Goal: Task Accomplishment & Management: Use online tool/utility

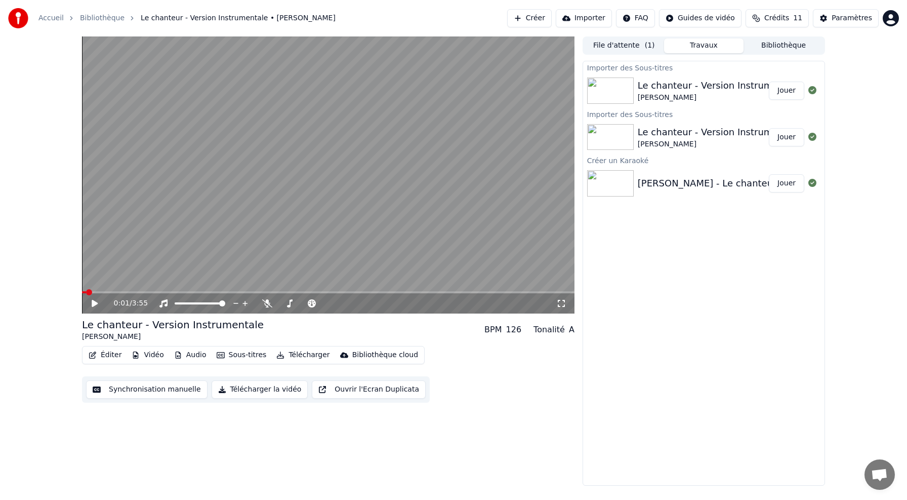
click at [112, 357] on button "Éditer" at bounding box center [105, 355] width 41 height 14
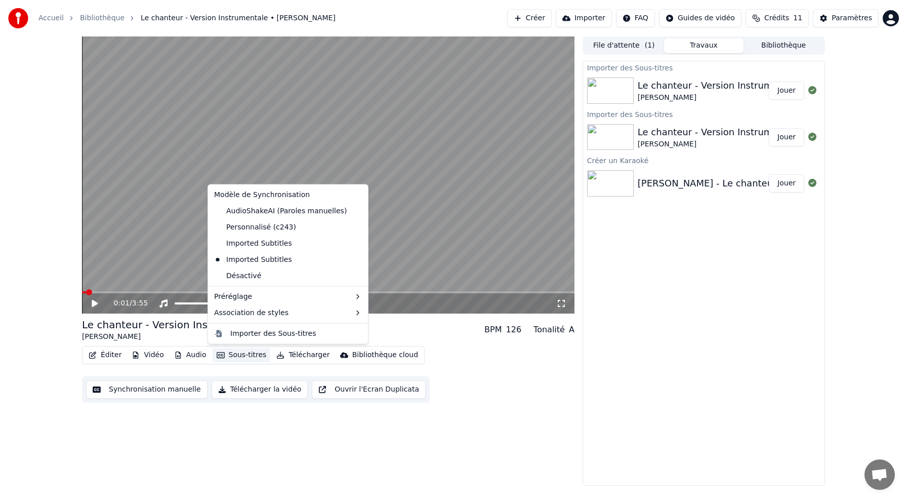
click at [247, 355] on button "Sous-titres" at bounding box center [242, 355] width 58 height 14
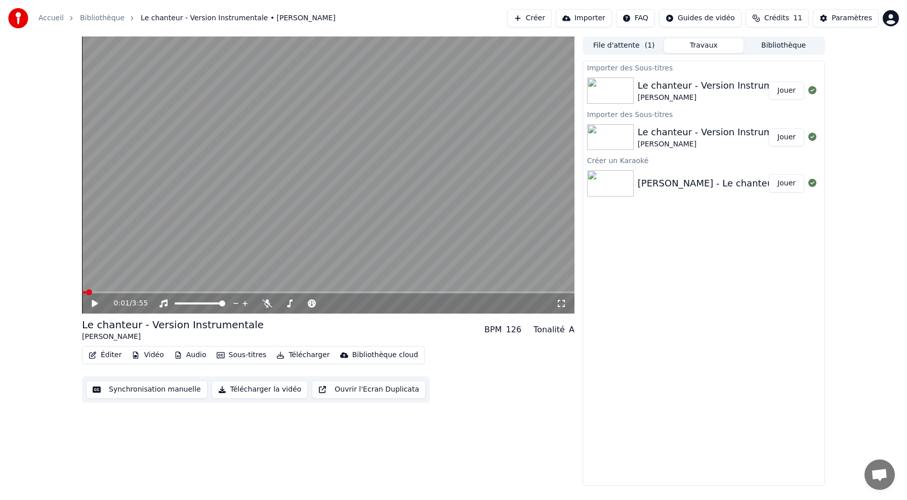
click at [247, 355] on button "Sous-titres" at bounding box center [242, 355] width 58 height 14
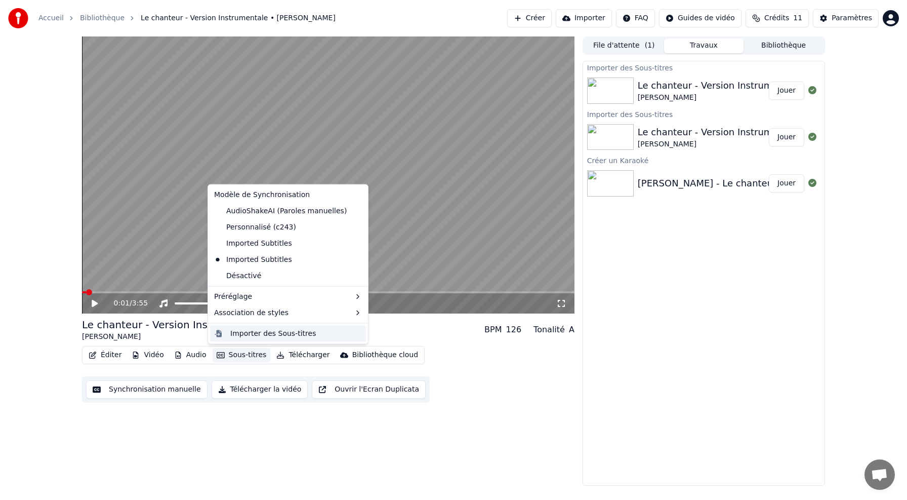
click at [265, 338] on div "Importer des Sous-titres" at bounding box center [273, 333] width 86 height 10
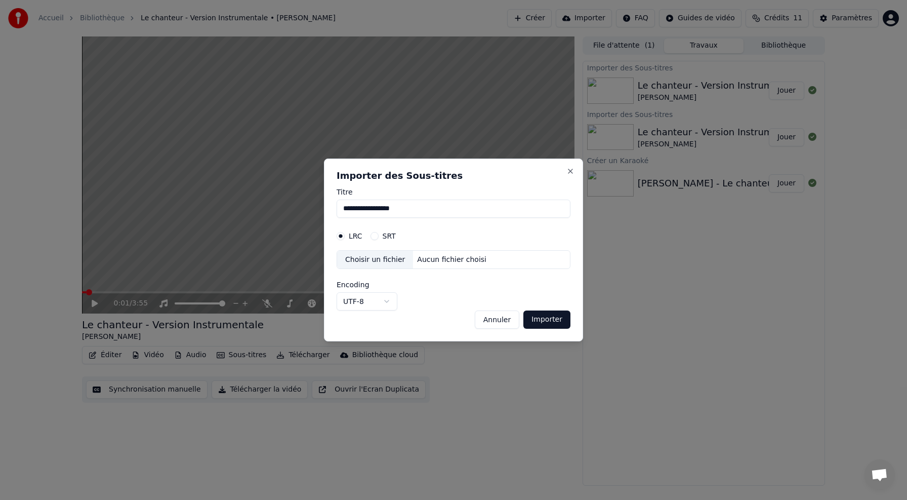
click at [378, 235] on button "SRT" at bounding box center [375, 236] width 8 height 8
click at [378, 262] on div "Choisir un fichier" at bounding box center [375, 260] width 76 height 18
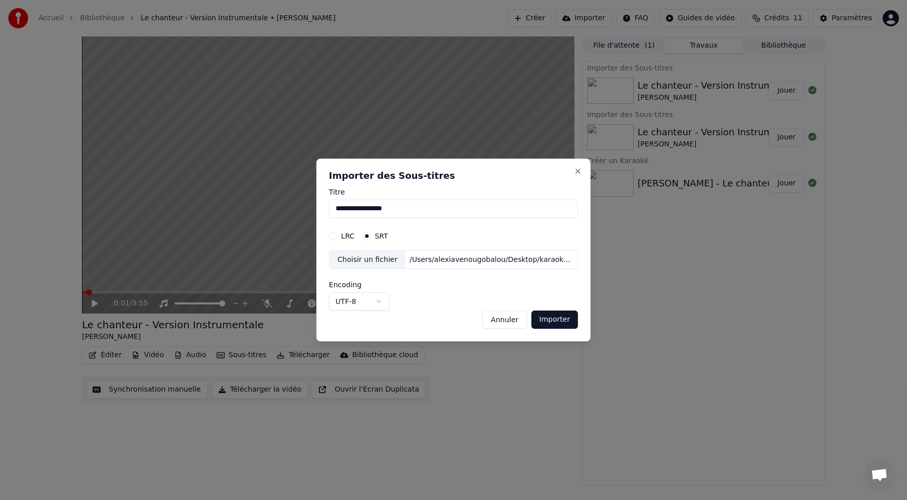
click at [556, 322] on button "Importer" at bounding box center [554, 319] width 47 height 18
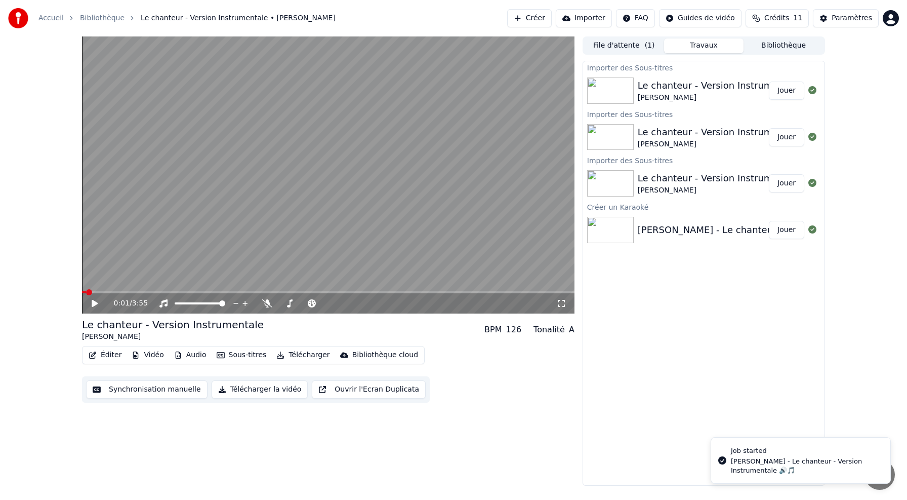
click at [784, 232] on button "Jouer" at bounding box center [786, 230] width 35 height 18
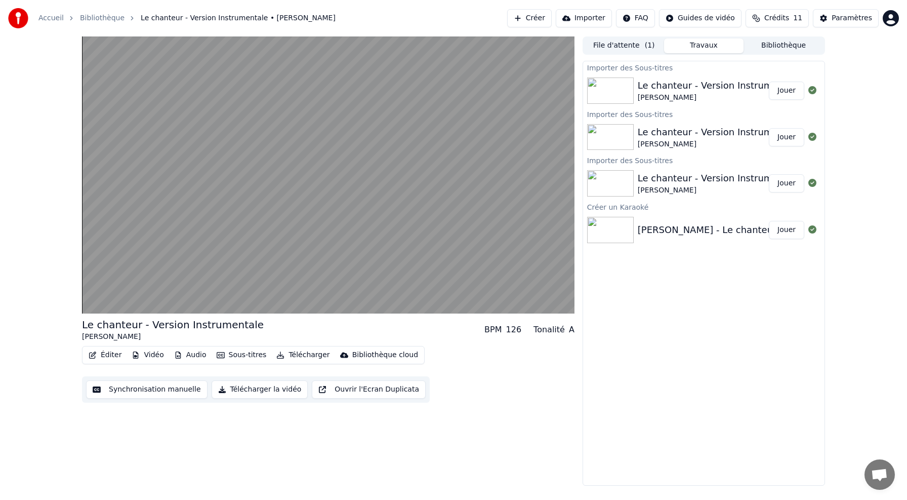
click at [769, 221] on button "Jouer" at bounding box center [786, 230] width 35 height 18
click at [110, 354] on button "Éditer" at bounding box center [105, 355] width 41 height 14
click at [58, 325] on div "Le chanteur - Version Instrumentale [PERSON_NAME] BPM 126 Tonalité A Éditer Vid…" at bounding box center [453, 260] width 907 height 449
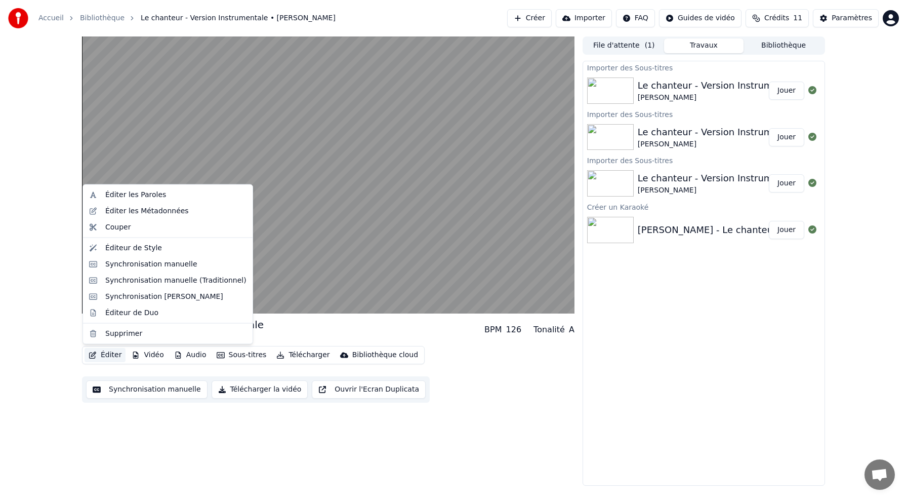
click at [116, 355] on button "Éditer" at bounding box center [105, 355] width 41 height 14
click at [33, 328] on div "Le chanteur - Version Instrumentale [PERSON_NAME] BPM 126 Tonalité A Éditer Vid…" at bounding box center [453, 260] width 907 height 449
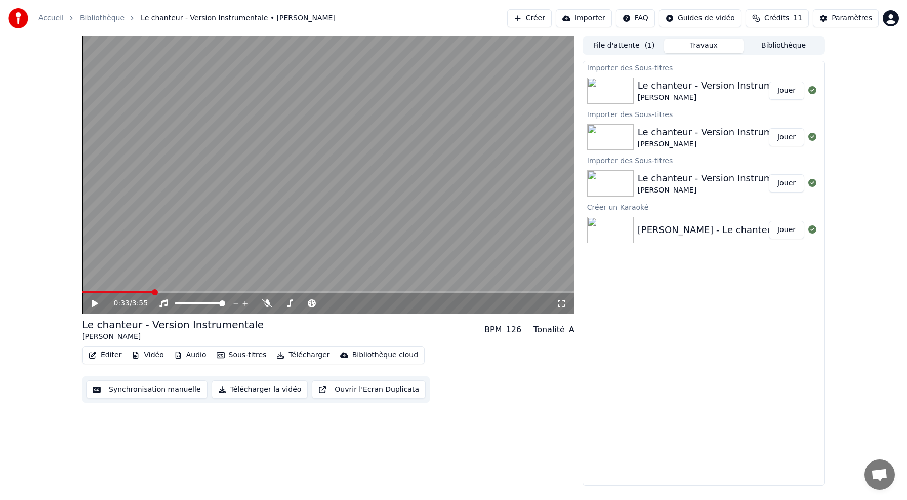
click at [92, 305] on icon at bounding box center [95, 303] width 6 height 7
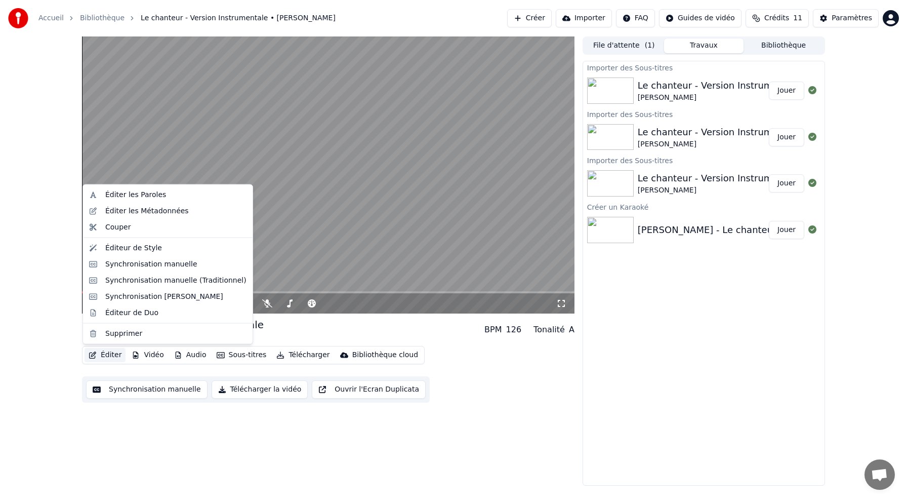
click at [109, 355] on button "Éditer" at bounding box center [105, 355] width 41 height 14
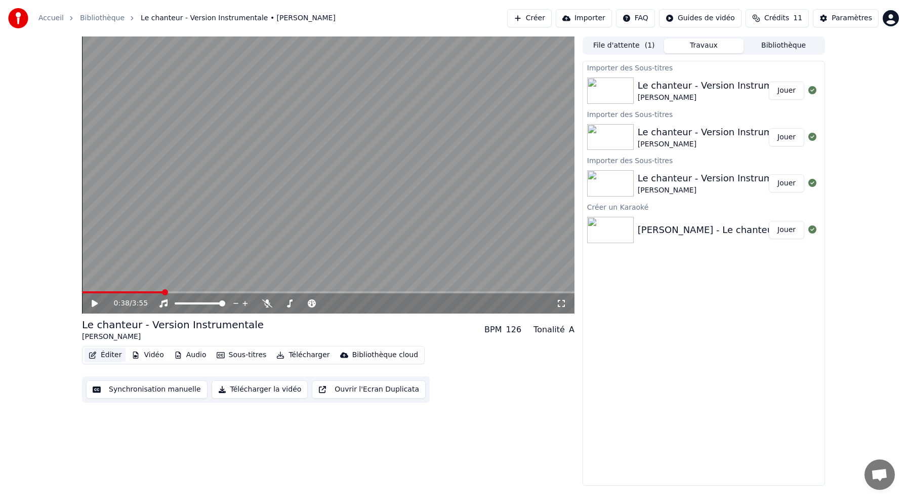
click at [113, 357] on button "Éditer" at bounding box center [105, 355] width 41 height 14
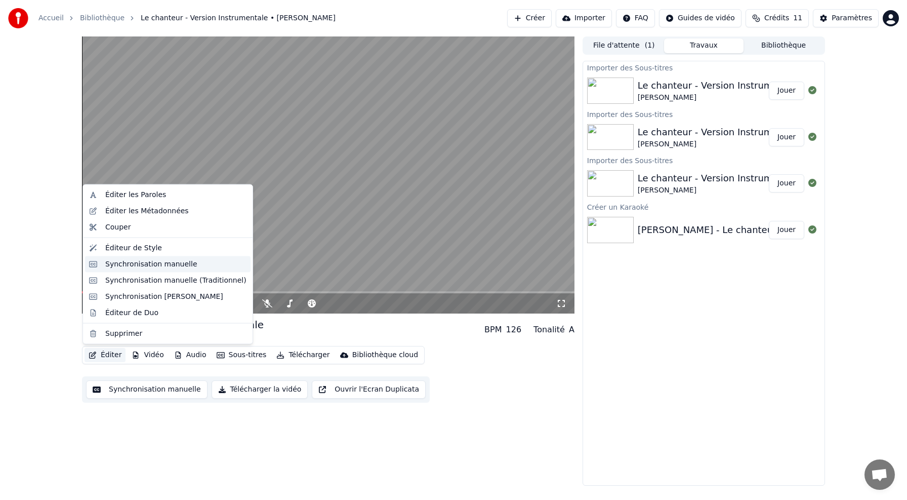
click at [138, 267] on div "Synchronisation manuelle" at bounding box center [151, 264] width 92 height 10
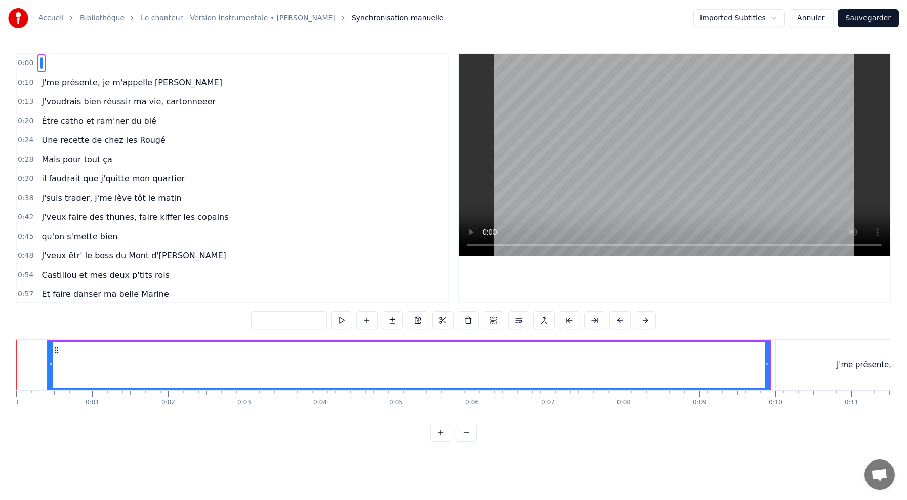
click at [101, 361] on div at bounding box center [409, 365] width 721 height 46
click at [810, 366] on div "J'me présente, je m'appelle [PERSON_NAME]" at bounding box center [921, 365] width 291 height 50
type input "**********"
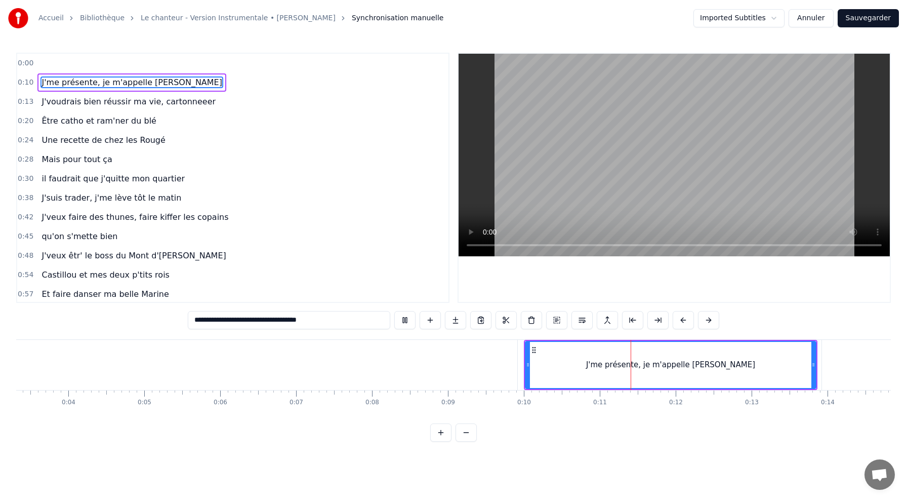
scroll to position [0, 257]
drag, startPoint x: 809, startPoint y: 362, endPoint x: 747, endPoint y: 367, distance: 62.0
click at [747, 367] on icon at bounding box center [747, 365] width 4 height 8
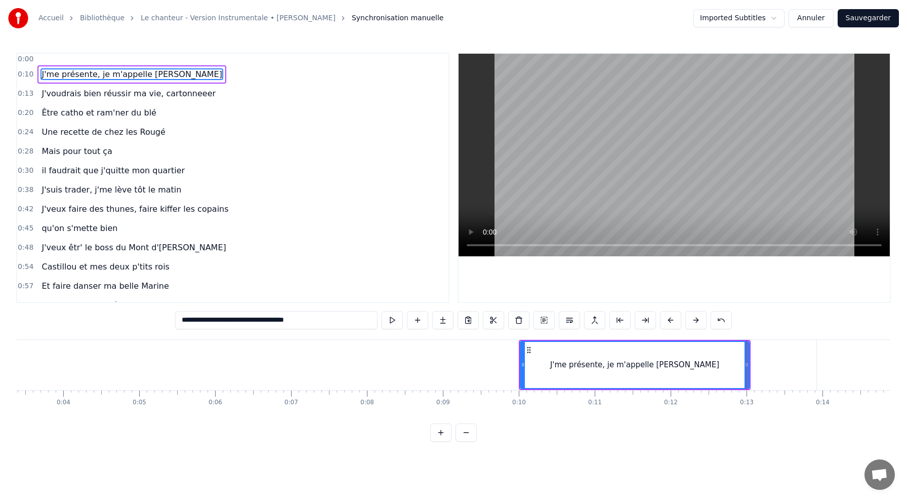
click at [554, 357] on div "J'me présente, je m'appelle [PERSON_NAME]" at bounding box center [635, 365] width 228 height 46
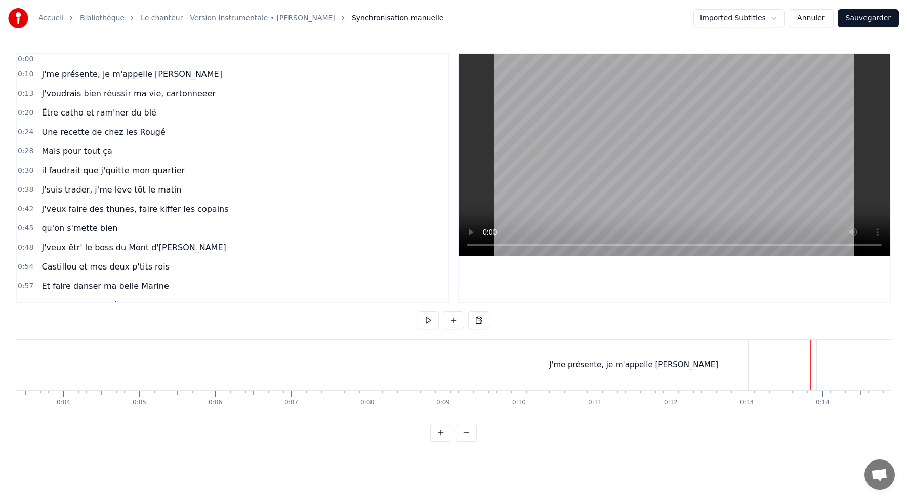
click at [133, 93] on span "J'voudrais bien réussir ma vie, cartonneeer" at bounding box center [129, 94] width 176 height 12
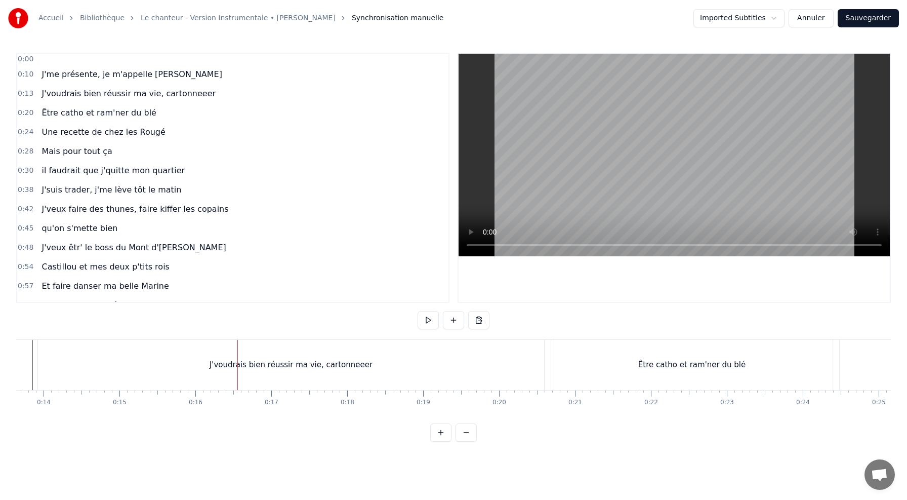
click at [363, 368] on div "J'voudrais bien réussir ma vie, cartonneeer" at bounding box center [291, 365] width 163 height 12
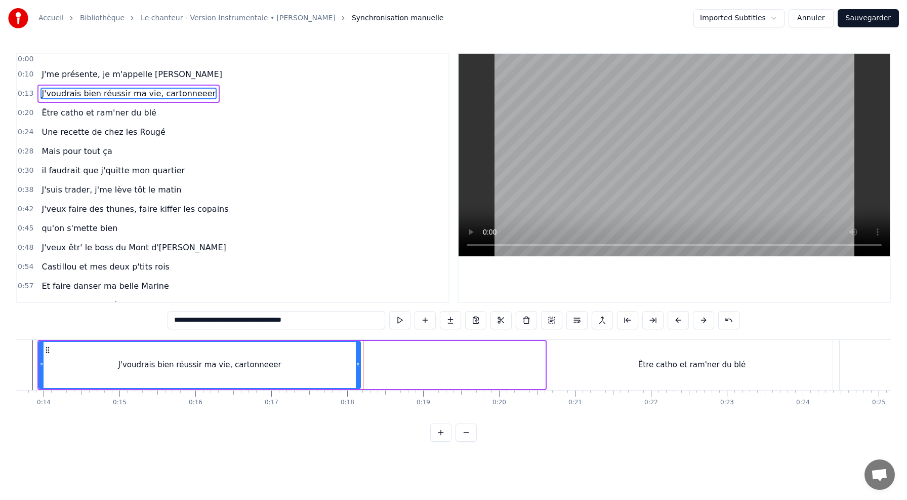
drag, startPoint x: 543, startPoint y: 367, endPoint x: 359, endPoint y: 381, distance: 184.9
click at [359, 381] on div at bounding box center [358, 365] width 4 height 46
click at [86, 359] on div "J'voudrais bien réussir ma vie, cartonneeer" at bounding box center [199, 365] width 321 height 46
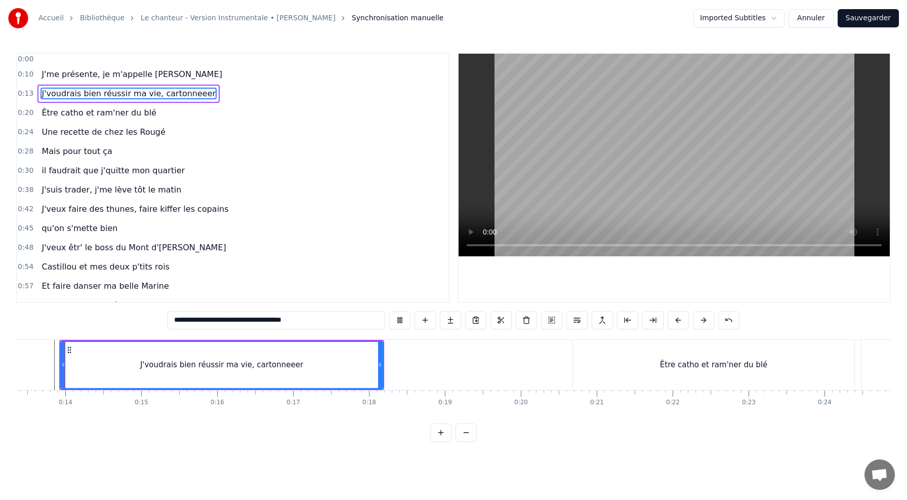
scroll to position [0, 1007]
click at [118, 361] on div "J'voudrais bien réussir ma vie, cartonneeer" at bounding box center [229, 365] width 321 height 46
drag, startPoint x: 390, startPoint y: 362, endPoint x: 370, endPoint y: 362, distance: 20.3
click at [370, 362] on div "J'voudrais bien réussir ma vie, cartonneeer" at bounding box center [229, 365] width 323 height 48
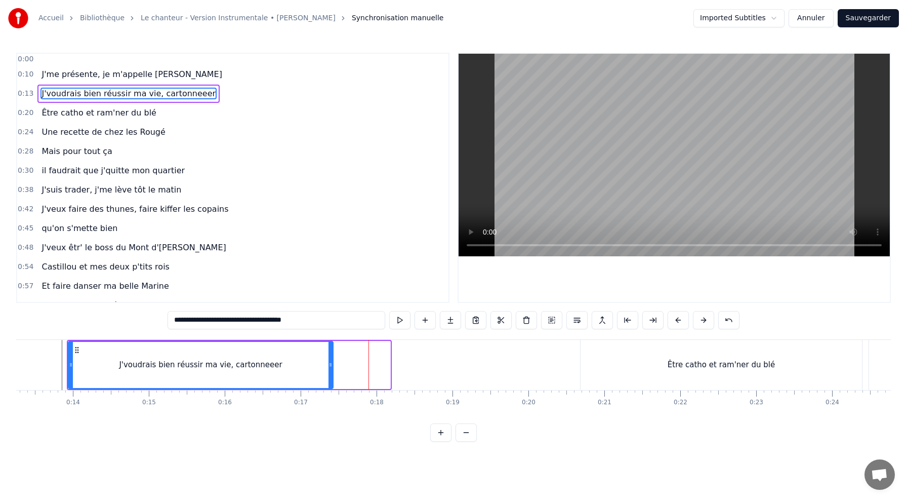
drag, startPoint x: 387, startPoint y: 363, endPoint x: 330, endPoint y: 363, distance: 57.2
click at [330, 363] on icon at bounding box center [331, 365] width 4 height 8
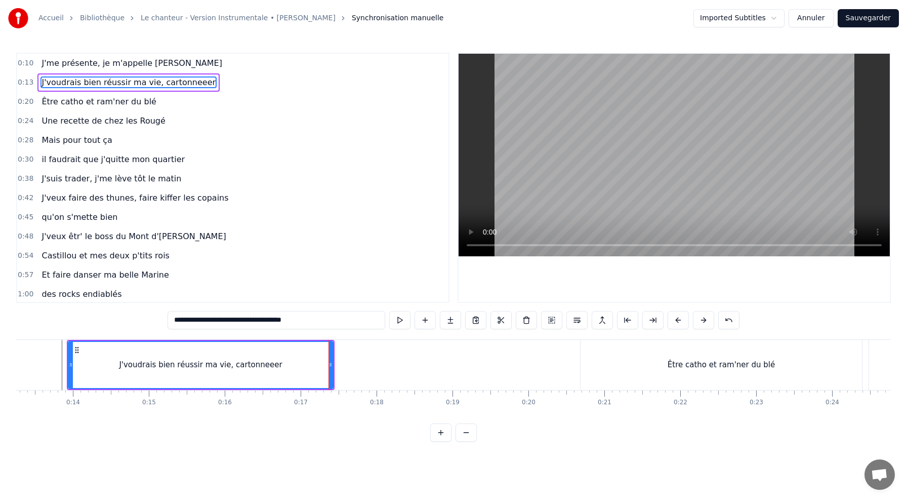
click at [104, 363] on div "J'voudrais bien réussir ma vie, cartonneeer" at bounding box center [201, 365] width 264 height 46
drag, startPoint x: 331, startPoint y: 360, endPoint x: 272, endPoint y: 363, distance: 58.3
click at [272, 363] on icon at bounding box center [272, 365] width 4 height 8
click at [87, 360] on div "J'voudrais bien réussir ma vie, cartonneeer" at bounding box center [172, 365] width 206 height 46
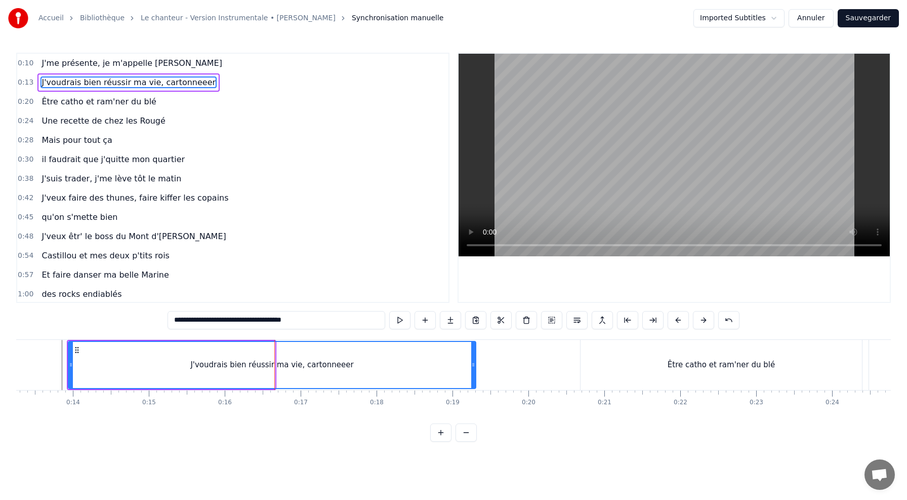
drag, startPoint x: 272, startPoint y: 365, endPoint x: 474, endPoint y: 364, distance: 201.5
click at [474, 364] on icon at bounding box center [473, 365] width 4 height 8
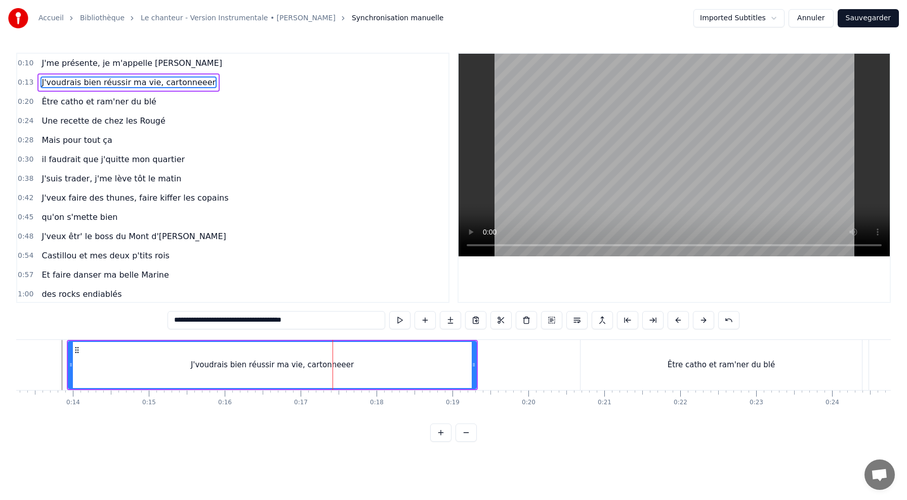
click at [189, 356] on div "J'voudrais bien réussir ma vie, cartonneeer" at bounding box center [272, 365] width 407 height 46
click at [72, 360] on div at bounding box center [71, 365] width 4 height 46
click at [140, 357] on div "J'voudrais bien réussir ma vie, cartonneeer" at bounding box center [272, 365] width 407 height 46
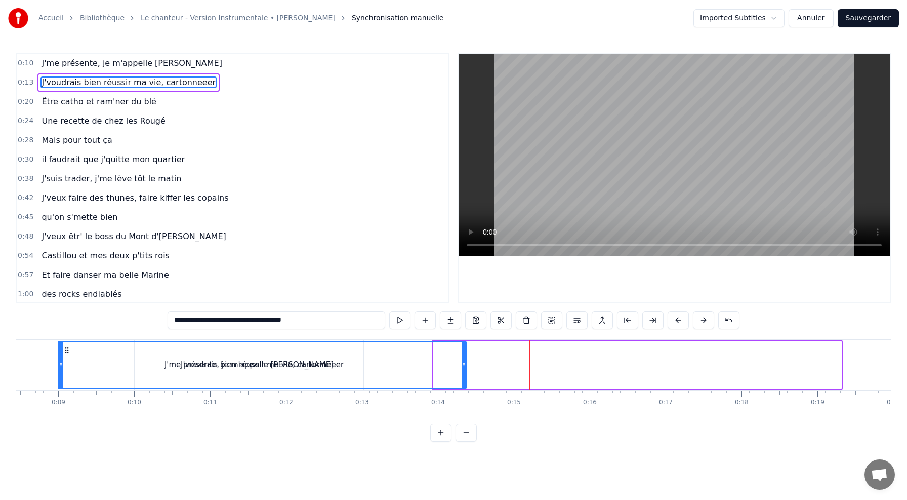
scroll to position [0, 625]
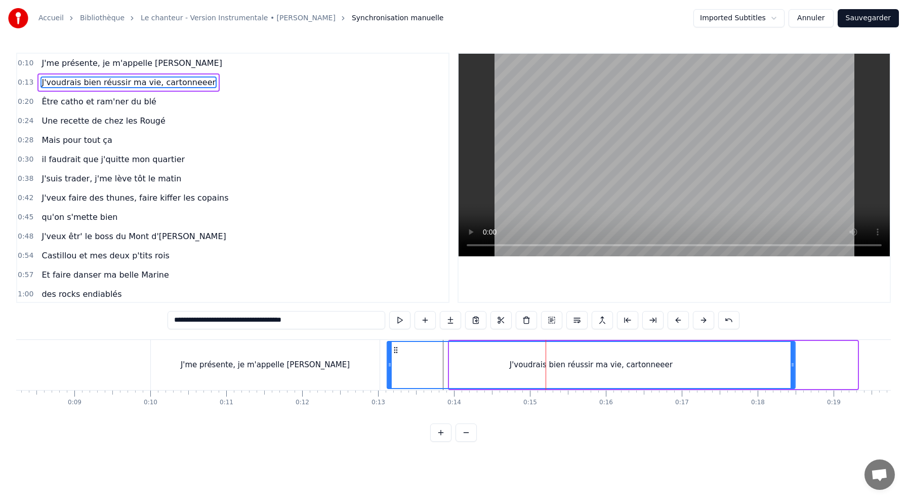
drag, startPoint x: 76, startPoint y: 348, endPoint x: 395, endPoint y: 341, distance: 319.1
click at [395, 342] on div "J'voudrais bien réussir ma vie, cartonneeer" at bounding box center [591, 365] width 407 height 46
click at [523, 355] on div "J'voudrais bien réussir ma vie, cartonneeer" at bounding box center [591, 365] width 407 height 46
click at [508, 353] on div "J'voudrais bien réussir ma vie, cartonneeer" at bounding box center [591, 365] width 407 height 46
click at [387, 362] on div "J'voudrais bien réussir ma vie, cartonneeer" at bounding box center [591, 365] width 409 height 48
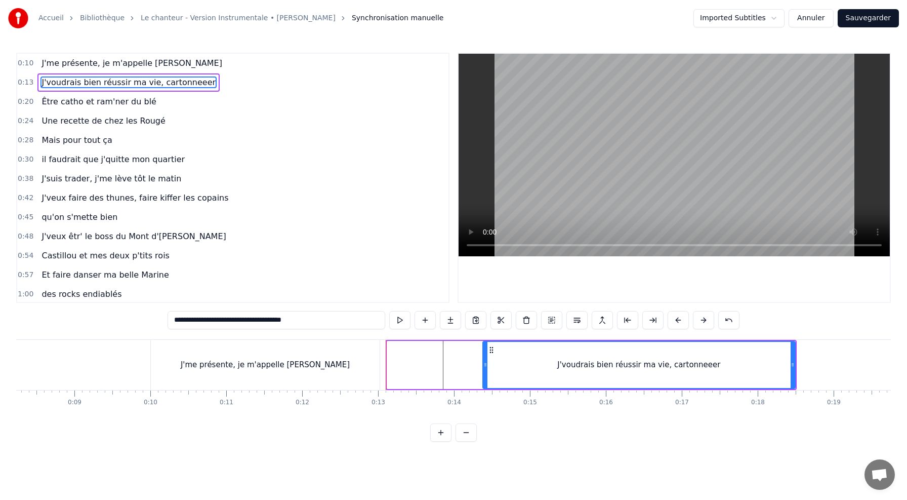
drag, startPoint x: 389, startPoint y: 364, endPoint x: 485, endPoint y: 368, distance: 95.8
click at [485, 368] on icon at bounding box center [486, 365] width 4 height 8
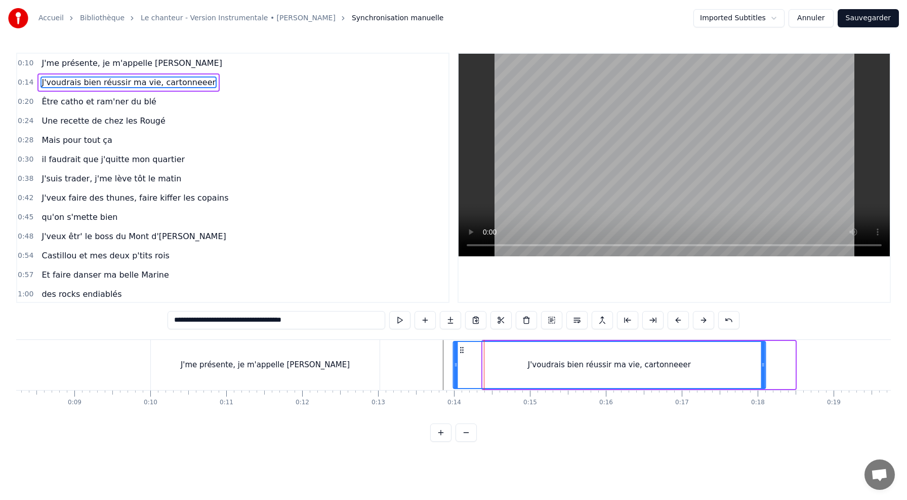
drag, startPoint x: 492, startPoint y: 349, endPoint x: 463, endPoint y: 354, distance: 29.7
click at [463, 354] on div "J'voudrais bien réussir ma vie, cartonneeer" at bounding box center [609, 365] width 311 height 46
click at [499, 355] on div "J'voudrais bien réussir ma vie, cartonneeer" at bounding box center [609, 365] width 311 height 46
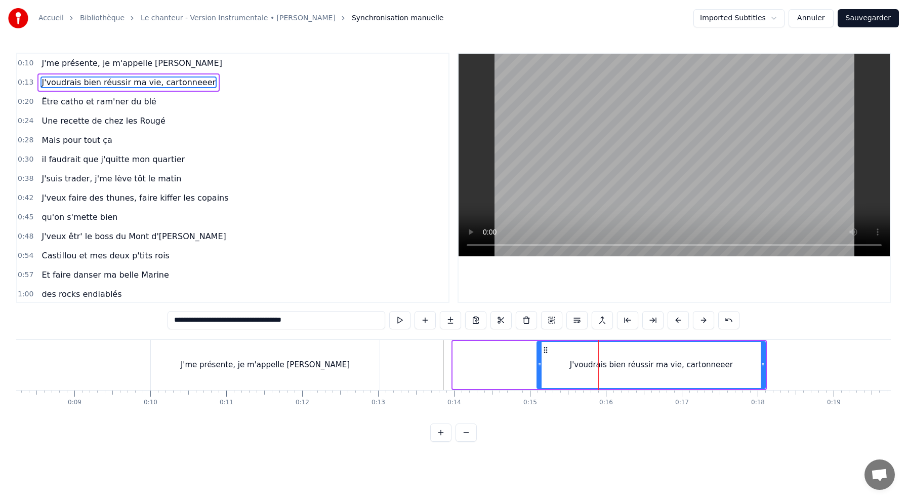
drag, startPoint x: 456, startPoint y: 365, endPoint x: 540, endPoint y: 369, distance: 84.2
click at [540, 369] on div at bounding box center [540, 365] width 4 height 46
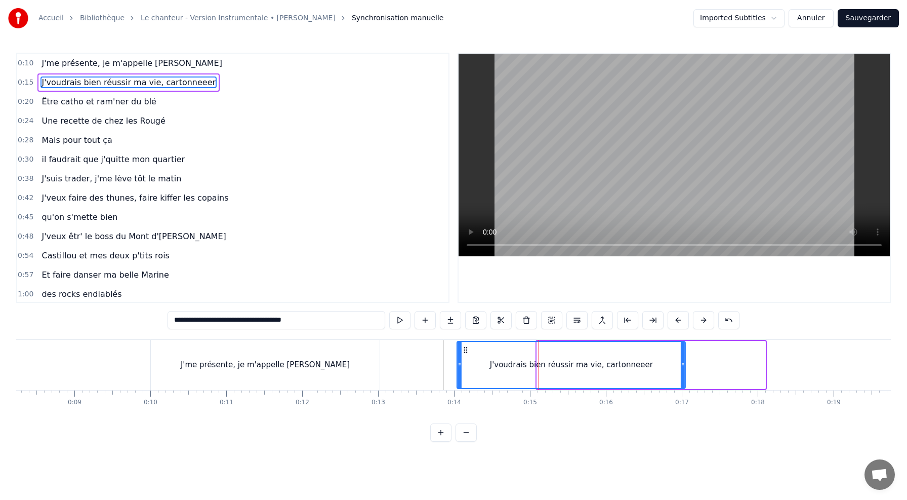
drag, startPoint x: 546, startPoint y: 350, endPoint x: 465, endPoint y: 350, distance: 81.5
click at [465, 351] on icon at bounding box center [466, 350] width 8 height 8
type input "**********"
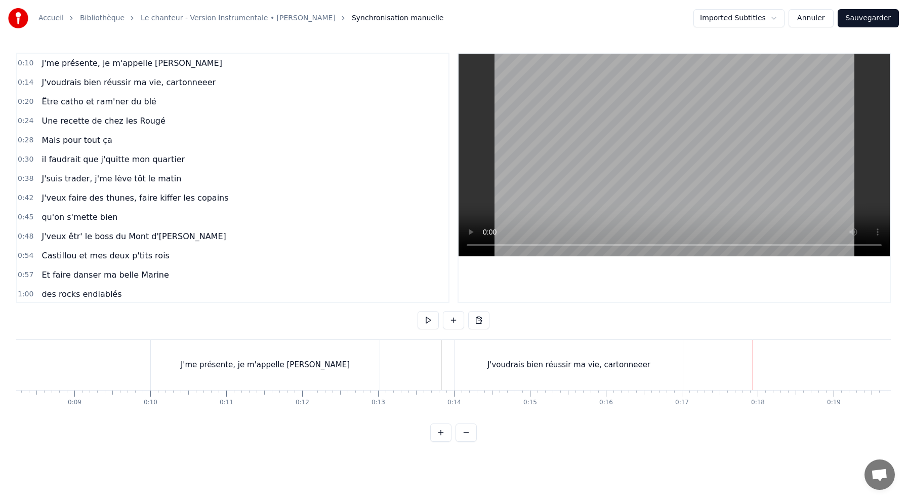
click at [647, 367] on div "J'voudrais bien réussir ma vie, cartonneeer" at bounding box center [569, 365] width 228 height 50
click at [621, 370] on div "J'voudrais bien réussir ma vie, cartonneeer" at bounding box center [569, 365] width 163 height 12
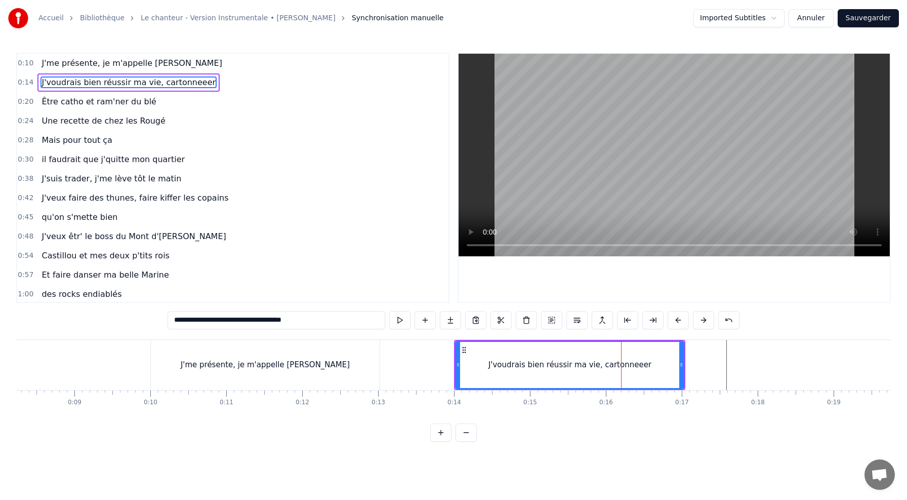
click at [605, 365] on div "J'voudrais bien réussir ma vie, cartonneeer" at bounding box center [570, 365] width 163 height 12
click at [632, 370] on div "J'voudrais bien réussir ma vie, cartonneeer" at bounding box center [570, 365] width 163 height 12
click at [606, 375] on div "J'voudrais bien réussir ma vie, cartonneeer" at bounding box center [569, 365] width 227 height 46
click at [175, 80] on span "J'voudrais bien réussir ma vie, cartonneeer" at bounding box center [129, 82] width 176 height 12
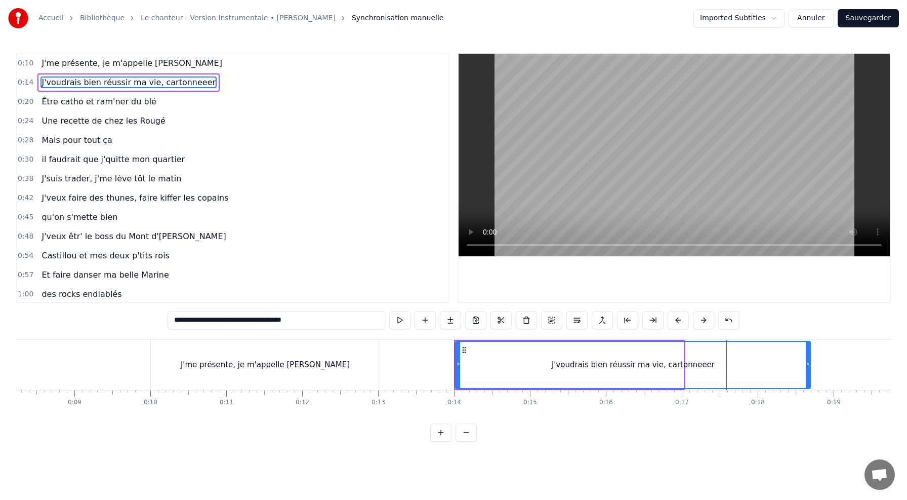
drag, startPoint x: 682, startPoint y: 365, endPoint x: 809, endPoint y: 371, distance: 127.3
click at [809, 372] on div at bounding box center [808, 365] width 4 height 46
click at [718, 372] on div "J'voudrais bien réussir ma vie, cartonneeer" at bounding box center [633, 365] width 354 height 46
click at [668, 446] on html "Accueil Bibliothèque Le chanteur - Version Instrumentale • [PERSON_NAME] Synchr…" at bounding box center [453, 229] width 907 height 458
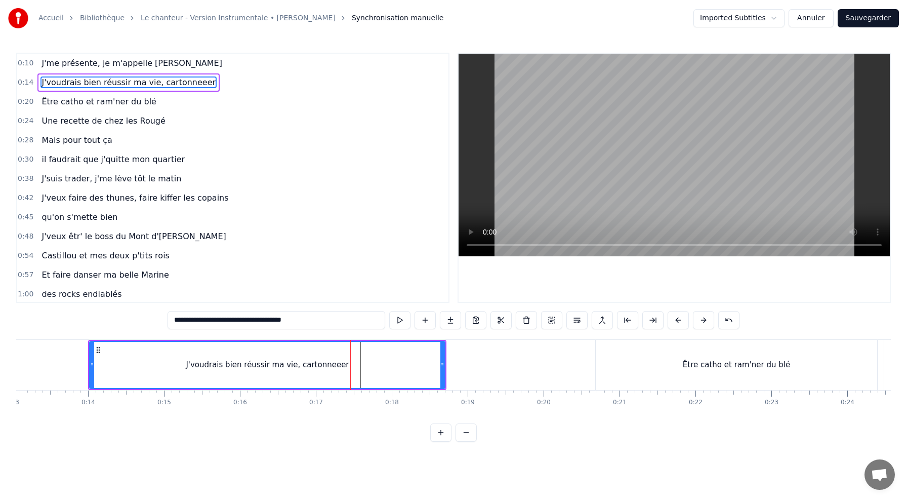
scroll to position [0, 993]
click at [668, 367] on div "Être catho et ram'ner du blé" at bounding box center [735, 365] width 282 height 50
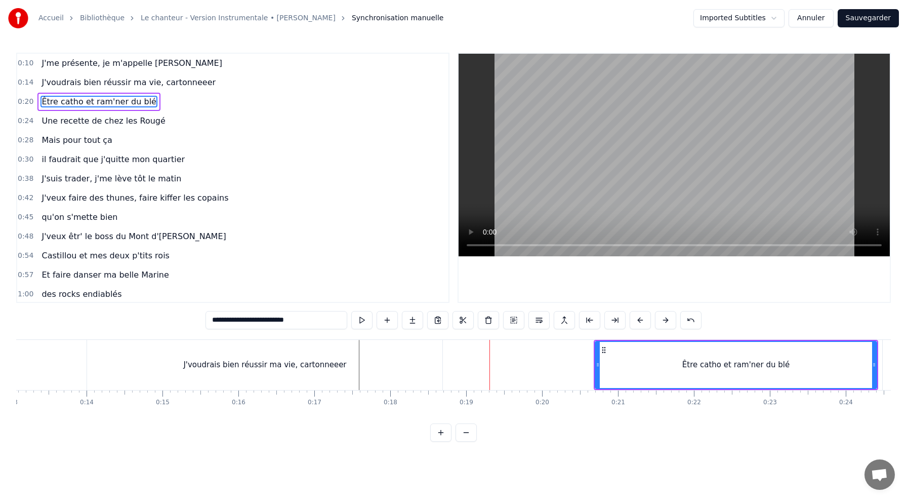
click at [347, 363] on div "J'voudrais bien réussir ma vie, cartonneeer" at bounding box center [264, 365] width 355 height 50
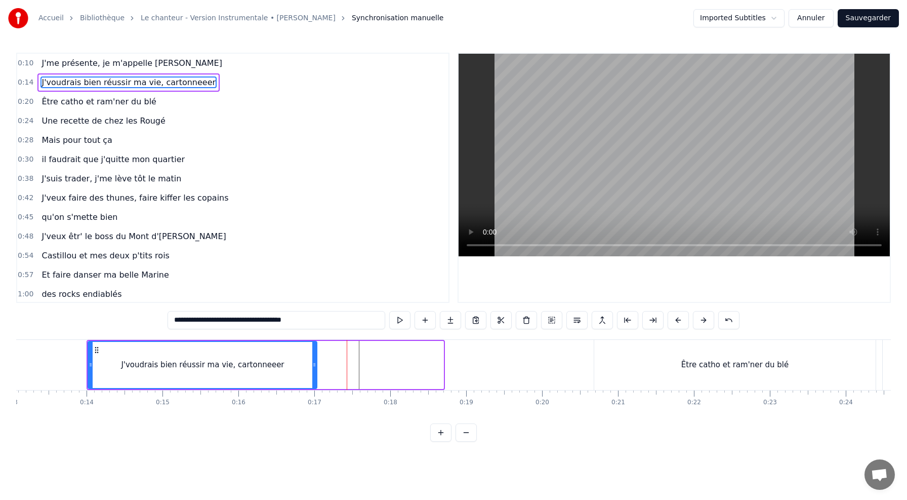
drag, startPoint x: 443, startPoint y: 363, endPoint x: 316, endPoint y: 392, distance: 129.5
click at [316, 392] on div "J'me présente, je m'appelle [PERSON_NAME]voudrais bien réussir ma vie, cartonne…" at bounding box center [453, 377] width 875 height 76
click at [732, 357] on div "Être catho et ram'ner du blé" at bounding box center [735, 365] width 282 height 50
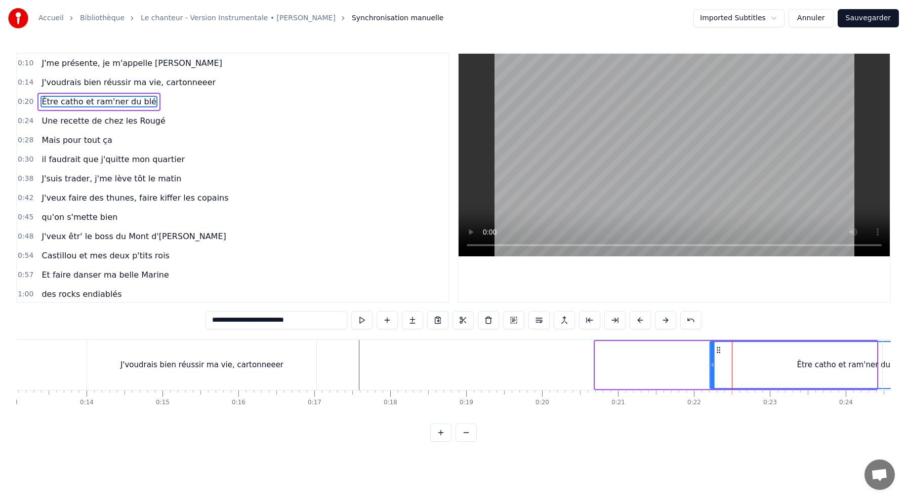
drag, startPoint x: 605, startPoint y: 351, endPoint x: 722, endPoint y: 362, distance: 116.9
click at [722, 362] on div "Être catho et ram'ner du blé" at bounding box center [851, 365] width 281 height 46
click at [199, 352] on div "J'voudrais bien réussir ma vie, cartonneeer" at bounding box center [201, 365] width 229 height 50
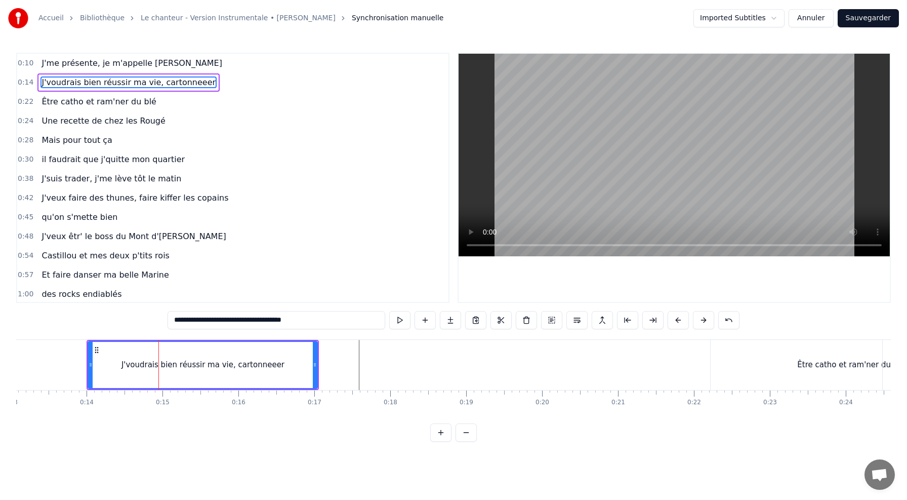
click at [208, 361] on div "J'voudrais bien réussir ma vie, cartonneeer" at bounding box center [203, 365] width 163 height 12
click at [603, 321] on button at bounding box center [602, 320] width 21 height 18
type input "**********"
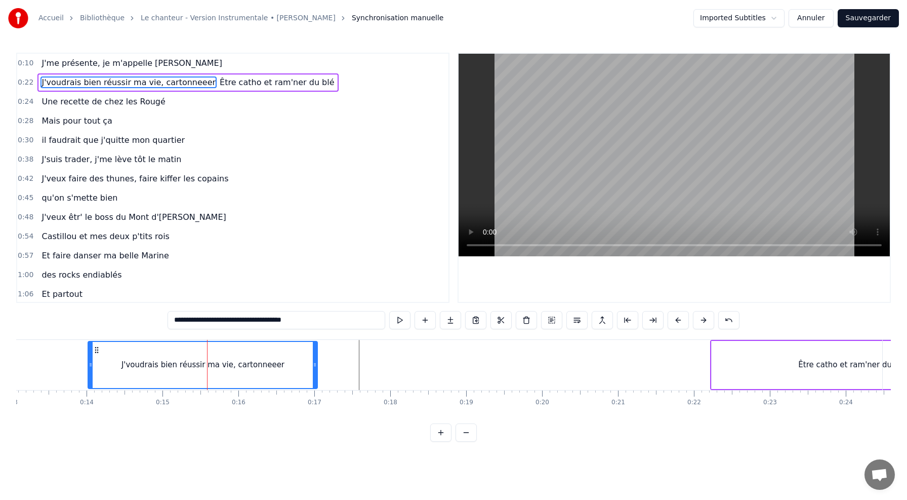
type input "**********"
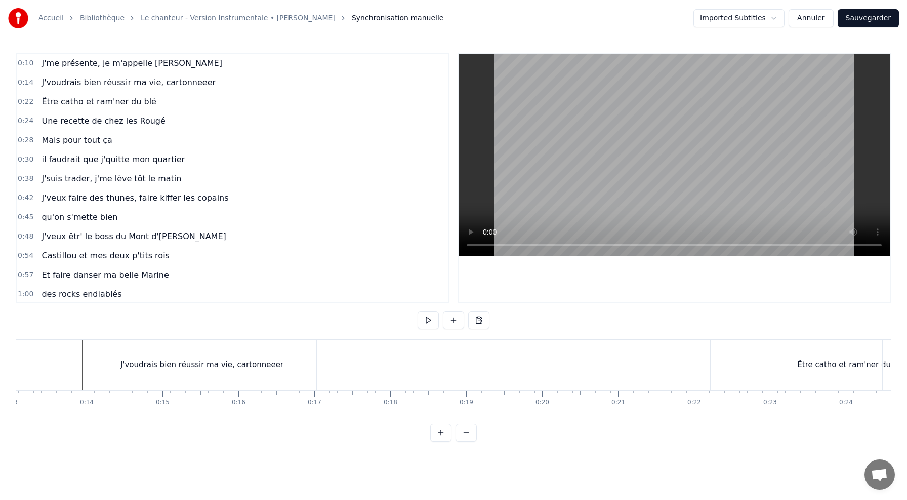
click at [154, 83] on span "J'voudrais bien réussir ma vie, cartonneeer" at bounding box center [129, 82] width 176 height 12
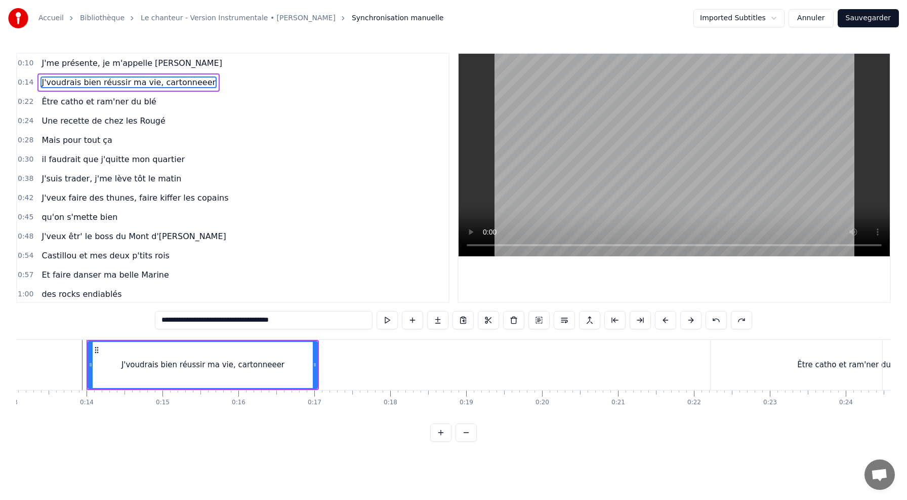
click at [260, 319] on input "**********" at bounding box center [264, 320] width 218 height 18
type input "**********"
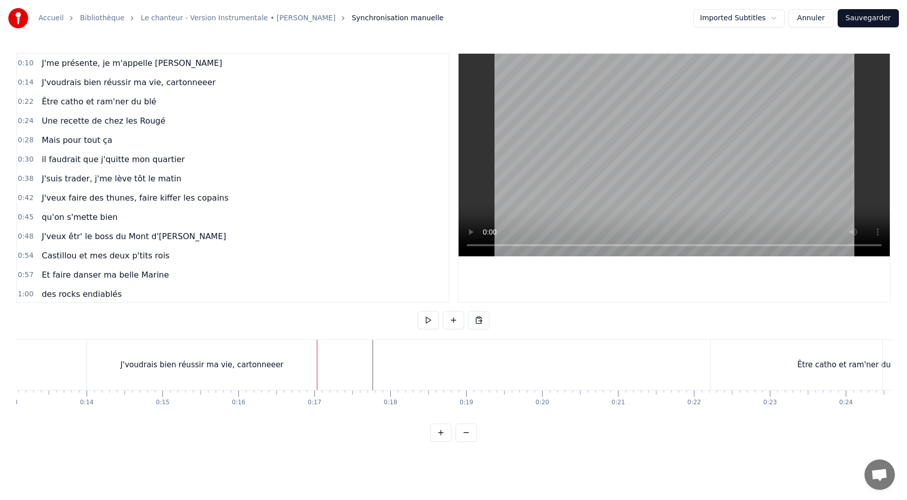
click at [115, 354] on div "J'voudrais bien réussir ma vie, cartonneeer" at bounding box center [201, 365] width 229 height 50
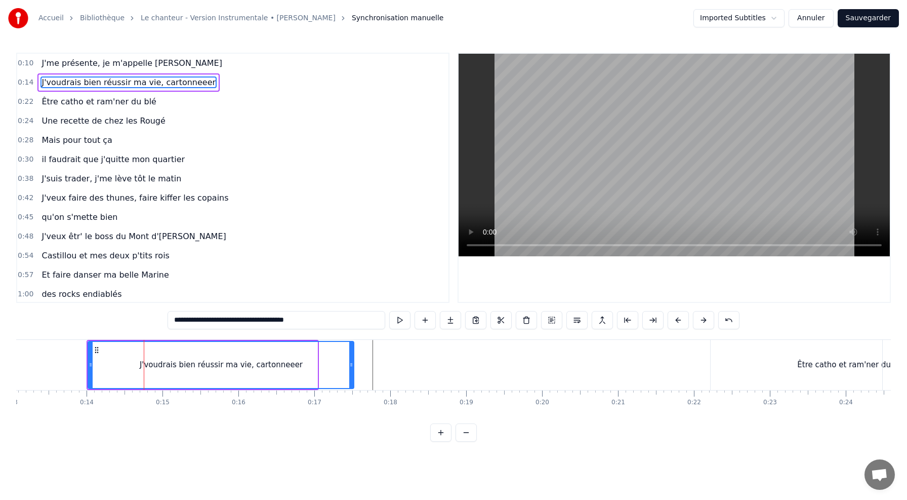
drag, startPoint x: 316, startPoint y: 361, endPoint x: 353, endPoint y: 363, distance: 36.5
click at [353, 363] on icon at bounding box center [351, 365] width 4 height 8
click at [265, 358] on div "J'voudrais bien réussir ma vie, cartonneeer" at bounding box center [221, 365] width 265 height 46
drag, startPoint x: 352, startPoint y: 357, endPoint x: 383, endPoint y: 360, distance: 30.5
click at [380, 360] on div at bounding box center [378, 365] width 4 height 46
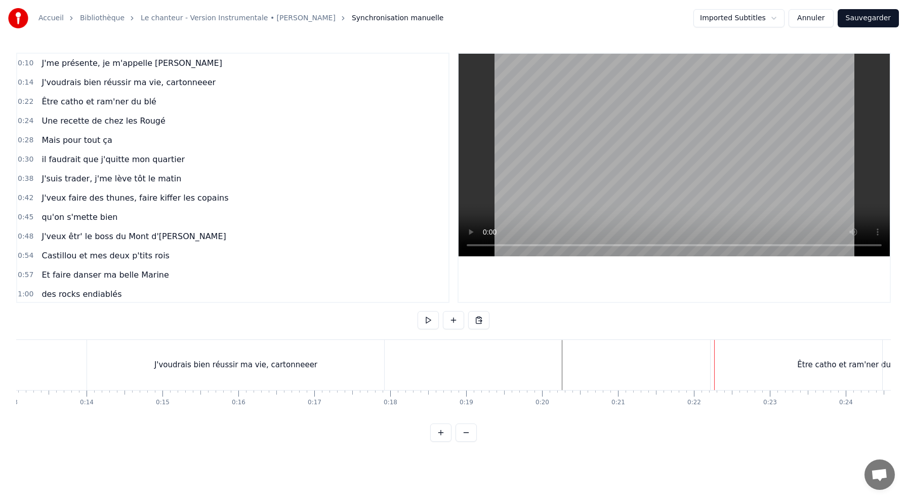
click at [794, 362] on div "Être catho et ram'ner du blé" at bounding box center [852, 365] width 282 height 50
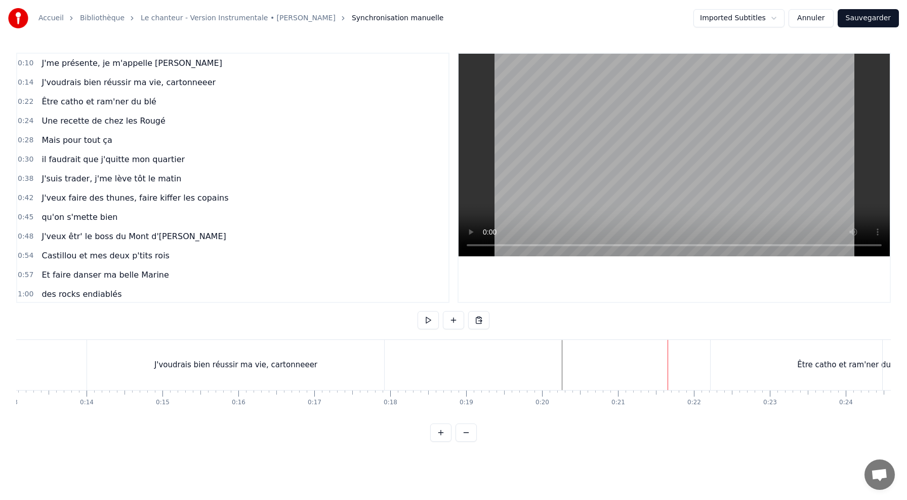
click at [766, 360] on div "Être catho et ram'ner du blé" at bounding box center [852, 365] width 282 height 50
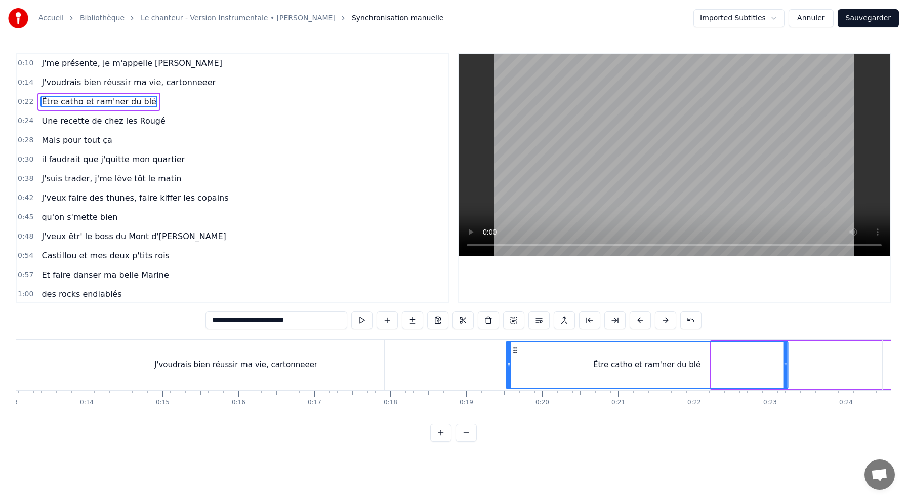
drag, startPoint x: 722, startPoint y: 348, endPoint x: 516, endPoint y: 385, distance: 208.3
click at [516, 385] on div "Être catho et ram'ner du blé" at bounding box center [647, 365] width 281 height 46
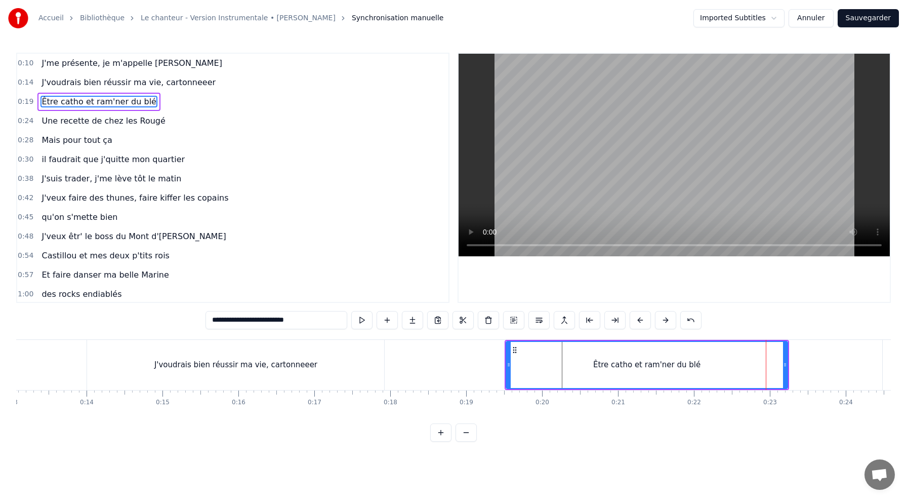
click at [529, 351] on div "Être catho et ram'ner du blé" at bounding box center [647, 365] width 281 height 46
click at [584, 354] on div "Être catho et ram'ner du blé" at bounding box center [647, 365] width 281 height 46
drag, startPoint x: 514, startPoint y: 348, endPoint x: 558, endPoint y: 349, distance: 44.1
click at [555, 349] on icon at bounding box center [551, 350] width 8 height 8
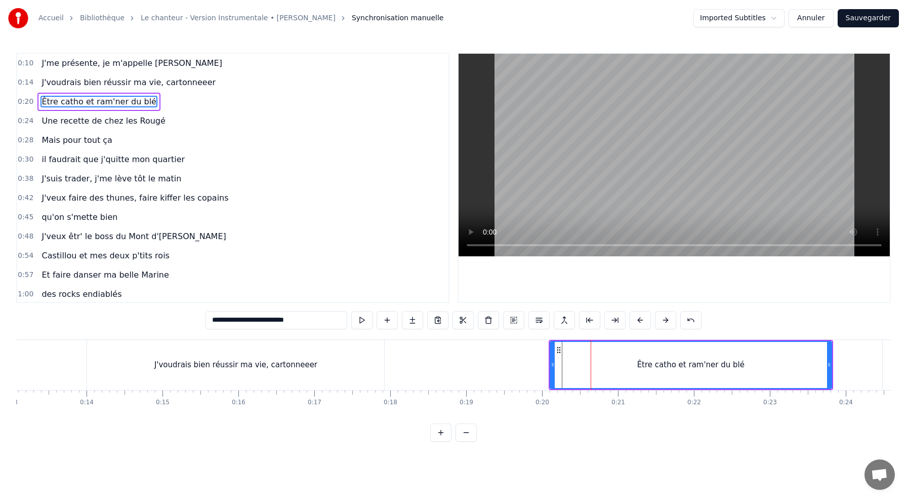
click at [603, 355] on div "Être catho et ram'ner du blé" at bounding box center [691, 365] width 281 height 46
click at [583, 347] on div "Être catho et ram'ner du blé" at bounding box center [691, 365] width 281 height 46
drag, startPoint x: 559, startPoint y: 346, endPoint x: 588, endPoint y: 346, distance: 29.4
click at [588, 346] on icon at bounding box center [586, 350] width 8 height 8
click at [658, 357] on div "Être catho et ram'ner du blé" at bounding box center [720, 365] width 281 height 46
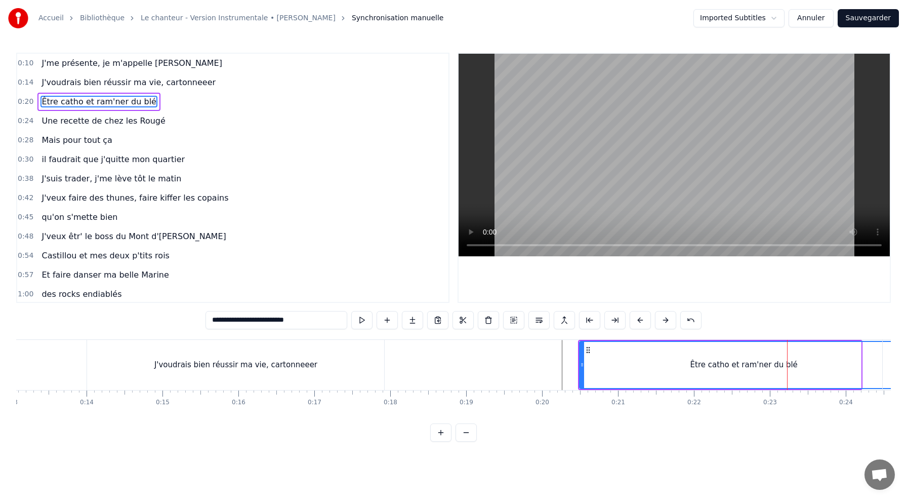
drag, startPoint x: 859, startPoint y: 364, endPoint x: 907, endPoint y: 369, distance: 47.8
click at [907, 369] on div "Accueil Bibliothèque Le chanteur - Version Instrumentale • [PERSON_NAME] Synchr…" at bounding box center [453, 221] width 907 height 442
click at [520, 439] on div "0:10 J'me présente, je m'appelle [PERSON_NAME] 0:14 J'voudrais bien réussir ma …" at bounding box center [453, 247] width 875 height 389
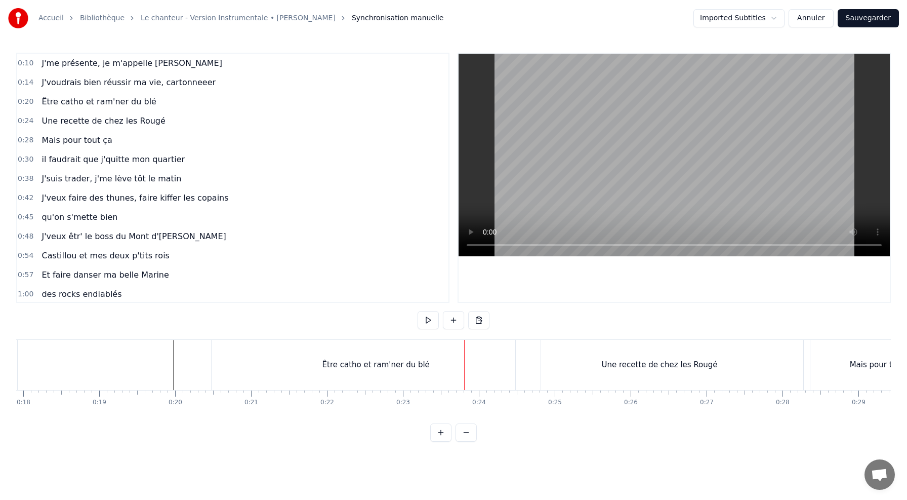
scroll to position [0, 1362]
click at [534, 349] on div "Une recette de chez les Rougé" at bounding box center [658, 365] width 288 height 50
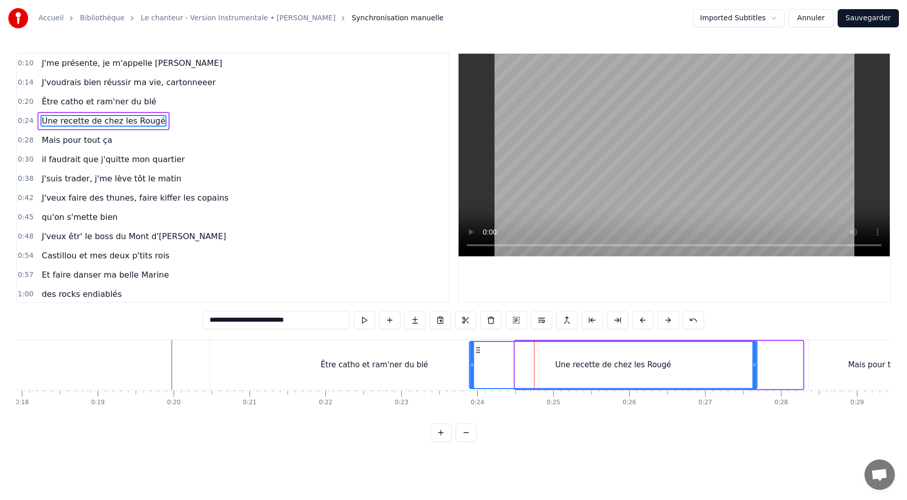
drag, startPoint x: 525, startPoint y: 346, endPoint x: 480, endPoint y: 349, distance: 45.2
click at [480, 349] on icon at bounding box center [478, 350] width 8 height 8
click at [508, 352] on div "Une recette de chez les Rougé" at bounding box center [613, 365] width 287 height 46
click at [415, 357] on div "Être catho et ram'ner du blé" at bounding box center [374, 365] width 329 height 50
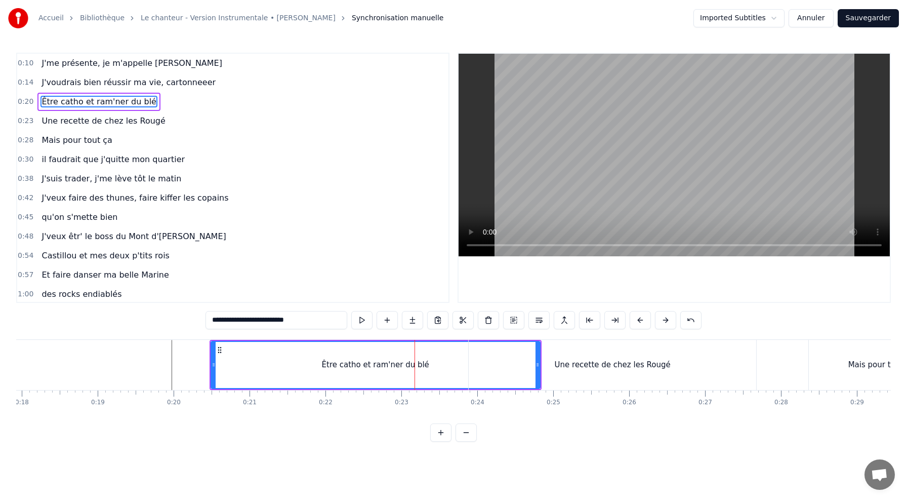
drag, startPoint x: 537, startPoint y: 365, endPoint x: 471, endPoint y: 365, distance: 65.8
click at [471, 365] on div "Une recette de chez les Rougé" at bounding box center [613, 365] width 288 height 50
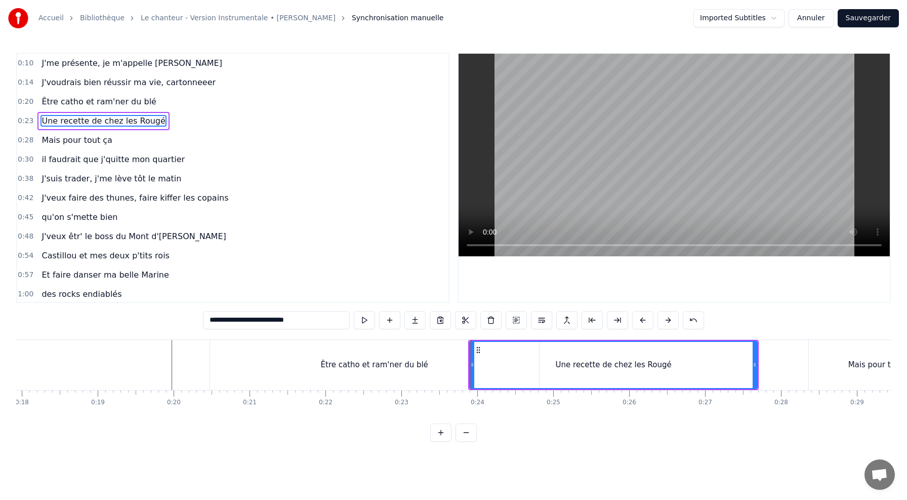
click at [538, 368] on div "Une recette de chez les Rougé" at bounding box center [613, 365] width 287 height 46
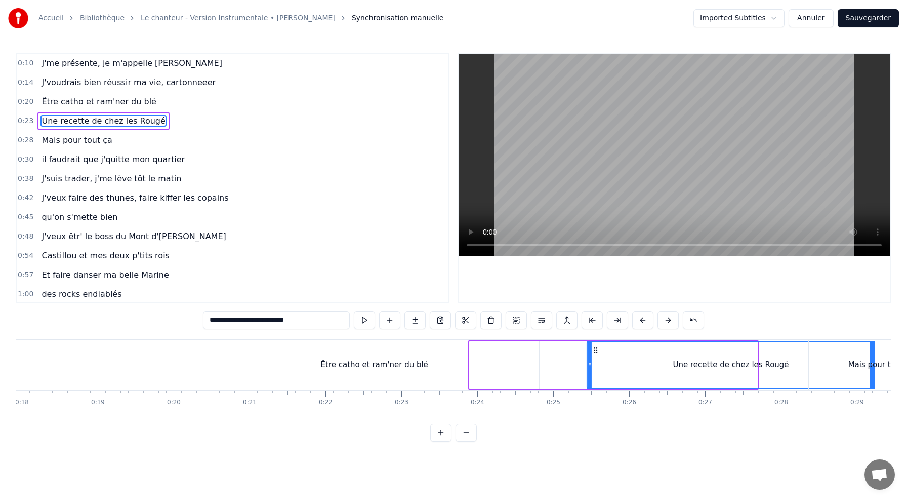
drag, startPoint x: 479, startPoint y: 351, endPoint x: 595, endPoint y: 362, distance: 117.0
click at [597, 364] on div "Une recette de chez les Rougé" at bounding box center [731, 365] width 287 height 46
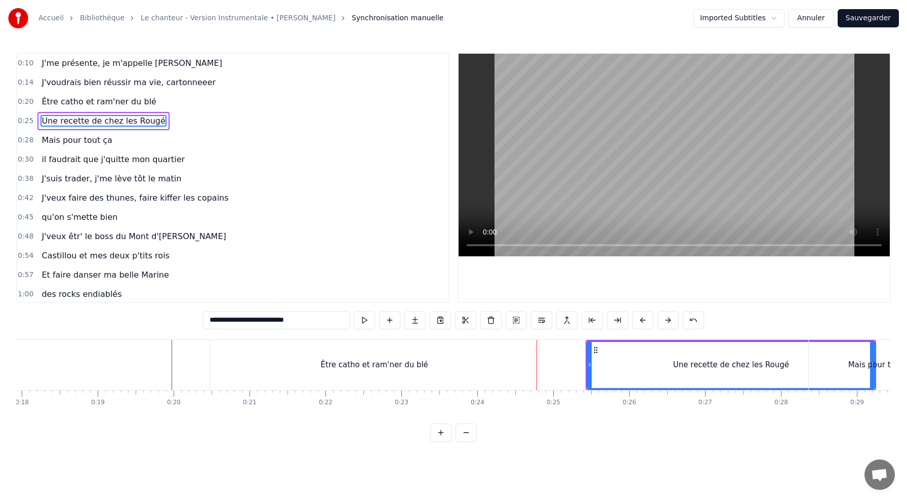
click at [488, 367] on div "Être catho et ram'ner du blé" at bounding box center [374, 365] width 329 height 50
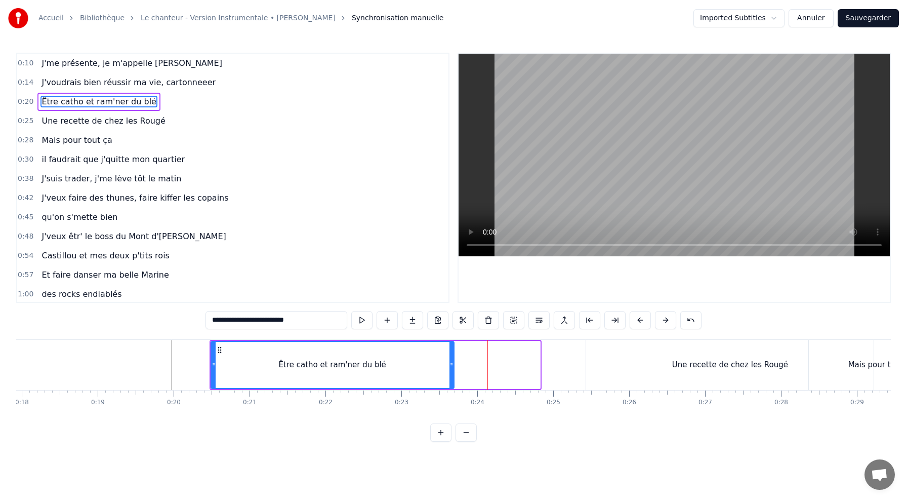
drag, startPoint x: 538, startPoint y: 364, endPoint x: 451, endPoint y: 365, distance: 86.6
click at [452, 365] on circle at bounding box center [452, 365] width 1 height 1
click at [229, 359] on div "Être catho et ram'ner du blé" at bounding box center [333, 365] width 242 height 46
click at [611, 370] on div "Une recette de chez les Rougé" at bounding box center [730, 365] width 288 height 50
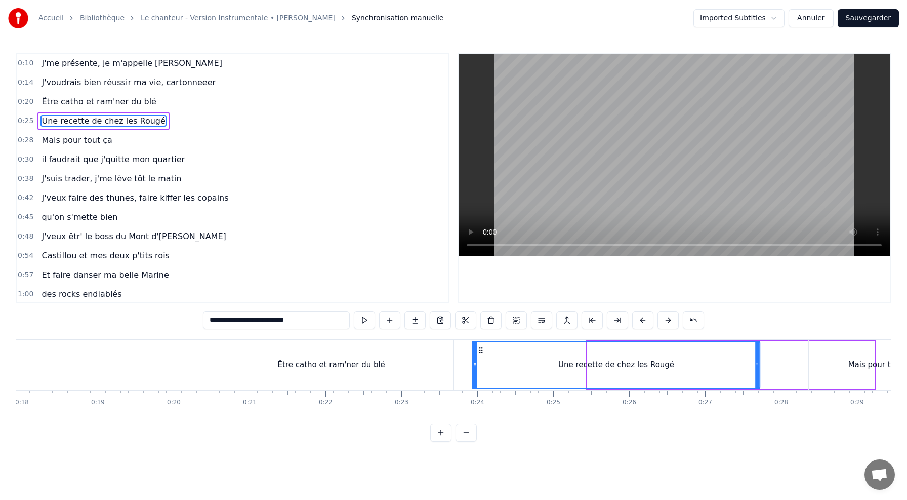
drag, startPoint x: 598, startPoint y: 349, endPoint x: 481, endPoint y: 357, distance: 117.2
click at [481, 357] on div "Une recette de chez les Rougé" at bounding box center [616, 365] width 287 height 46
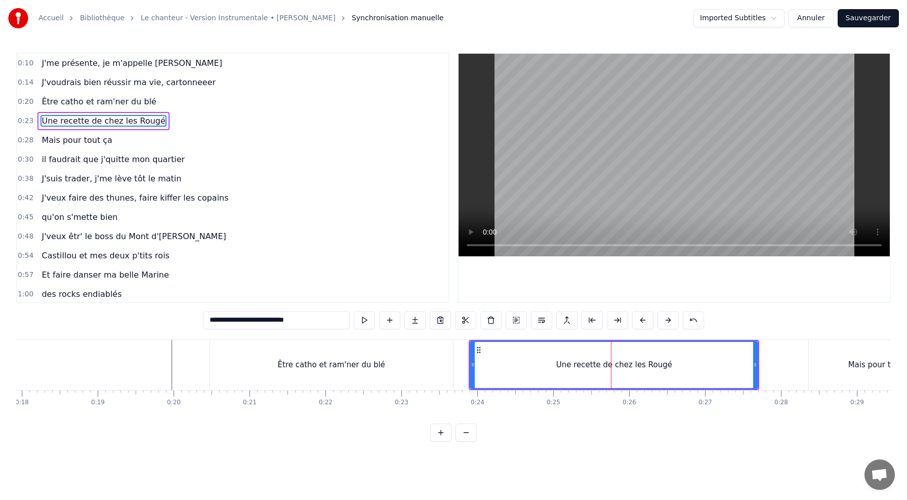
click at [474, 349] on div at bounding box center [473, 365] width 4 height 46
drag, startPoint x: 755, startPoint y: 365, endPoint x: 685, endPoint y: 371, distance: 70.6
click at [685, 371] on div at bounding box center [685, 365] width 4 height 46
click at [528, 361] on div "Une recette de chez les Rougé" at bounding box center [579, 365] width 116 height 12
click at [445, 346] on div "Être catho et ram'ner du blé" at bounding box center [331, 365] width 243 height 50
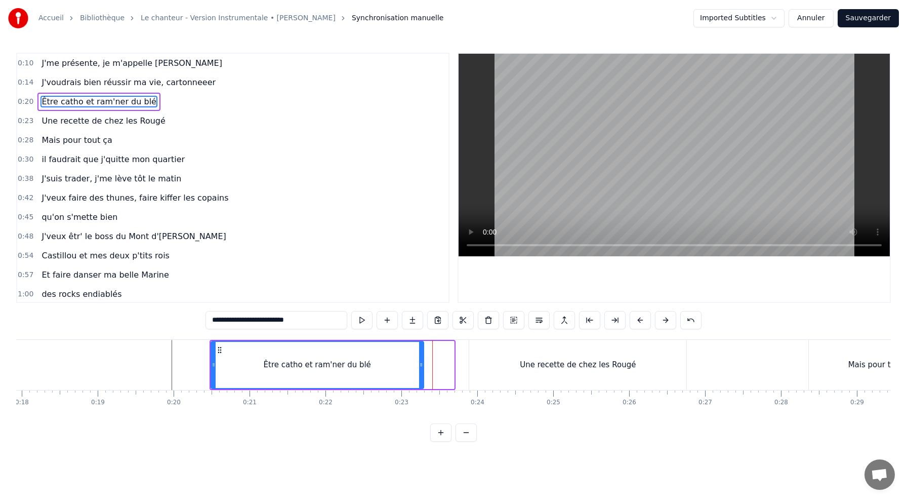
drag, startPoint x: 452, startPoint y: 356, endPoint x: 419, endPoint y: 356, distance: 32.9
click at [419, 356] on div at bounding box center [421, 365] width 4 height 46
click at [479, 362] on div "Une recette de chez les Rougé" at bounding box center [577, 365] width 217 height 50
type input "**********"
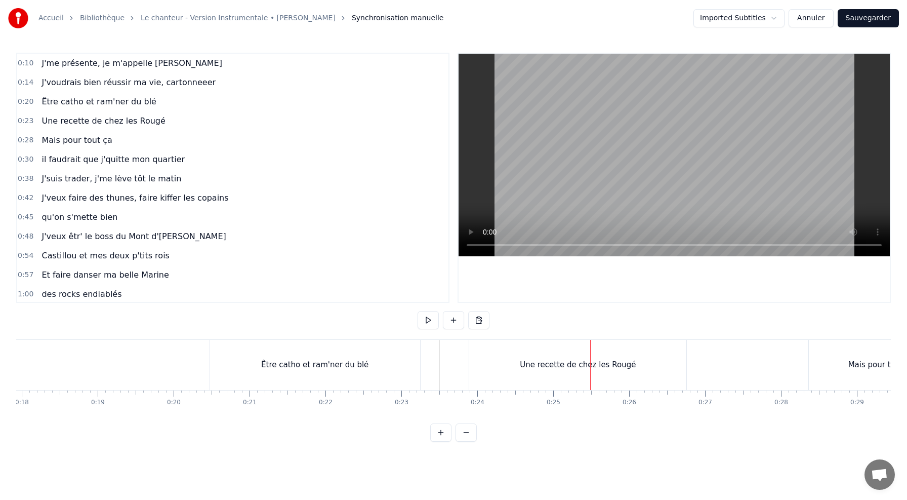
drag, startPoint x: 501, startPoint y: 363, endPoint x: 481, endPoint y: 363, distance: 19.8
click at [481, 363] on div "Une recette de chez les Rougé" at bounding box center [577, 365] width 217 height 50
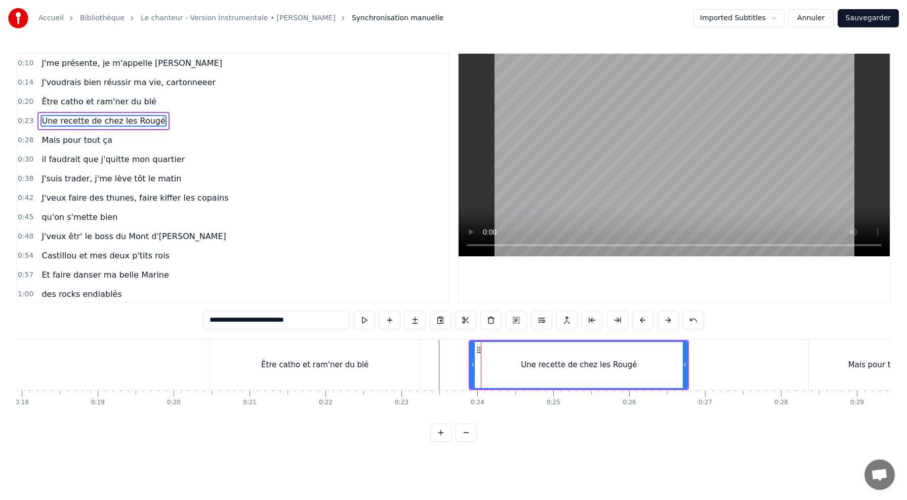
drag, startPoint x: 563, startPoint y: 361, endPoint x: 548, endPoint y: 361, distance: 14.7
click at [548, 361] on div "Une recette de chez les Rougé" at bounding box center [579, 365] width 116 height 12
drag, startPoint x: 478, startPoint y: 350, endPoint x: 466, endPoint y: 351, distance: 11.7
click at [466, 351] on icon at bounding box center [468, 350] width 8 height 8
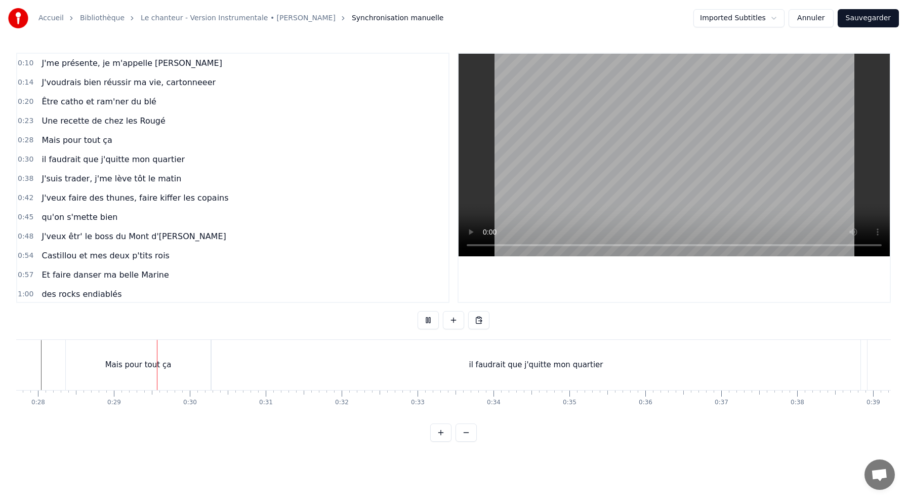
scroll to position [0, 2149]
click at [413, 351] on div "il faudrait que j'quitte mon quartier" at bounding box center [492, 365] width 649 height 50
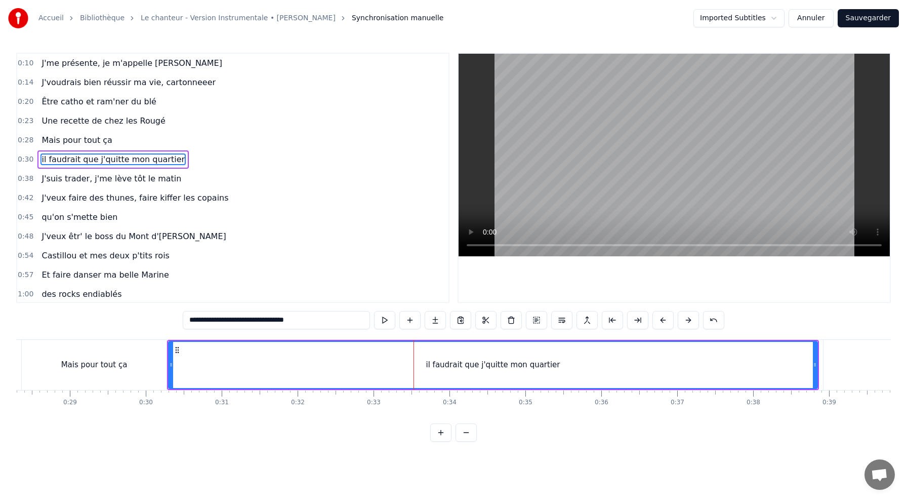
drag, startPoint x: 817, startPoint y: 366, endPoint x: 759, endPoint y: 367, distance: 58.2
click at [761, 367] on div "il faudrait que j'quitte mon quartier" at bounding box center [493, 365] width 650 height 48
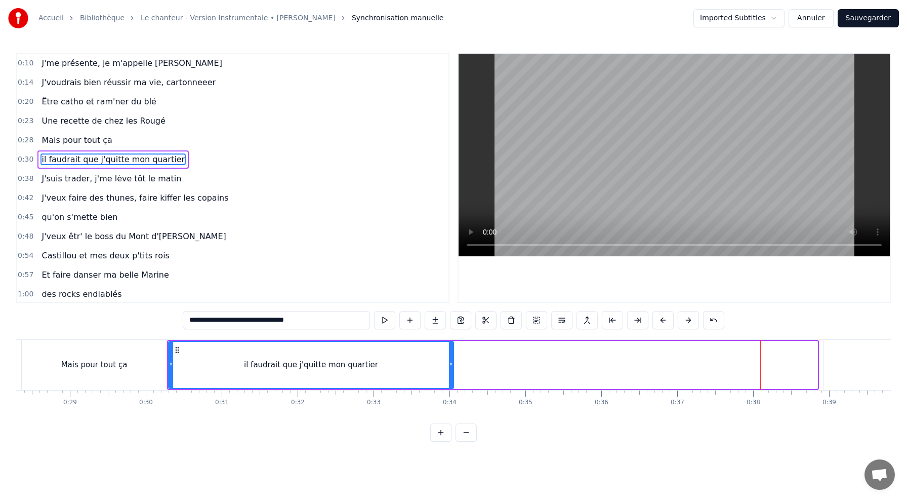
drag, startPoint x: 816, startPoint y: 364, endPoint x: 453, endPoint y: 374, distance: 363.7
click at [453, 374] on div at bounding box center [451, 365] width 4 height 46
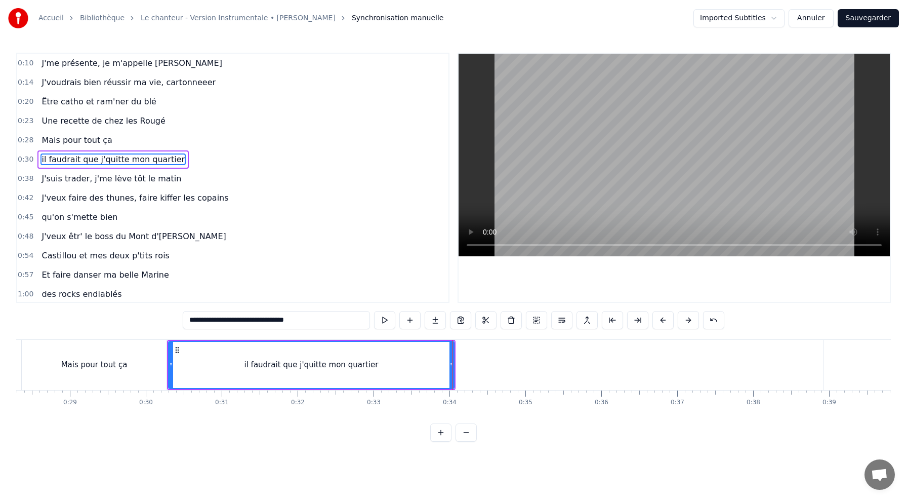
click at [161, 360] on div "Mais pour tout ça" at bounding box center [94, 365] width 145 height 50
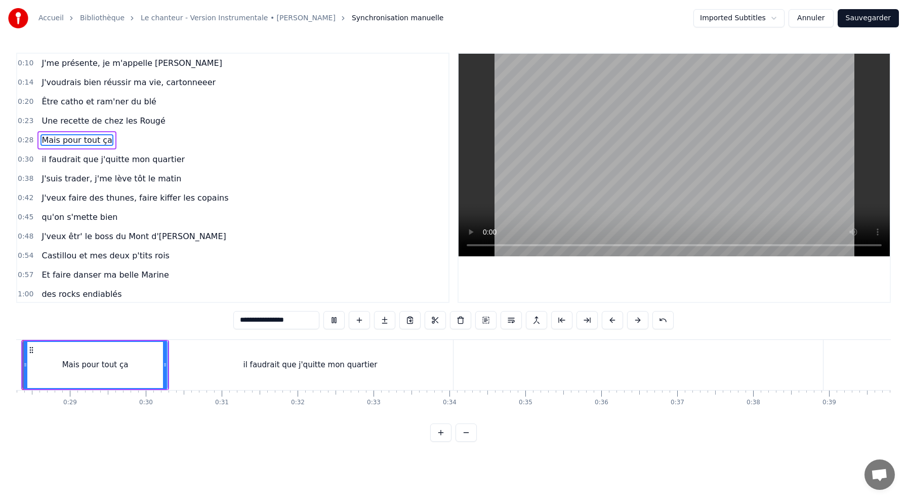
scroll to position [0, 2103]
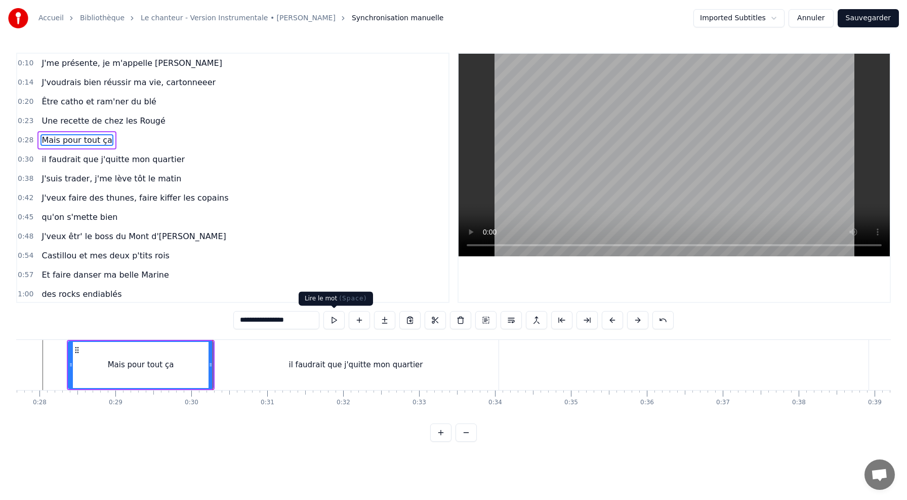
click at [335, 319] on button at bounding box center [334, 320] width 21 height 18
click at [252, 361] on div "il faudrait que j'quitte mon quartier" at bounding box center [356, 365] width 286 height 50
type input "**********"
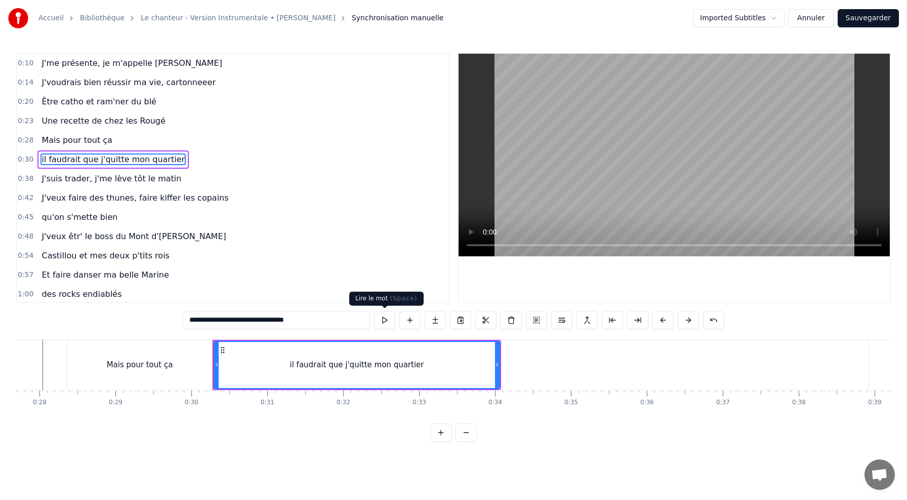
click at [384, 319] on button at bounding box center [384, 320] width 21 height 18
click at [374, 311] on button at bounding box center [384, 320] width 21 height 18
drag, startPoint x: 499, startPoint y: 365, endPoint x: 447, endPoint y: 363, distance: 51.7
click at [448, 363] on icon at bounding box center [447, 365] width 4 height 8
click at [390, 317] on button at bounding box center [384, 320] width 21 height 18
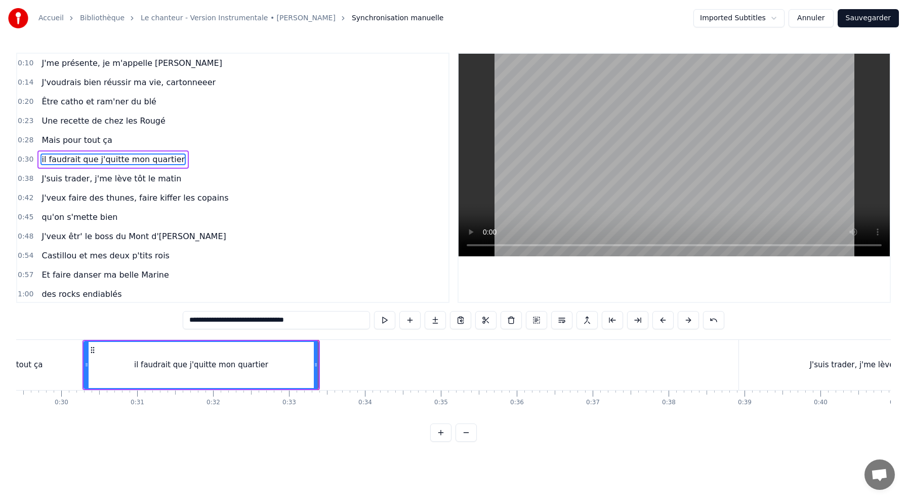
scroll to position [0, 2321]
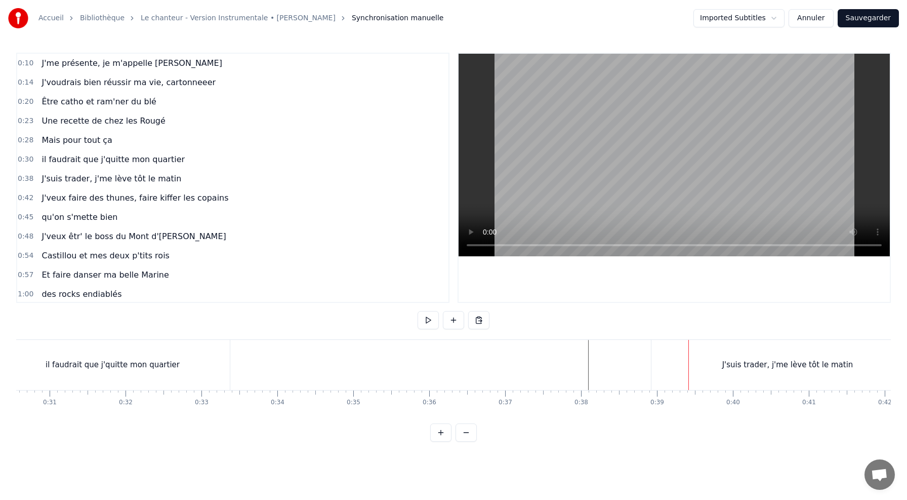
drag, startPoint x: 779, startPoint y: 363, endPoint x: 694, endPoint y: 366, distance: 85.1
click at [694, 369] on div "J'suis trader, j'me lève tôt le matin" at bounding box center [788, 365] width 272 height 50
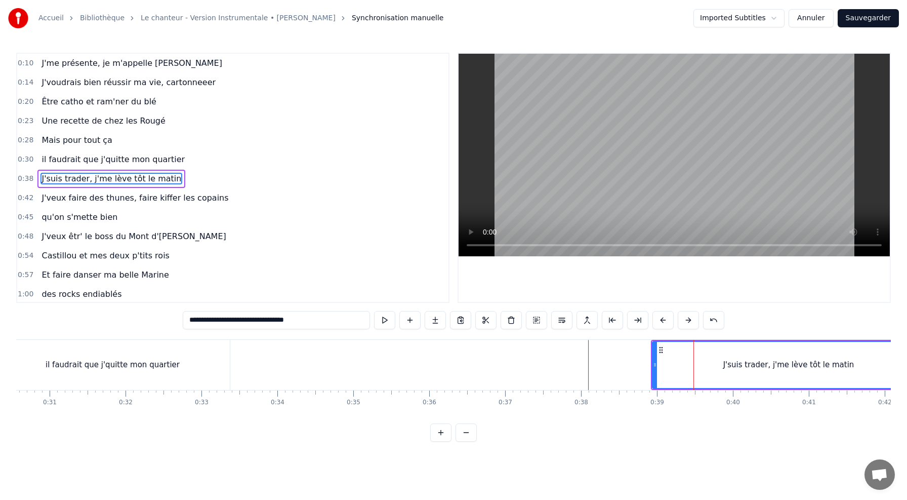
scroll to position [1, 0]
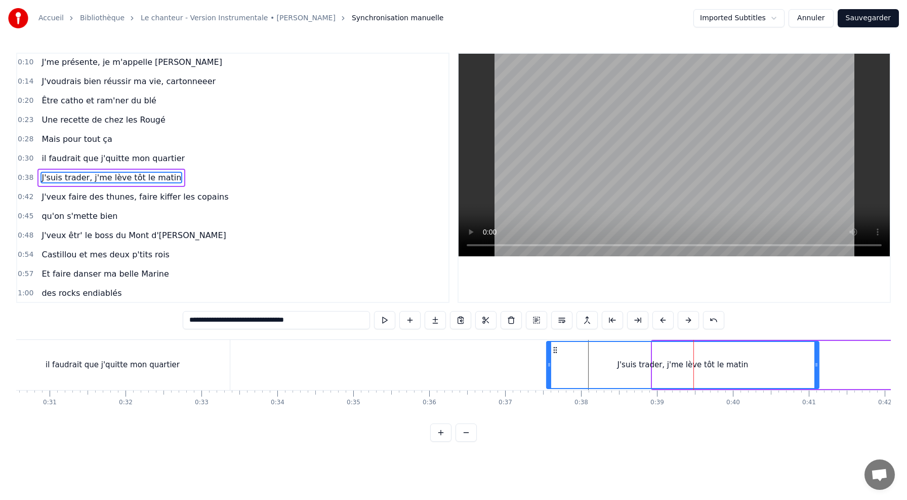
drag, startPoint x: 661, startPoint y: 352, endPoint x: 554, endPoint y: 376, distance: 109.0
click at [554, 376] on div "J'suis trader, j'me lève tôt le matin" at bounding box center [682, 365] width 271 height 46
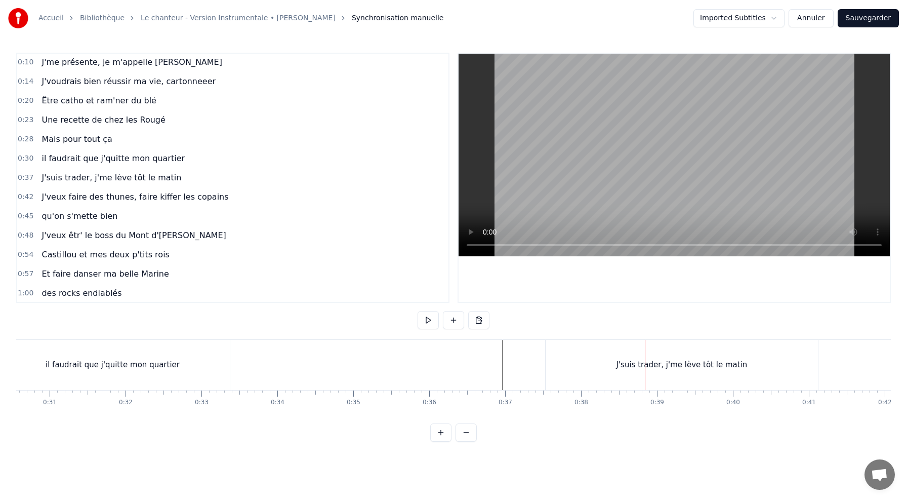
click at [554, 346] on div "J'suis trader, j'me lève tôt le matin" at bounding box center [682, 365] width 272 height 50
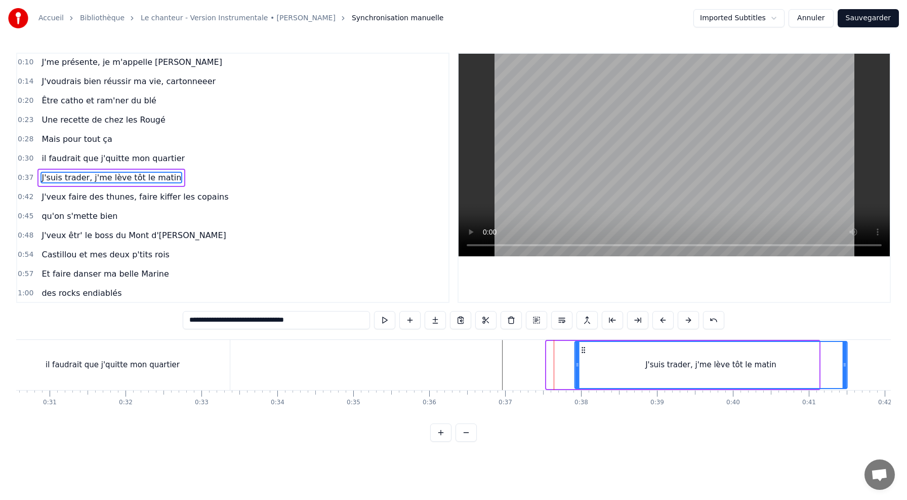
drag, startPoint x: 557, startPoint y: 348, endPoint x: 585, endPoint y: 349, distance: 28.4
click at [585, 349] on icon at bounding box center [584, 350] width 8 height 8
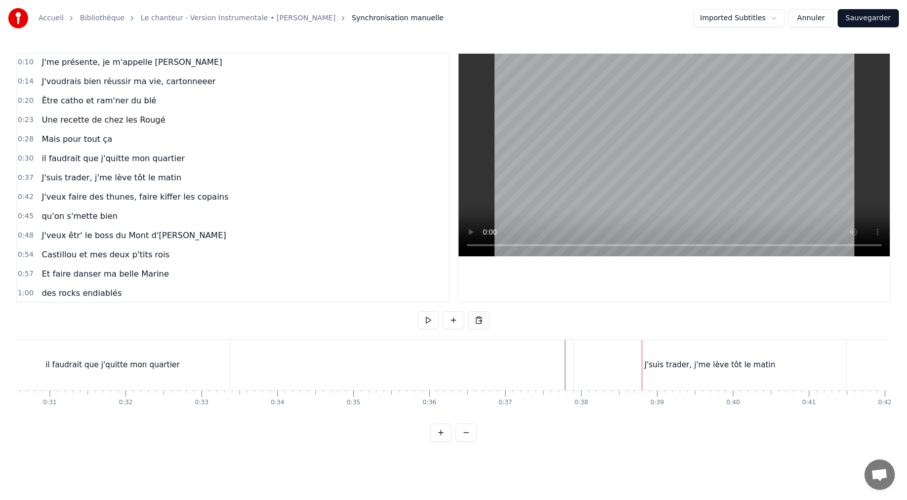
click at [582, 343] on div "J'suis trader, j'me lève tôt le matin" at bounding box center [710, 365] width 272 height 50
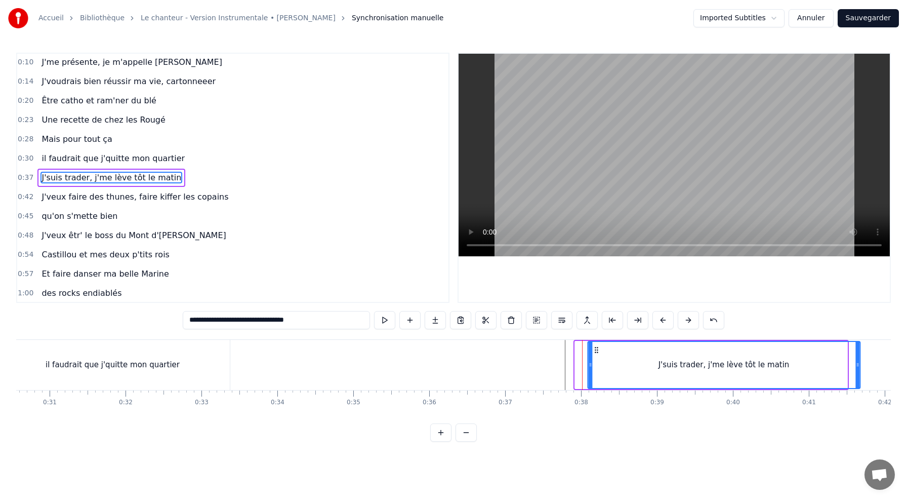
drag, startPoint x: 584, startPoint y: 350, endPoint x: 613, endPoint y: 351, distance: 28.4
click at [601, 351] on icon at bounding box center [596, 350] width 8 height 8
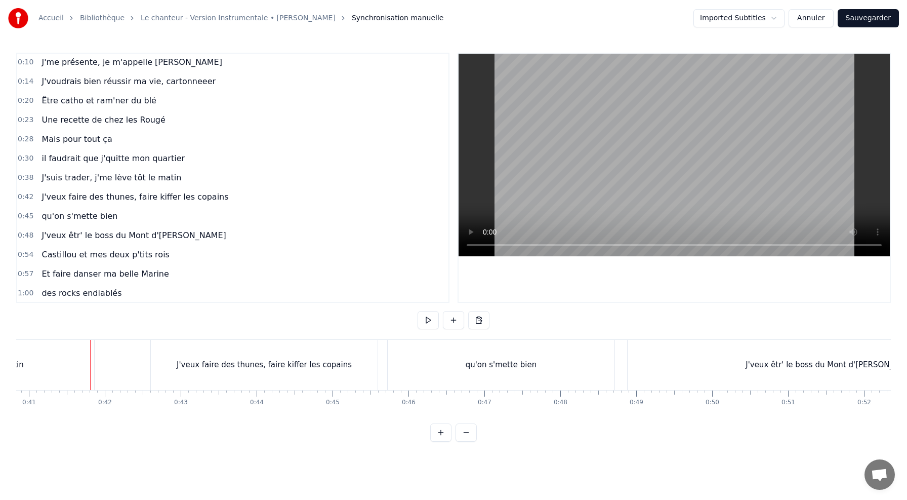
scroll to position [0, 3109]
click at [72, 326] on div "0:10 J'me présente, je m'appelle [PERSON_NAME] 0:14 J'voudrais bien réussir ma …" at bounding box center [453, 247] width 875 height 389
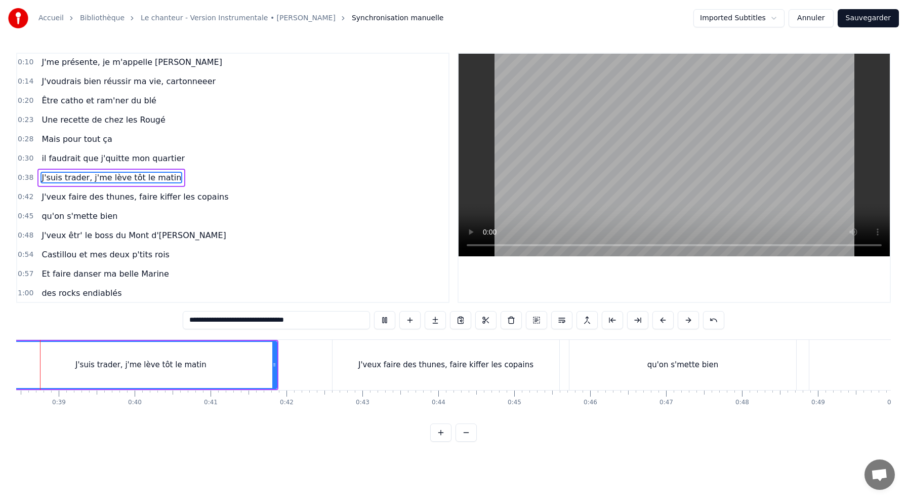
scroll to position [0, 2871]
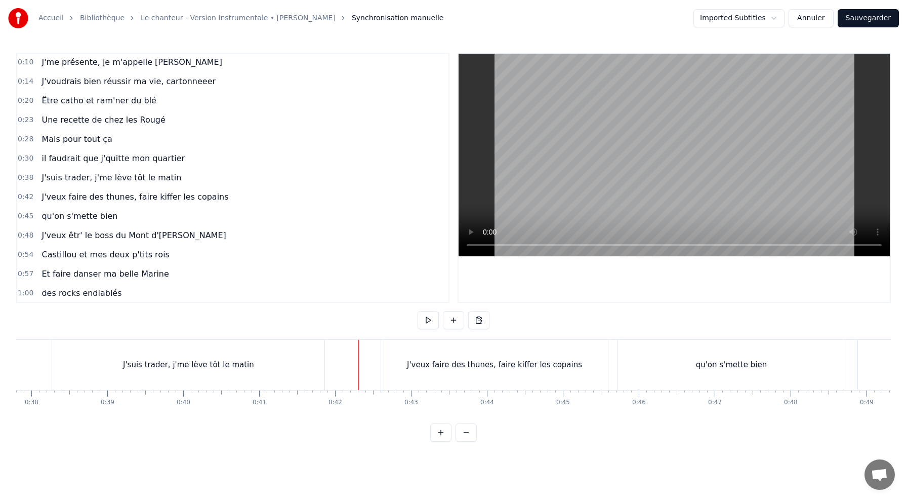
click at [420, 359] on div "J'veux faire des thunes, faire kiffer les copains" at bounding box center [494, 365] width 227 height 50
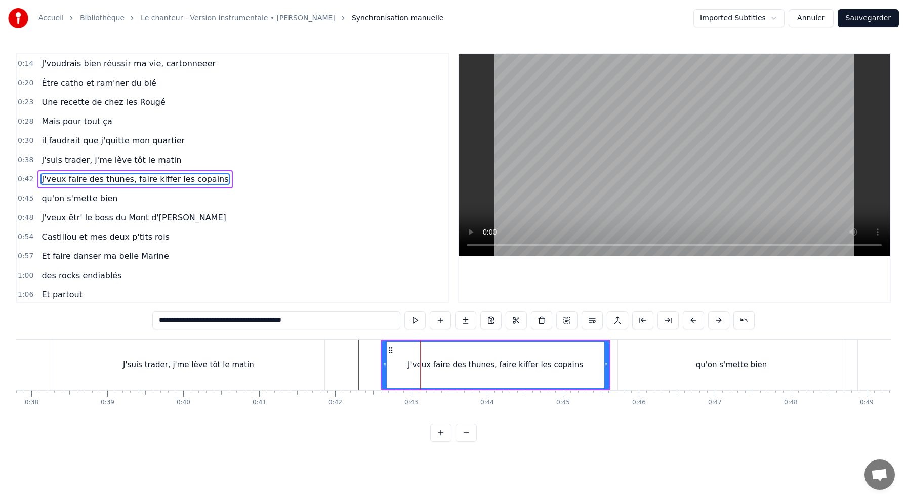
scroll to position [20, 0]
click at [417, 323] on button at bounding box center [415, 320] width 21 height 18
click at [405, 311] on button at bounding box center [415, 320] width 21 height 18
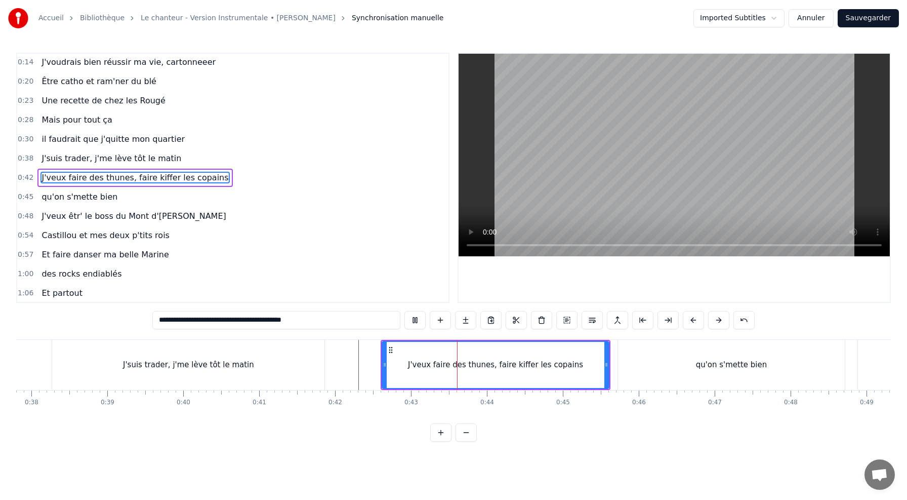
click at [405, 311] on button at bounding box center [415, 320] width 21 height 18
click at [568, 364] on div "J'veux faire des thunes, faire kiffer les copains" at bounding box center [495, 365] width 175 height 12
click at [638, 363] on div "qu'on s'mette bien" at bounding box center [731, 365] width 227 height 50
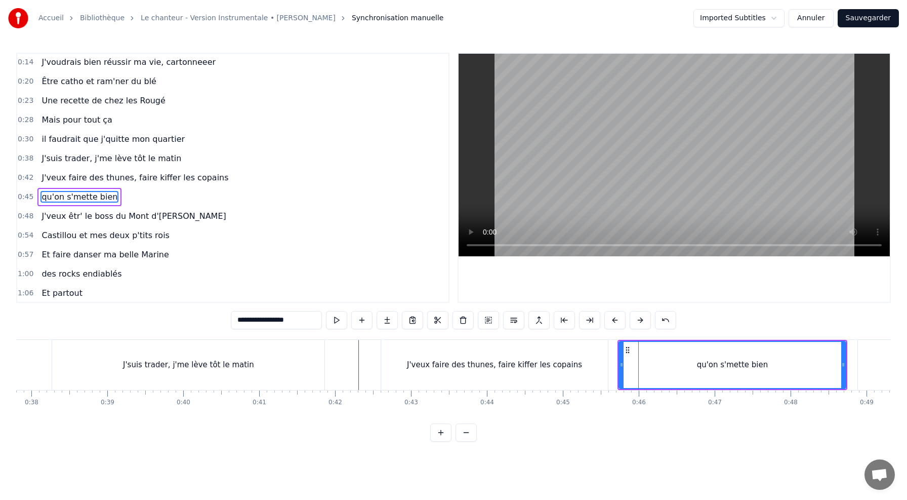
scroll to position [39, 0]
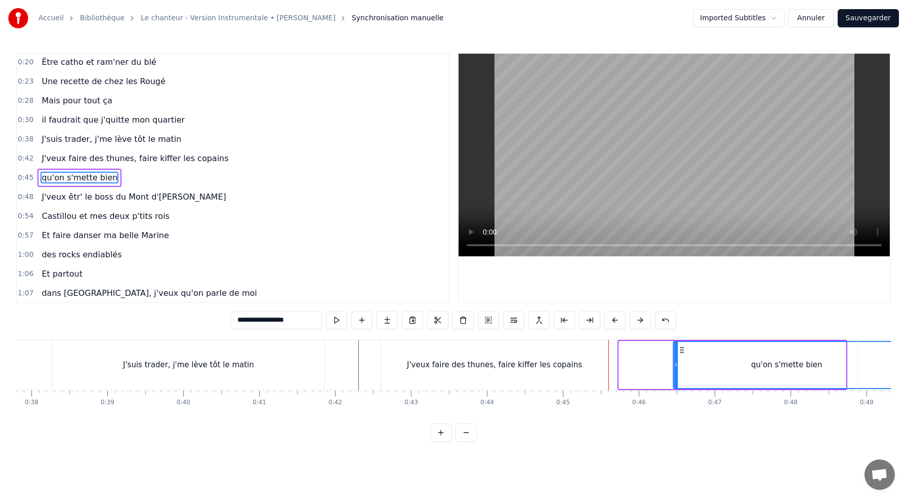
drag, startPoint x: 628, startPoint y: 347, endPoint x: 683, endPoint y: 349, distance: 54.7
click at [683, 350] on icon at bounding box center [682, 350] width 8 height 8
click at [581, 357] on div "J'veux faire des thunes, faire kiffer les copains" at bounding box center [494, 365] width 227 height 50
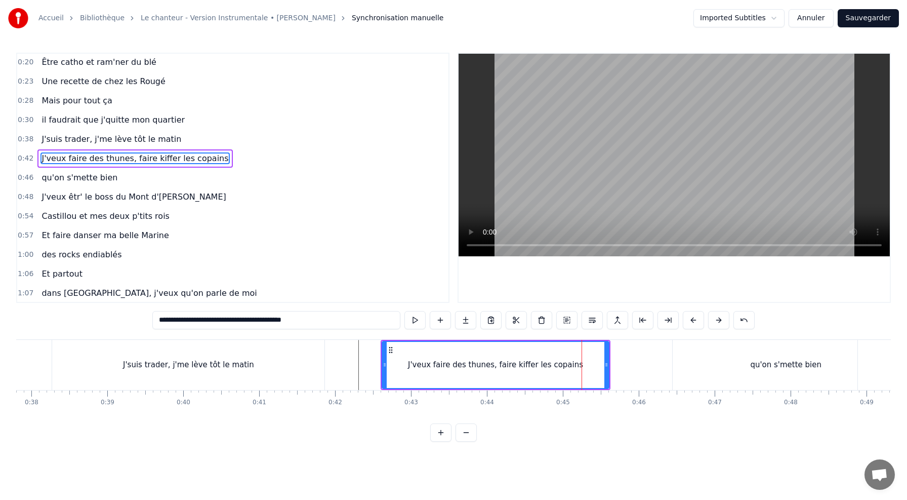
scroll to position [20, 0]
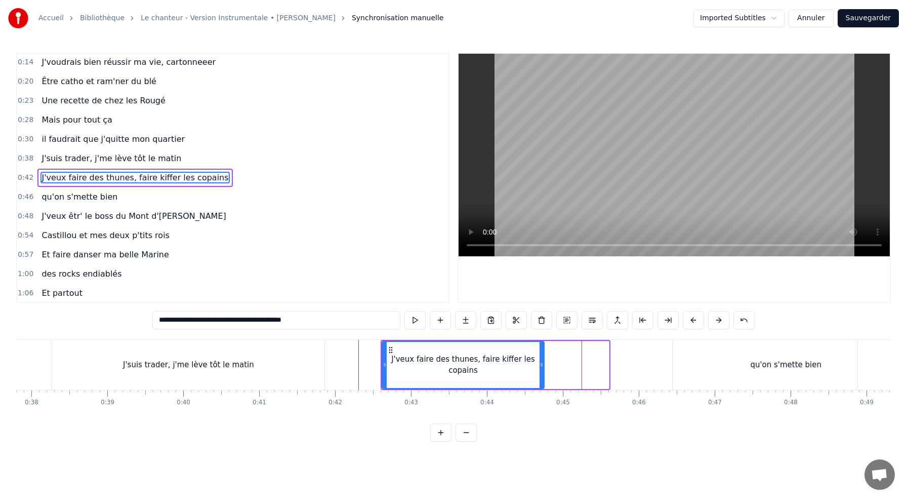
drag, startPoint x: 606, startPoint y: 366, endPoint x: 537, endPoint y: 371, distance: 69.1
click at [540, 371] on div at bounding box center [542, 365] width 4 height 46
click at [388, 349] on icon at bounding box center [391, 350] width 8 height 8
click at [460, 360] on div "J'veux faire des thunes, faire kiffer les copains" at bounding box center [461, 364] width 157 height 23
click at [237, 325] on input "**********" at bounding box center [276, 320] width 248 height 18
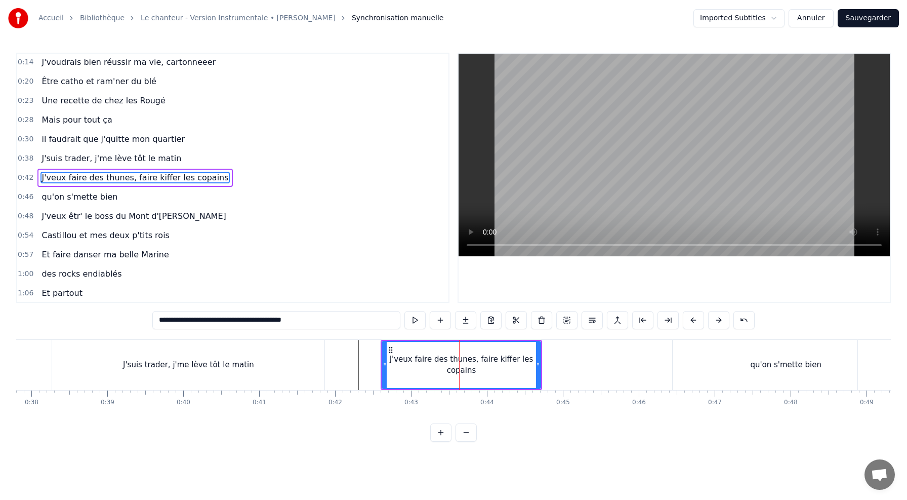
click at [235, 321] on input "**********" at bounding box center [276, 320] width 248 height 18
type input "**********"
click at [391, 349] on circle at bounding box center [391, 349] width 1 height 1
click at [401, 358] on div "J'veux faire des thunes, faire kiffer les copains" at bounding box center [461, 364] width 157 height 23
click at [381, 355] on div "J'veux faire des thunes, faire kiffer les copains" at bounding box center [462, 365] width 162 height 50
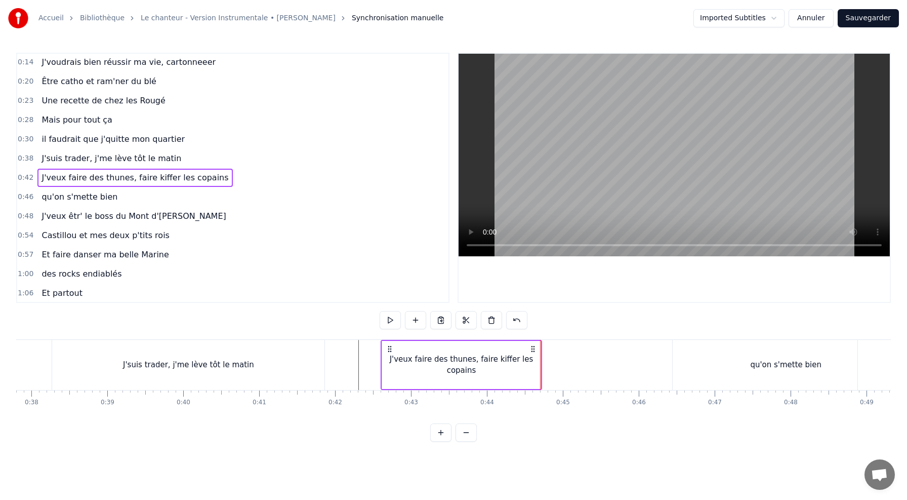
click at [527, 365] on div "J'veux faire des thunes, faire kiffer les copains" at bounding box center [461, 364] width 158 height 23
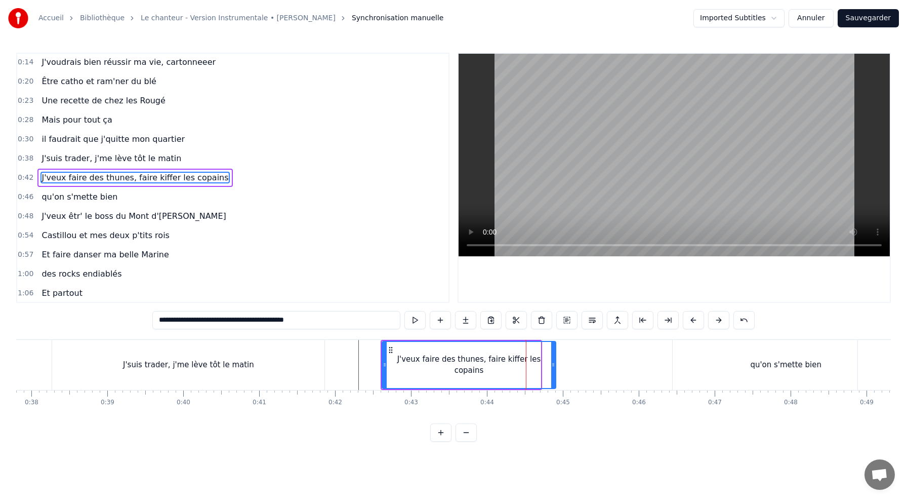
drag, startPoint x: 539, startPoint y: 365, endPoint x: 561, endPoint y: 365, distance: 22.3
click at [555, 365] on icon at bounding box center [553, 365] width 4 height 8
click at [707, 367] on div "qu'on s'mette bien" at bounding box center [786, 365] width 227 height 50
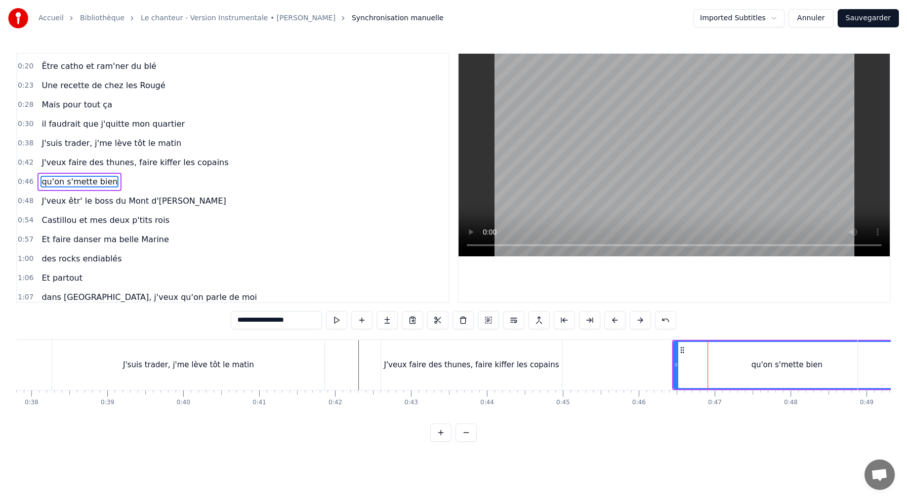
scroll to position [39, 0]
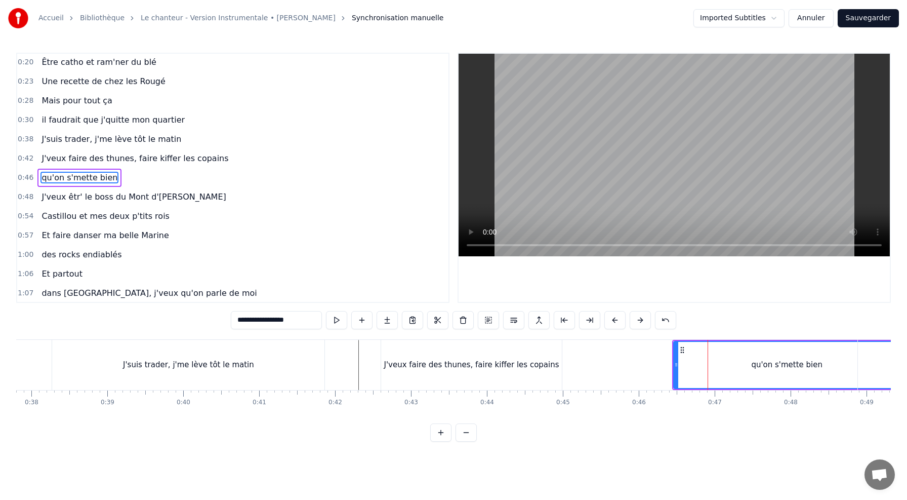
click at [678, 348] on div at bounding box center [676, 365] width 4 height 46
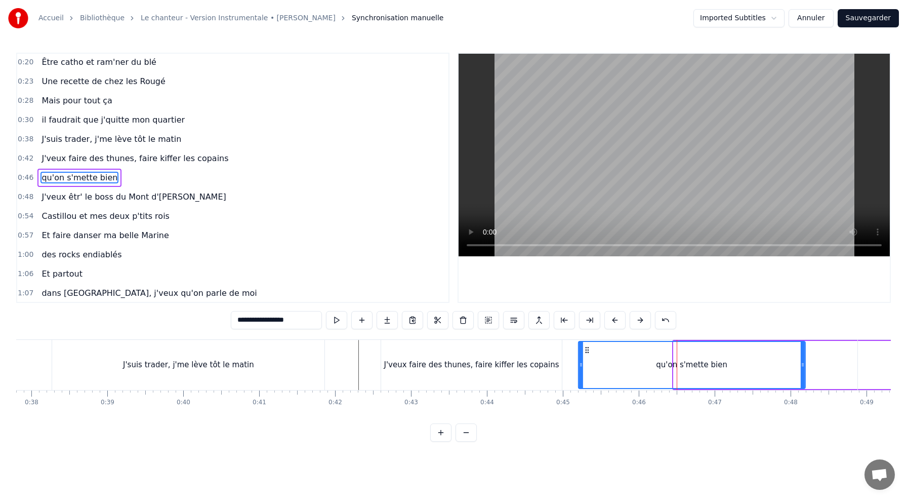
drag, startPoint x: 683, startPoint y: 349, endPoint x: 587, endPoint y: 350, distance: 95.2
click at [587, 350] on icon at bounding box center [587, 350] width 8 height 8
click at [409, 357] on div "J'veux faire des thunes, faire kiffer les copains" at bounding box center [471, 365] width 181 height 50
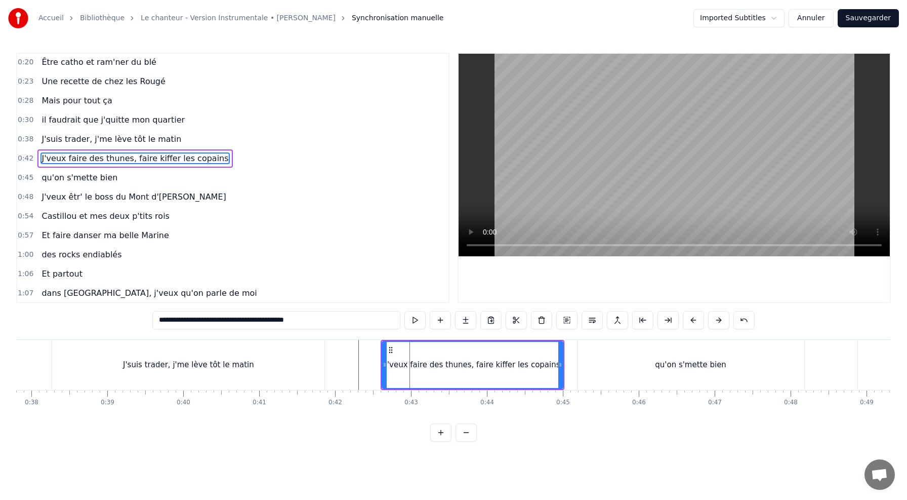
scroll to position [20, 0]
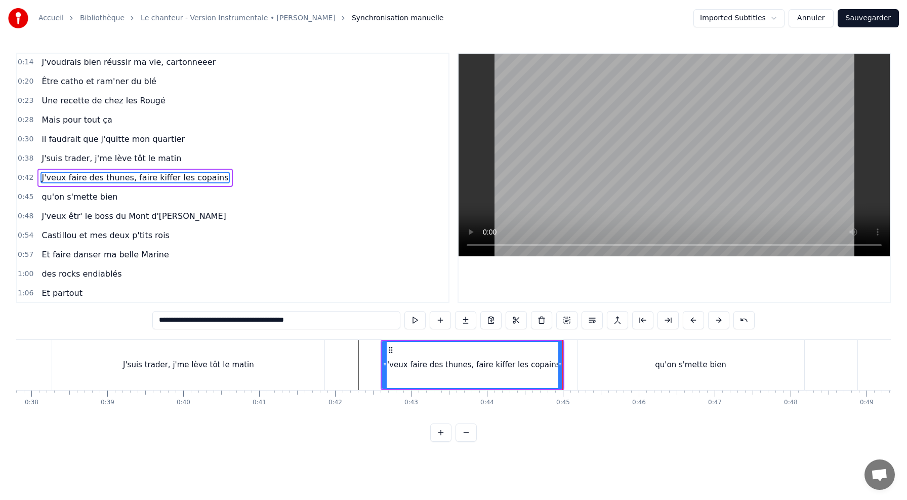
click at [581, 347] on div "qu'on s'mette bien" at bounding box center [691, 365] width 227 height 50
type input "**********"
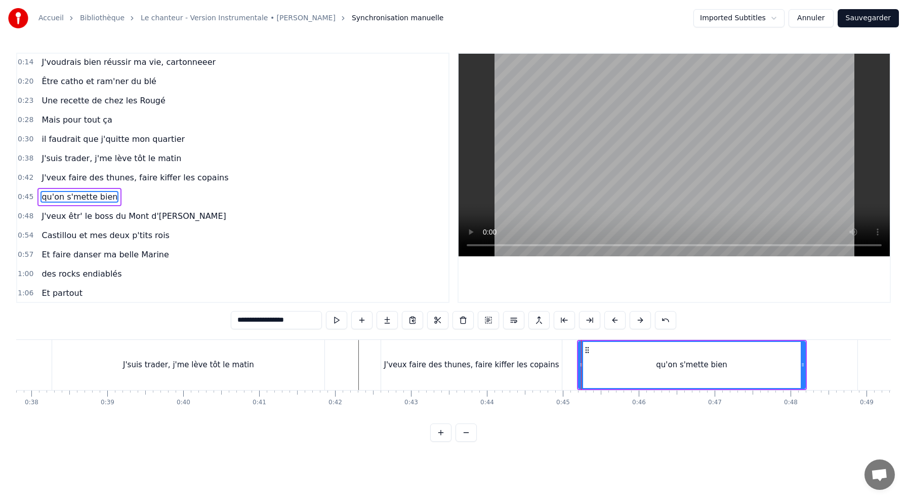
scroll to position [39, 0]
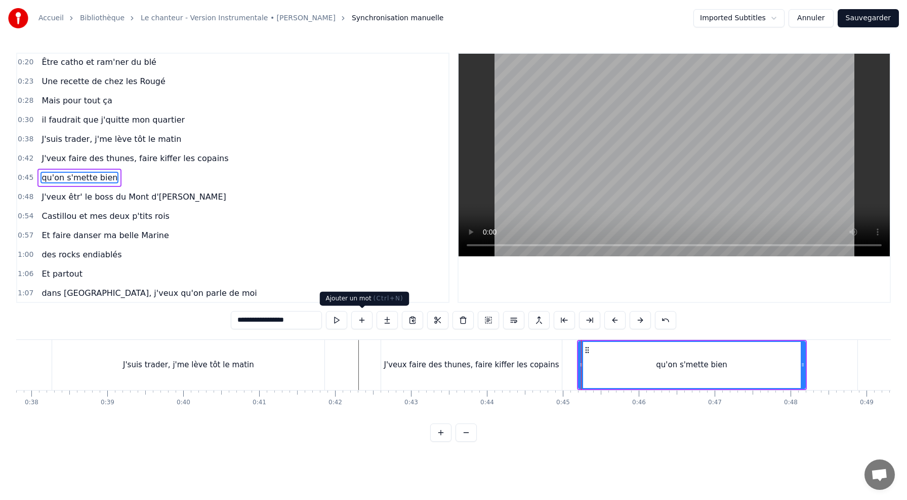
click at [342, 317] on button at bounding box center [336, 320] width 21 height 18
click at [326, 311] on button at bounding box center [336, 320] width 21 height 18
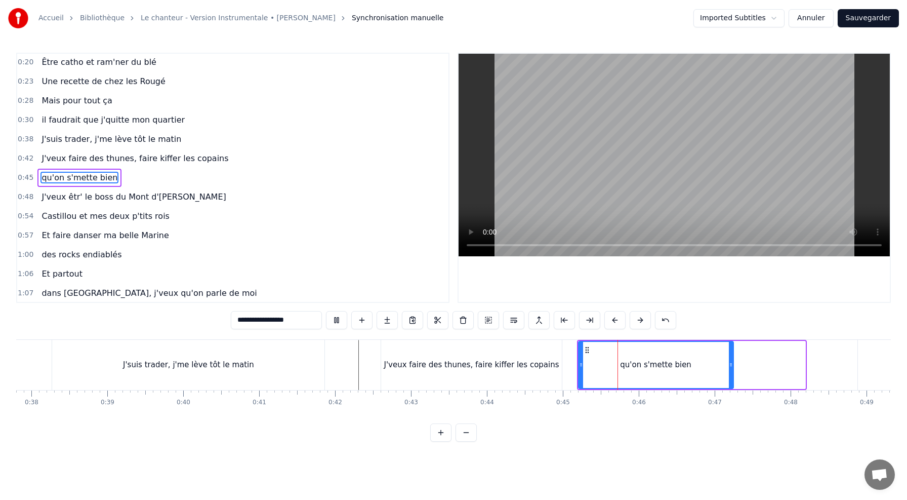
drag, startPoint x: 802, startPoint y: 366, endPoint x: 723, endPoint y: 369, distance: 79.1
click at [729, 369] on div at bounding box center [731, 365] width 4 height 46
click at [582, 348] on div at bounding box center [581, 365] width 4 height 46
click at [326, 311] on button at bounding box center [336, 320] width 21 height 18
drag, startPoint x: 722, startPoint y: 362, endPoint x: 700, endPoint y: 361, distance: 21.8
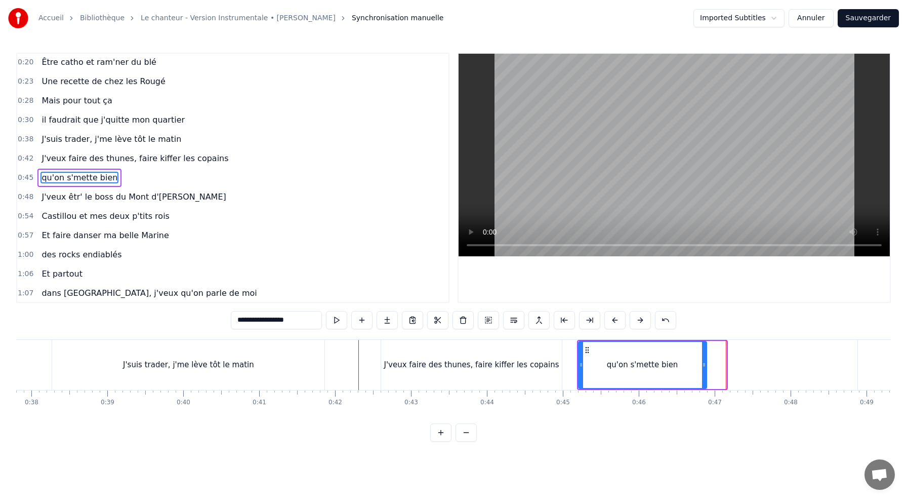
click at [702, 362] on icon at bounding box center [704, 365] width 4 height 8
click at [591, 343] on div "qu'on s'mette bien" at bounding box center [641, 365] width 125 height 46
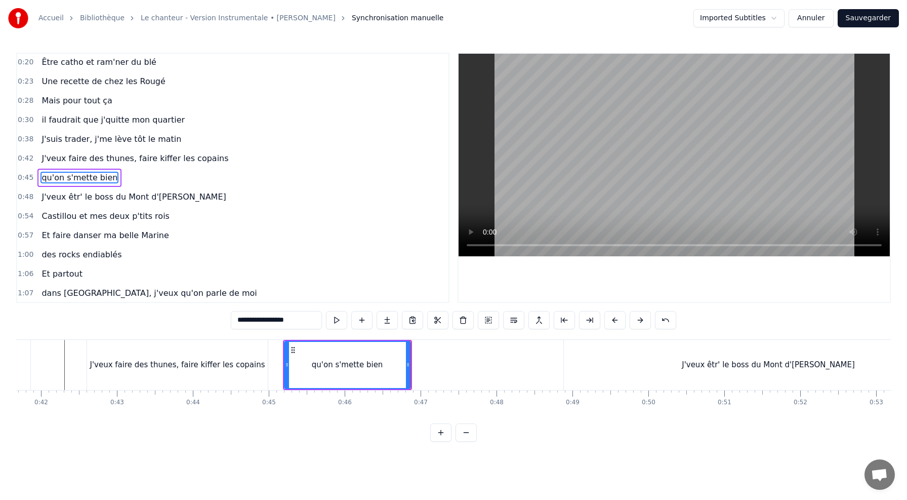
scroll to position [0, 3171]
click at [389, 368] on div "qu'on s'mette bien" at bounding box center [341, 365] width 125 height 46
drag, startPoint x: 400, startPoint y: 366, endPoint x: 375, endPoint y: 366, distance: 25.3
click at [376, 366] on icon at bounding box center [378, 365] width 4 height 8
click at [298, 348] on div "qu'on s'mette bien" at bounding box center [329, 365] width 100 height 46
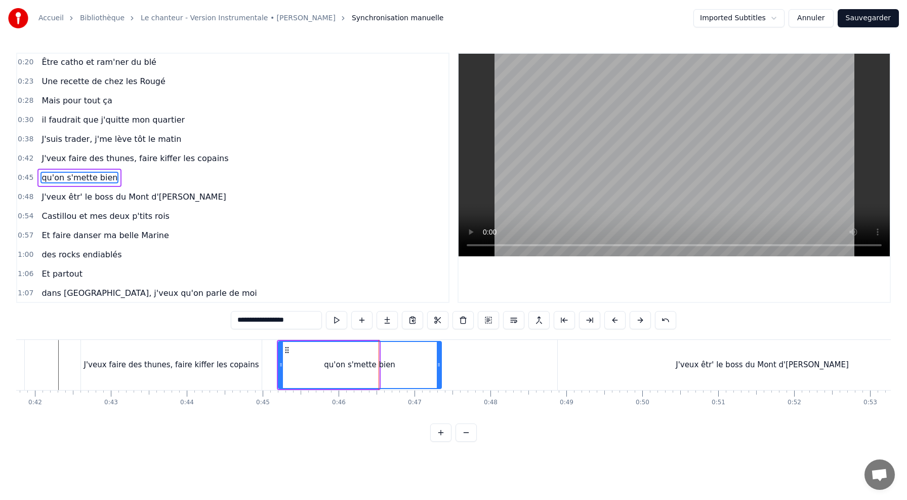
drag, startPoint x: 377, startPoint y: 362, endPoint x: 441, endPoint y: 369, distance: 64.2
click at [440, 369] on div at bounding box center [439, 365] width 4 height 46
click at [329, 348] on div "qu'on s'mette bien" at bounding box center [360, 365] width 163 height 46
click at [687, 361] on div "J'veux êtr' le boss du Mont d'[PERSON_NAME]" at bounding box center [762, 365] width 409 height 50
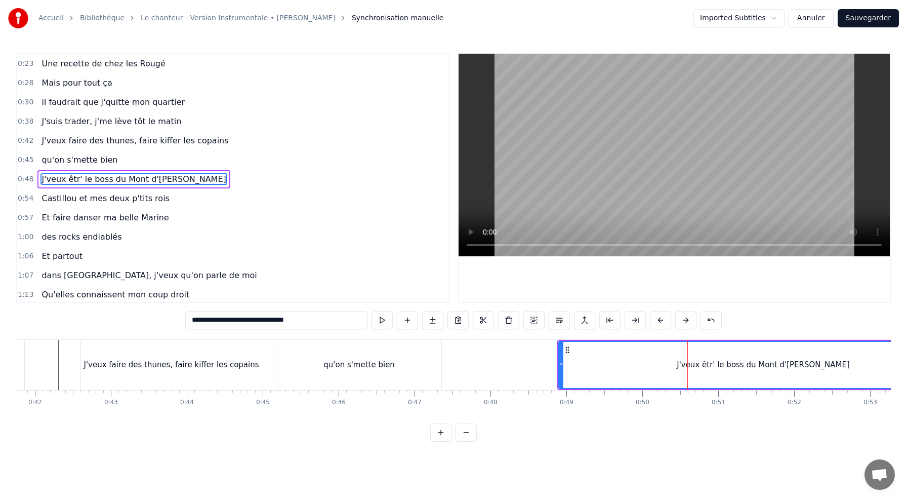
scroll to position [59, 0]
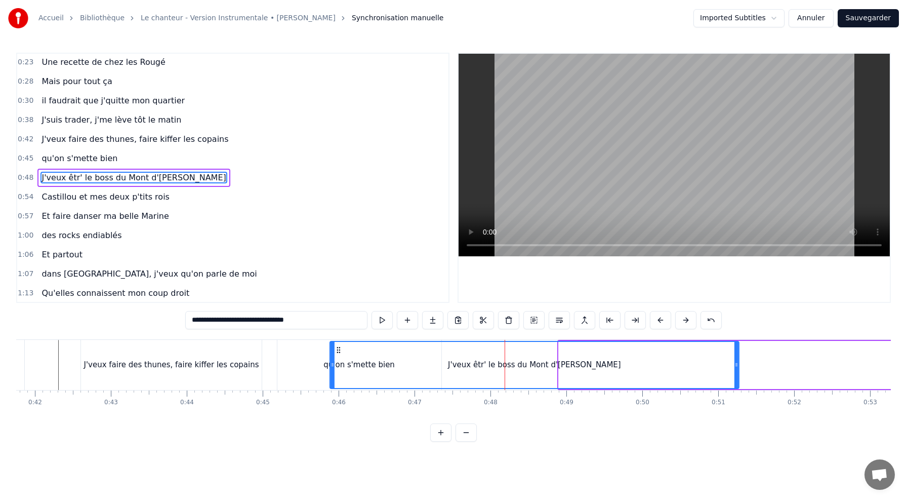
drag, startPoint x: 570, startPoint y: 348, endPoint x: 339, endPoint y: 365, distance: 231.0
click at [339, 365] on div "J'veux êtr' le boss du Mont d'[PERSON_NAME]" at bounding box center [535, 365] width 408 height 46
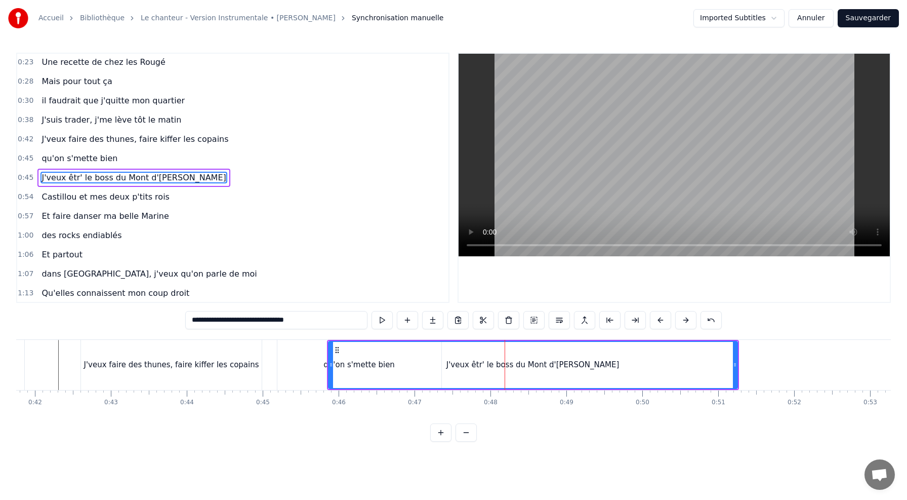
click at [421, 344] on div "J'veux êtr' le boss du Mont d'[PERSON_NAME]" at bounding box center [533, 365] width 408 height 46
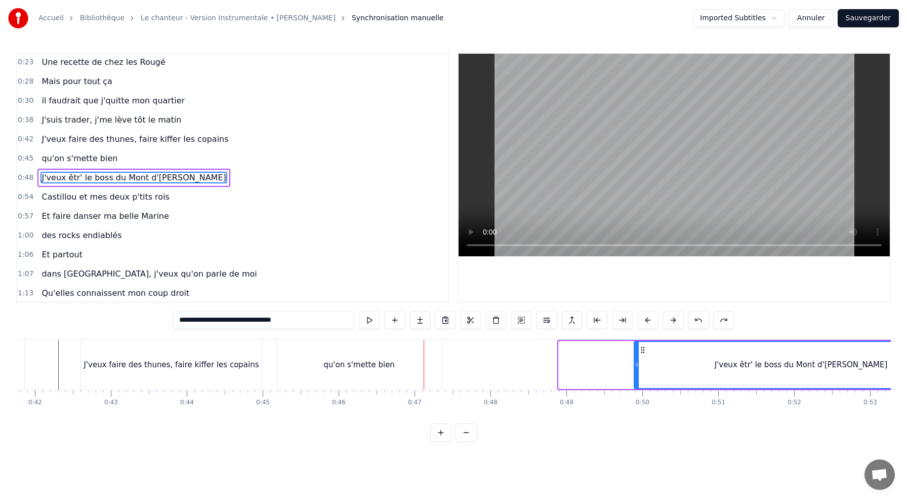
drag, startPoint x: 560, startPoint y: 365, endPoint x: 635, endPoint y: 368, distance: 75.5
click at [635, 368] on icon at bounding box center [637, 365] width 4 height 8
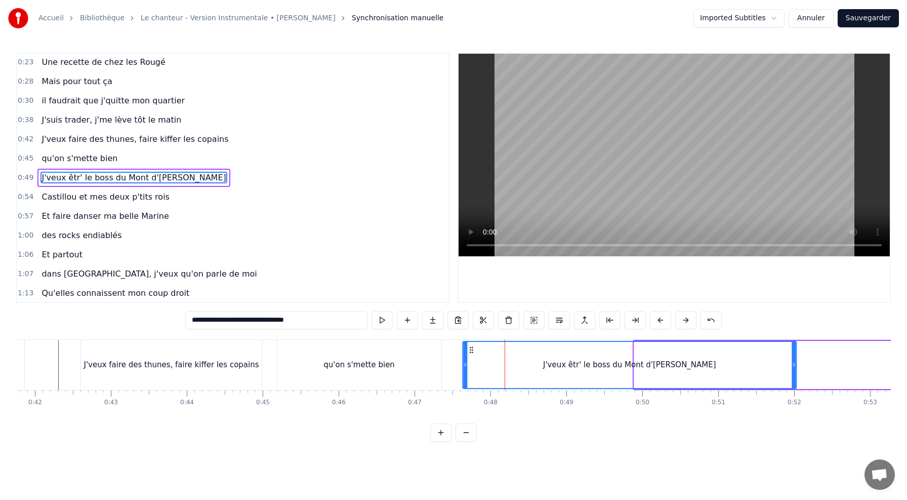
drag, startPoint x: 644, startPoint y: 349, endPoint x: 484, endPoint y: 375, distance: 161.7
click at [485, 375] on div "J'veux êtr' le boss du Mont d'[PERSON_NAME]" at bounding box center [629, 365] width 333 height 46
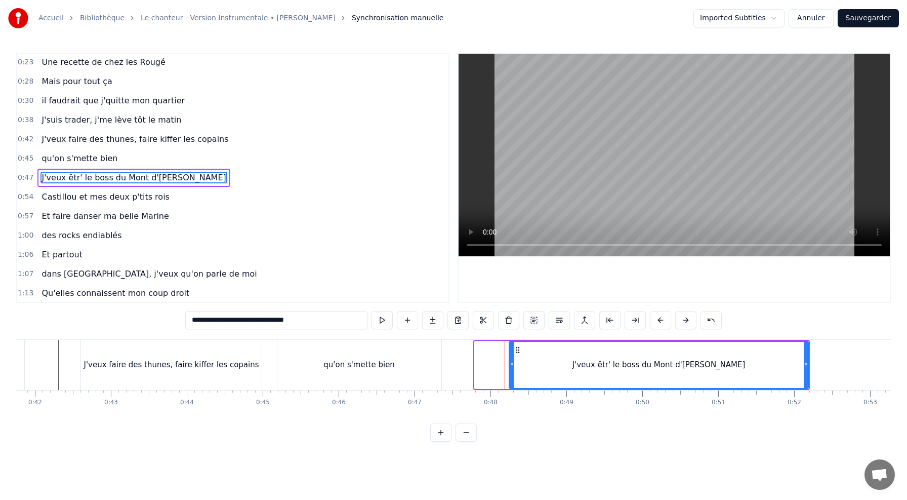
drag, startPoint x: 475, startPoint y: 356, endPoint x: 533, endPoint y: 366, distance: 58.5
click at [533, 366] on div "J'veux êtr' le boss du Mont d'[PERSON_NAME]" at bounding box center [659, 365] width 300 height 48
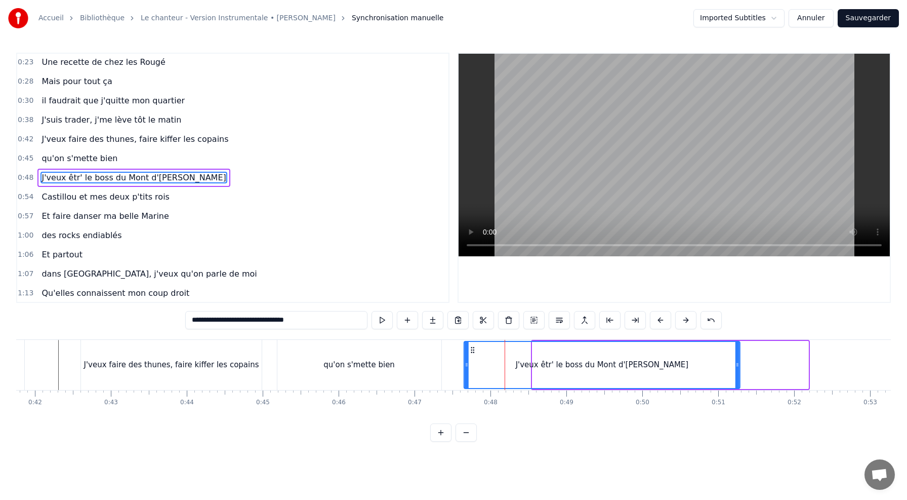
drag, startPoint x: 541, startPoint y: 351, endPoint x: 473, endPoint y: 365, distance: 69.8
click at [473, 365] on div "J'veux êtr' le boss du Mont d'[PERSON_NAME]" at bounding box center [602, 365] width 275 height 46
drag, startPoint x: 467, startPoint y: 365, endPoint x: 521, endPoint y: 364, distance: 54.2
click at [521, 364] on icon at bounding box center [520, 365] width 4 height 8
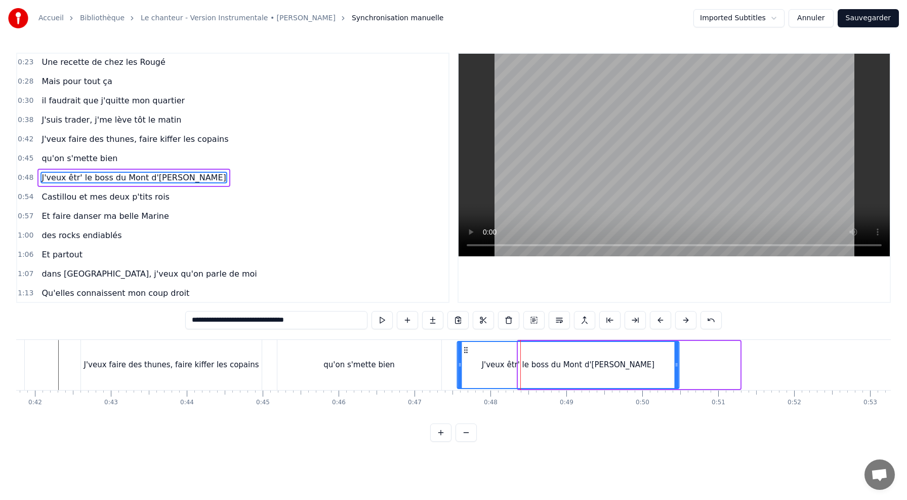
drag, startPoint x: 528, startPoint y: 350, endPoint x: 479, endPoint y: 355, distance: 49.4
click at [480, 355] on div "J'veux êtr' le boss du Mont d'[PERSON_NAME]" at bounding box center [568, 365] width 221 height 46
drag, startPoint x: 473, startPoint y: 366, endPoint x: 518, endPoint y: 367, distance: 44.6
click at [516, 367] on icon at bounding box center [514, 365] width 4 height 8
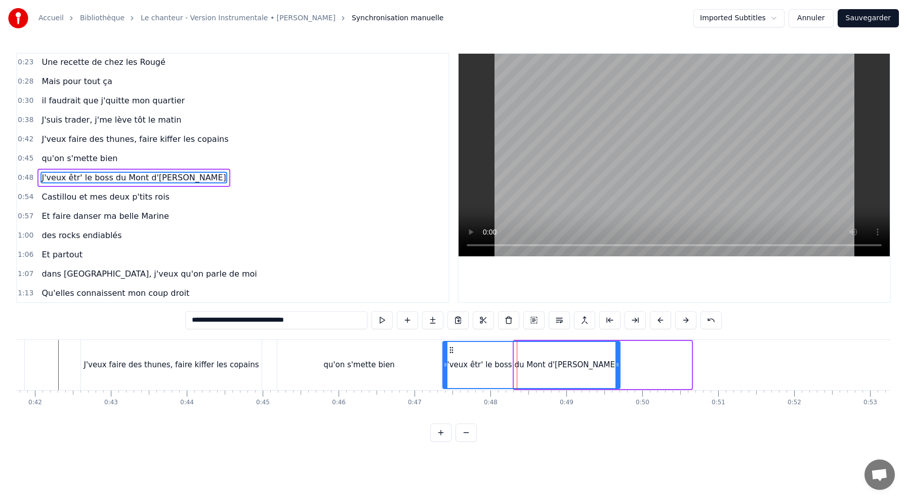
drag, startPoint x: 523, startPoint y: 349, endPoint x: 454, endPoint y: 352, distance: 68.9
click at [454, 352] on icon at bounding box center [452, 350] width 8 height 8
click at [432, 348] on div "qu'on s'mette bien" at bounding box center [359, 365] width 164 height 50
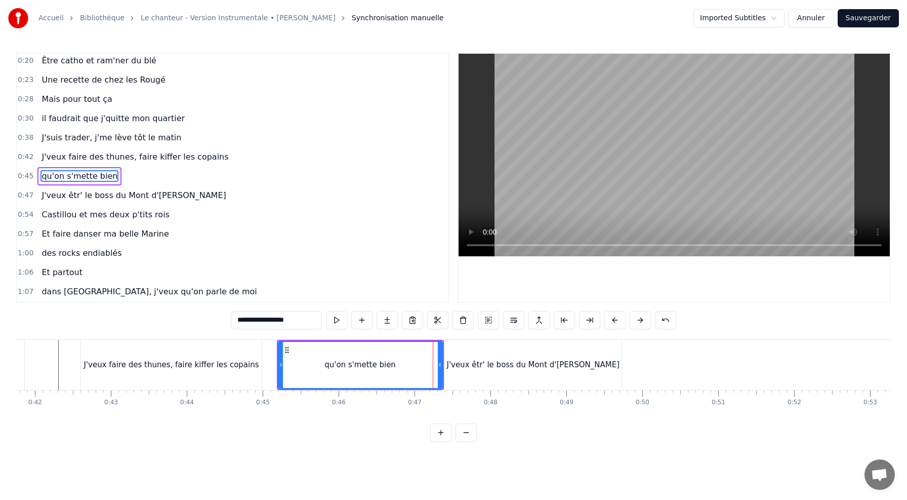
scroll to position [39, 0]
click at [470, 350] on div "J'veux êtr' le boss du Mont d'[PERSON_NAME]" at bounding box center [533, 365] width 177 height 50
type input "**********"
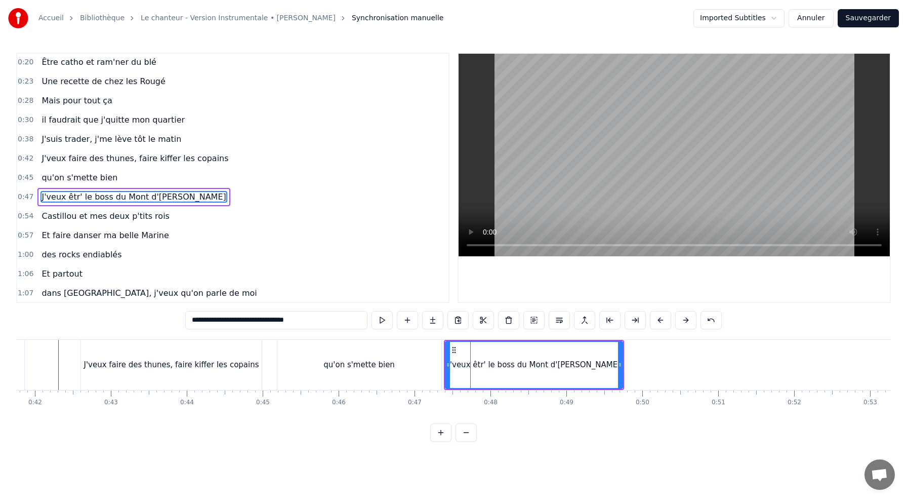
scroll to position [59, 0]
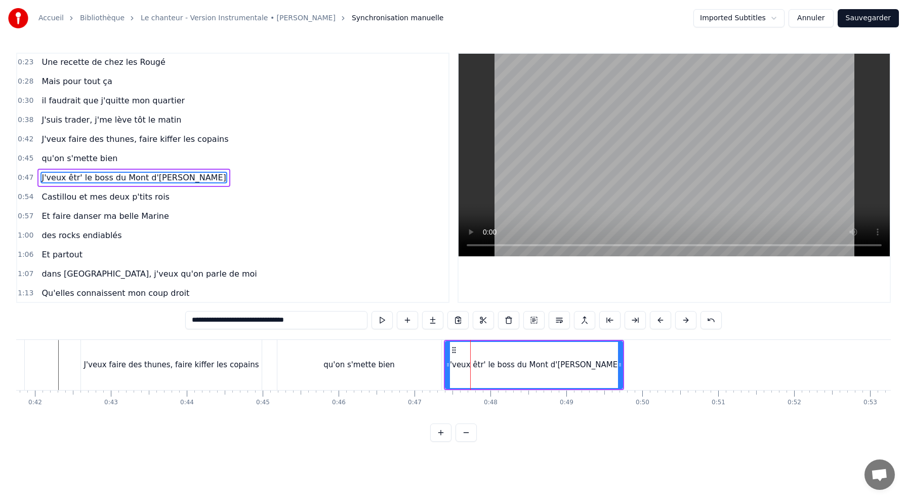
click at [389, 325] on button at bounding box center [382, 320] width 21 height 18
click at [388, 320] on button at bounding box center [382, 320] width 21 height 18
click at [372, 311] on button at bounding box center [382, 320] width 21 height 18
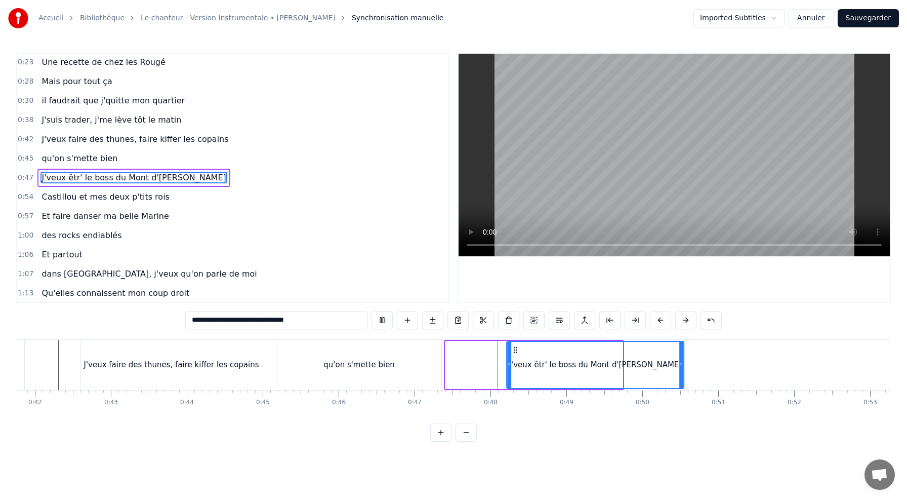
drag, startPoint x: 453, startPoint y: 350, endPoint x: 517, endPoint y: 351, distance: 63.8
click at [519, 354] on div "J'veux êtr' le boss du Mont d'[PERSON_NAME]" at bounding box center [595, 365] width 176 height 46
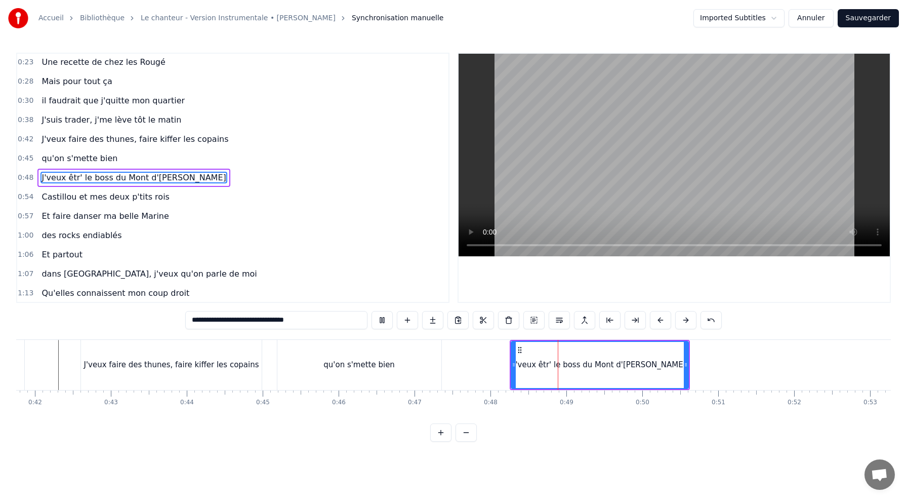
click at [521, 348] on icon at bounding box center [520, 350] width 8 height 8
drag, startPoint x: 521, startPoint y: 348, endPoint x: 615, endPoint y: 347, distance: 93.7
click at [615, 347] on div "J'veux êtr' le boss du Mont d'[PERSON_NAME]" at bounding box center [600, 365] width 176 height 46
drag, startPoint x: 520, startPoint y: 350, endPoint x: 590, endPoint y: 351, distance: 70.4
click at [590, 351] on div "J'veux êtr' le boss du Mont d'[PERSON_NAME]" at bounding box center [600, 365] width 176 height 46
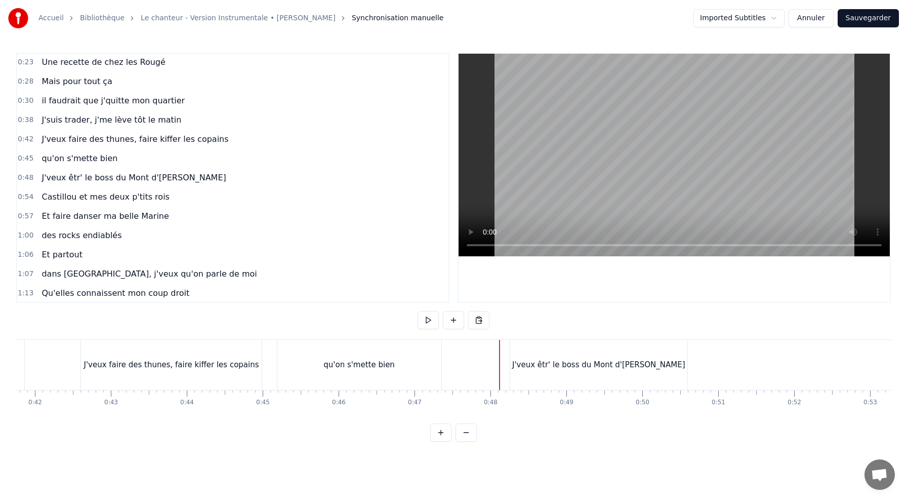
click at [518, 352] on div "J'veux êtr' le boss du Mont d'[PERSON_NAME]" at bounding box center [598, 365] width 177 height 50
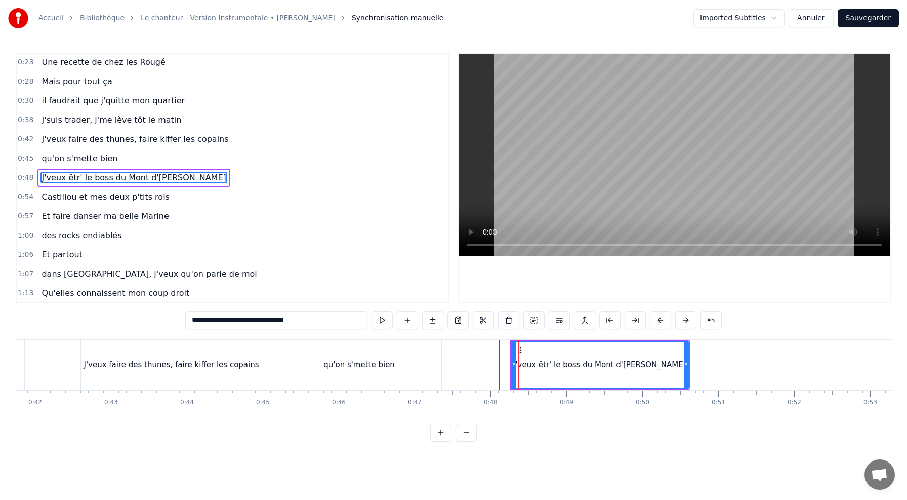
drag, startPoint x: 519, startPoint y: 349, endPoint x: 596, endPoint y: 350, distance: 77.5
click at [596, 350] on div "J'veux êtr' le boss du Mont d'[PERSON_NAME]" at bounding box center [600, 365] width 176 height 46
click at [530, 360] on div "J'veux êtr' le boss du Mont d'[PERSON_NAME]" at bounding box center [600, 365] width 176 height 46
click at [521, 346] on icon at bounding box center [520, 350] width 8 height 8
drag, startPoint x: 521, startPoint y: 346, endPoint x: 702, endPoint y: 332, distance: 181.4
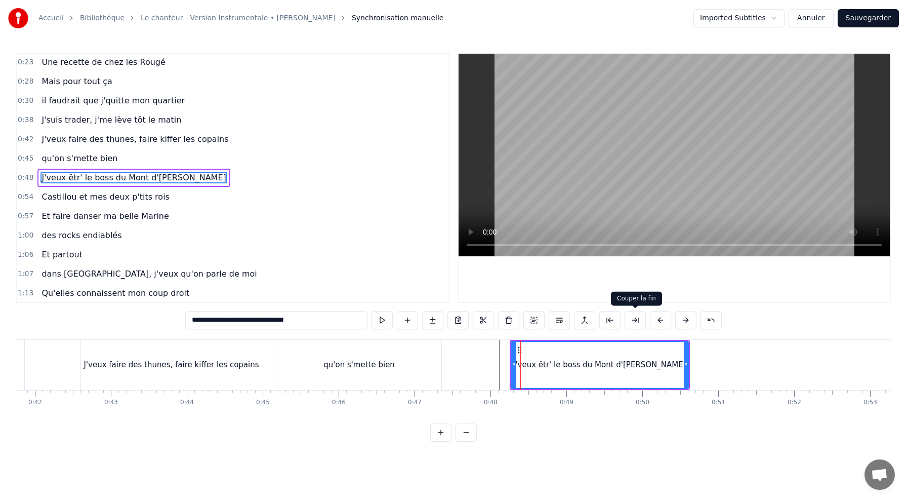
click at [702, 332] on div "0:10 J'me présente, je m'appelle [PERSON_NAME] 0:14 J'voudrais bien réussir ma …" at bounding box center [453, 247] width 875 height 389
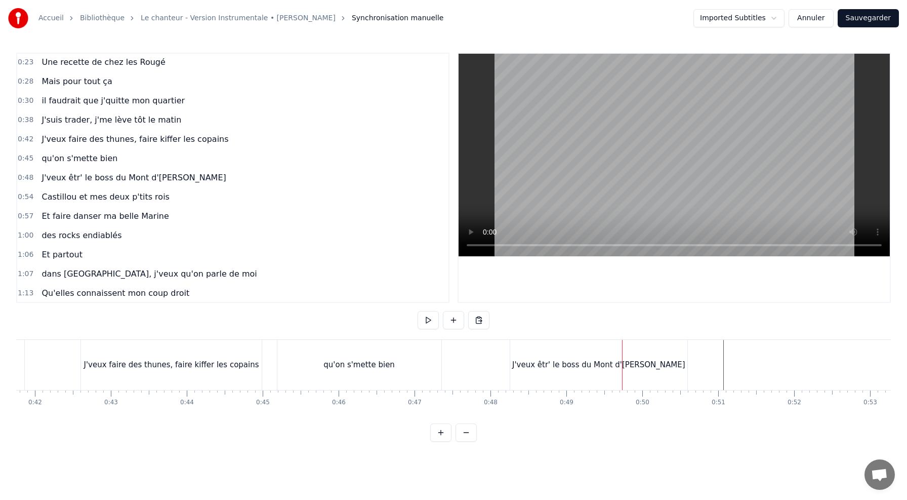
click at [601, 372] on div "J'veux êtr' le boss du Mont d'[PERSON_NAME]" at bounding box center [598, 365] width 177 height 50
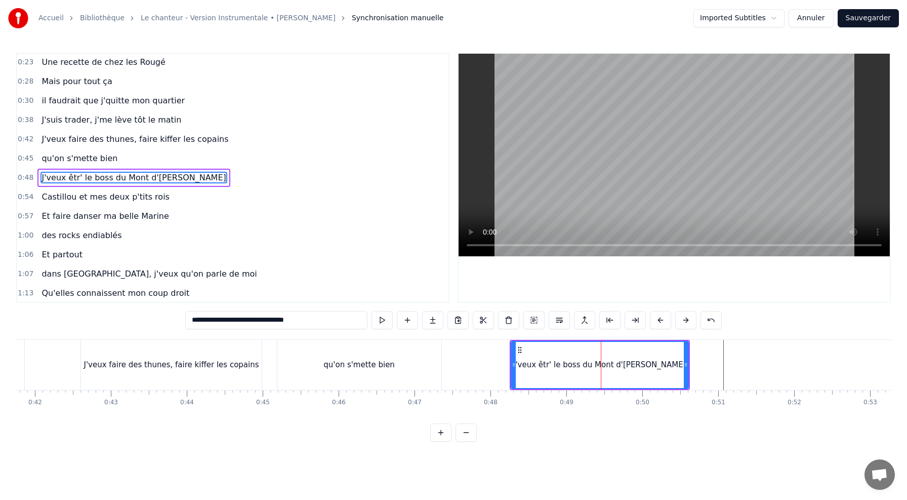
drag, startPoint x: 521, startPoint y: 350, endPoint x: 550, endPoint y: 351, distance: 29.4
click at [550, 351] on div "J'veux êtr' le boss du Mont d'[PERSON_NAME]" at bounding box center [600, 365] width 176 height 46
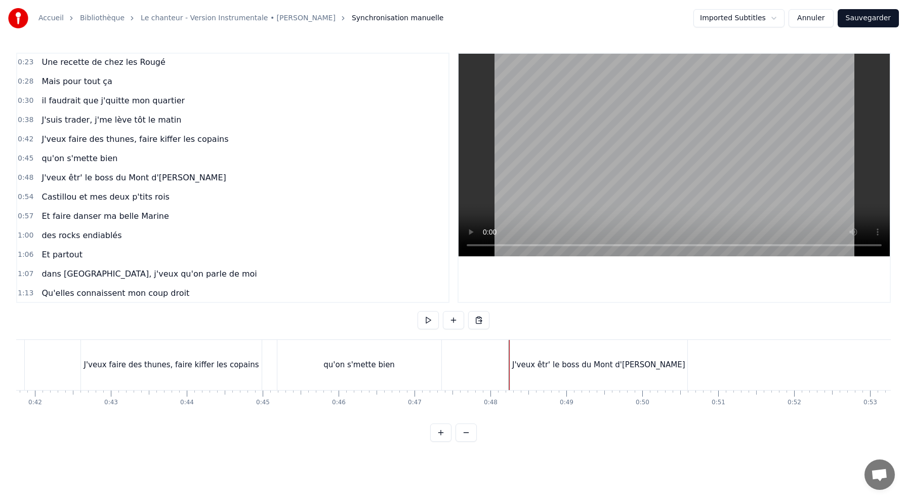
click at [559, 357] on div "J'veux êtr' le boss du Mont d'[PERSON_NAME]" at bounding box center [598, 365] width 177 height 50
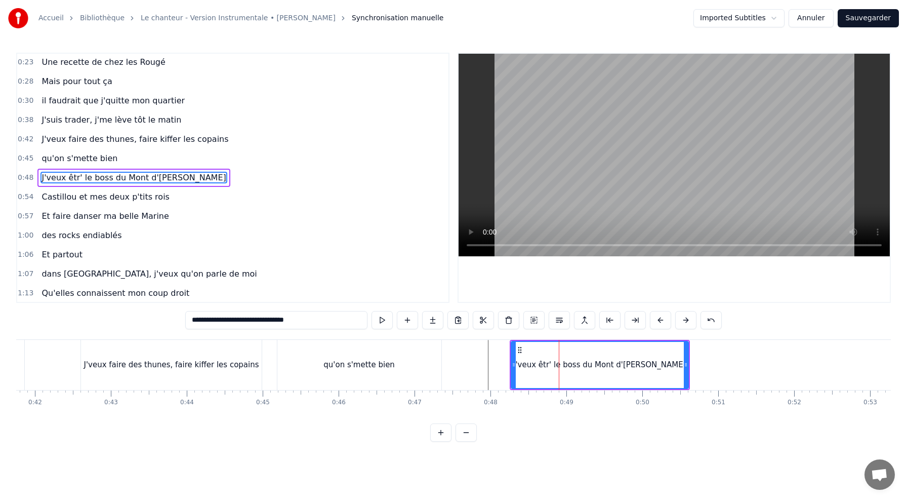
click at [521, 349] on circle at bounding box center [521, 349] width 1 height 1
click at [515, 350] on div at bounding box center [514, 365] width 4 height 46
drag, startPoint x: 512, startPoint y: 352, endPoint x: 583, endPoint y: 351, distance: 70.9
click at [589, 351] on div at bounding box center [591, 365] width 4 height 46
click at [591, 349] on circle at bounding box center [591, 349] width 1 height 1
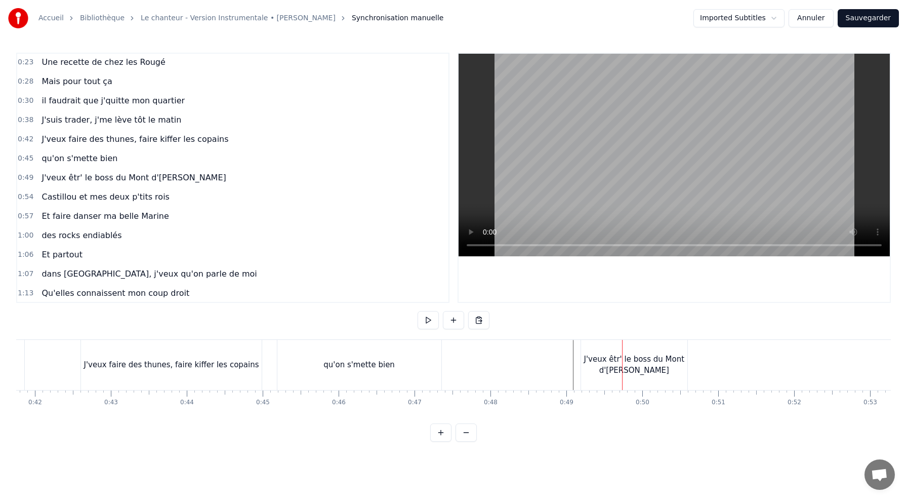
click at [609, 355] on div "J'veux êtr' le boss du Mont d'[PERSON_NAME]" at bounding box center [634, 364] width 106 height 23
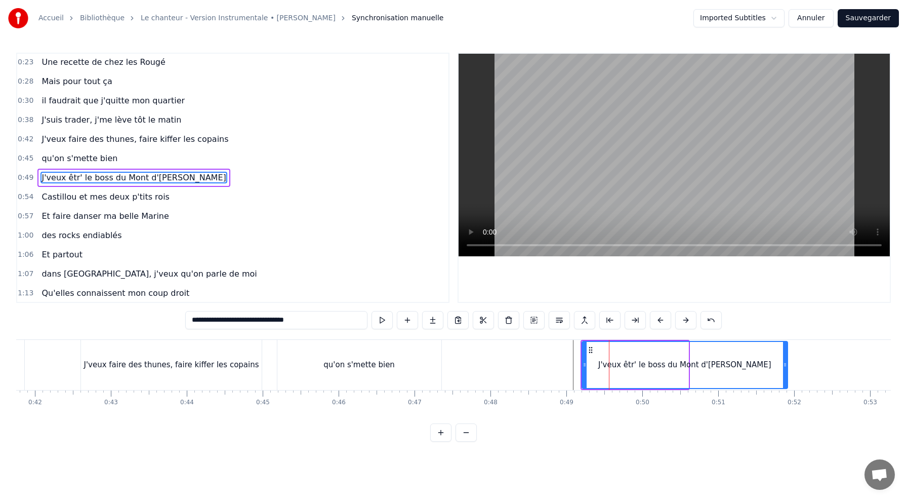
drag, startPoint x: 687, startPoint y: 365, endPoint x: 786, endPoint y: 372, distance: 99.0
click at [786, 372] on div at bounding box center [785, 365] width 4 height 46
click at [585, 363] on circle at bounding box center [585, 363] width 1 height 1
click at [383, 322] on button at bounding box center [382, 320] width 21 height 18
click at [372, 311] on button at bounding box center [382, 320] width 21 height 18
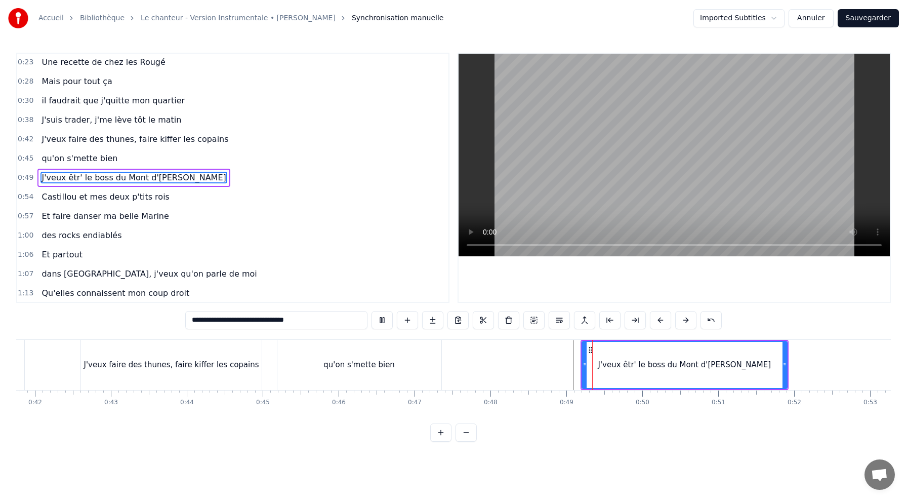
click at [384, 323] on button at bounding box center [382, 320] width 21 height 18
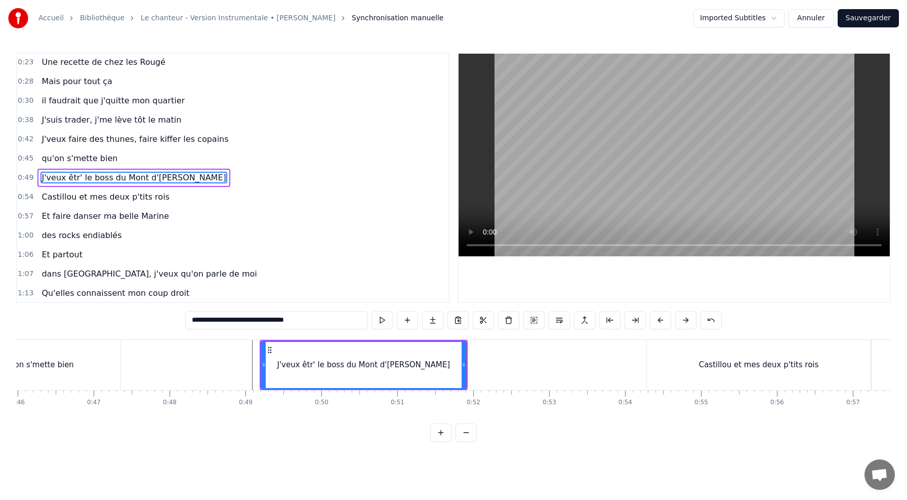
scroll to position [0, 3493]
click at [728, 360] on div "Castillou et mes deux p'tits rois" at bounding box center [759, 365] width 120 height 12
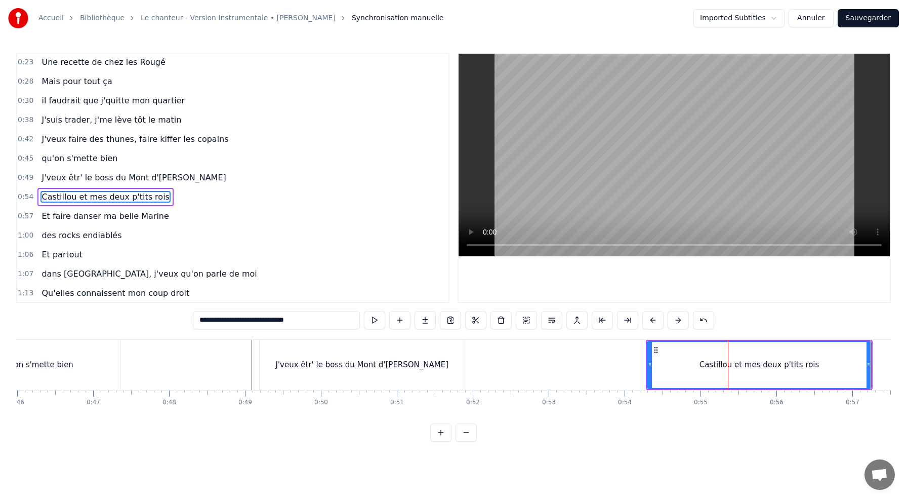
scroll to position [78, 0]
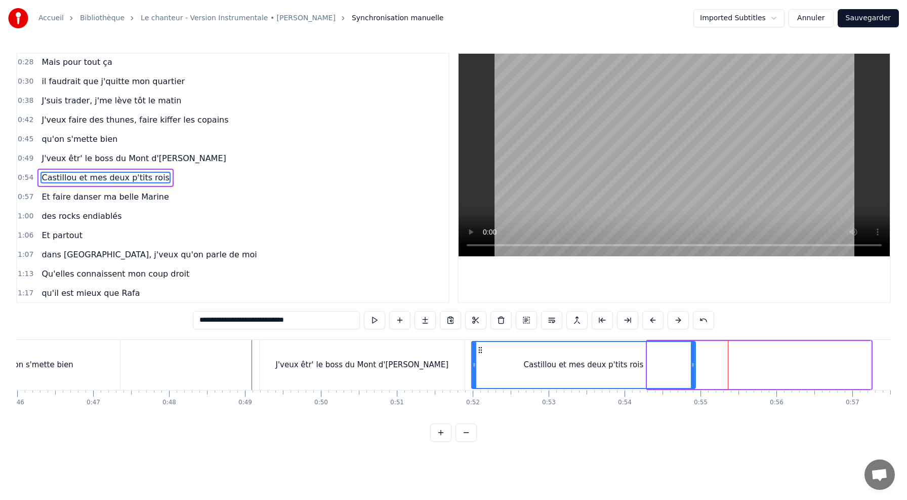
drag, startPoint x: 654, startPoint y: 353, endPoint x: 479, endPoint y: 359, distance: 175.3
click at [478, 359] on div "Castillou et mes deux p'tits rois" at bounding box center [583, 365] width 223 height 46
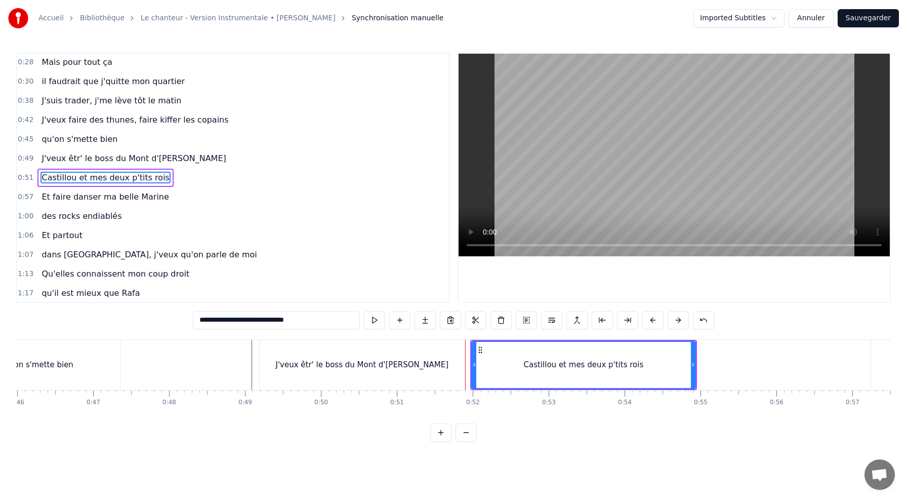
click at [462, 346] on div "J'veux êtr' le boss du Mont d'[PERSON_NAME]" at bounding box center [362, 365] width 205 height 50
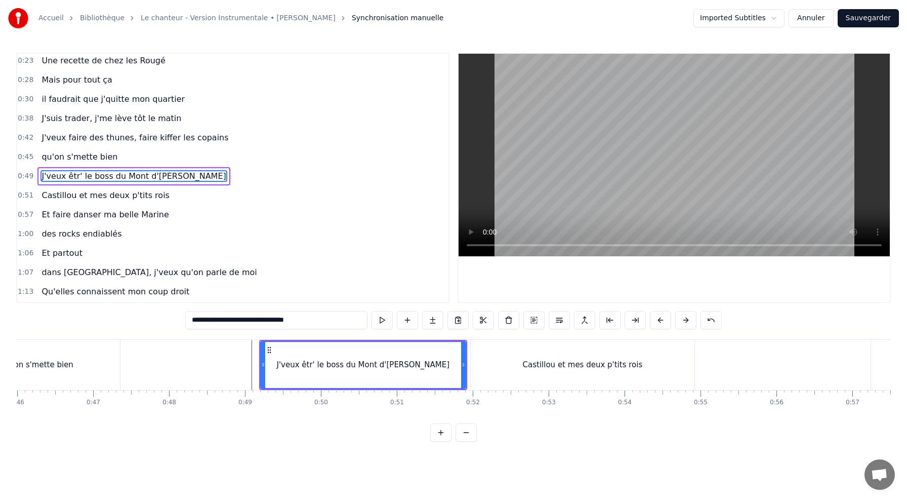
scroll to position [59, 0]
click at [490, 348] on div "Castillou et mes deux p'tits rois" at bounding box center [583, 365] width 224 height 50
type input "**********"
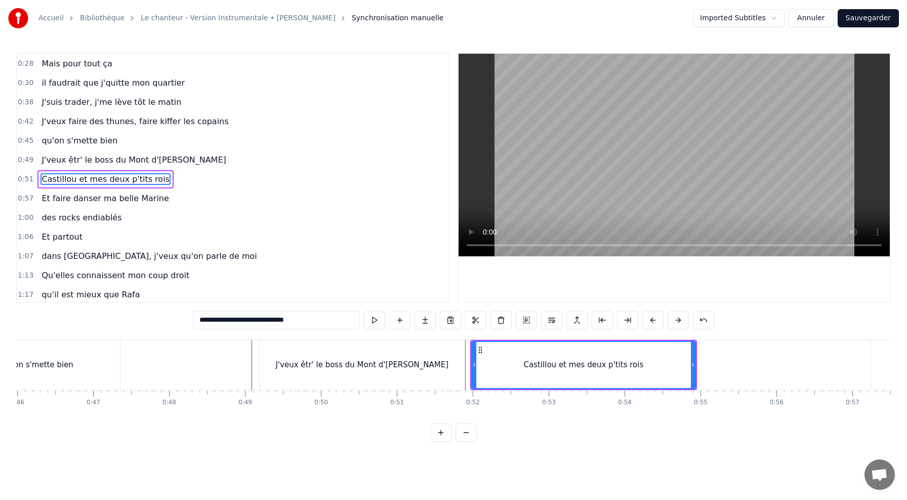
scroll to position [78, 0]
click at [377, 319] on button at bounding box center [374, 320] width 21 height 18
click at [376, 317] on button at bounding box center [374, 320] width 21 height 18
click at [871, 20] on button "Sauvegarder" at bounding box center [868, 18] width 61 height 18
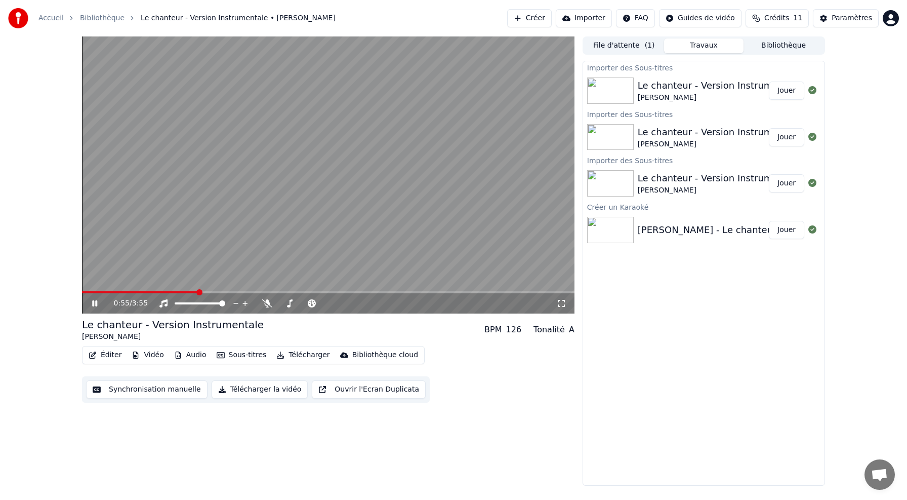
click at [90, 307] on icon at bounding box center [102, 303] width 24 height 8
click at [111, 364] on div "Éditer Vidéo Audio Sous-titres Télécharger Bibliothèque cloud Synchronisation m…" at bounding box center [328, 374] width 493 height 57
click at [111, 353] on button "Éditer" at bounding box center [105, 355] width 41 height 14
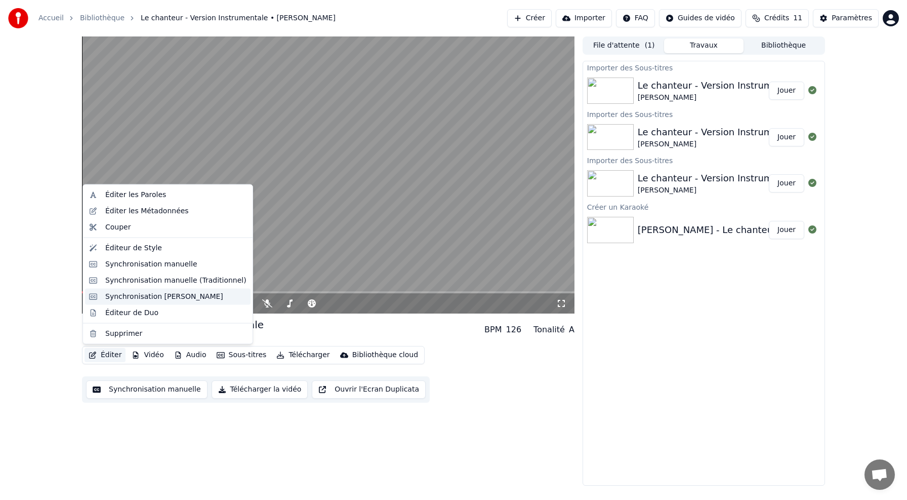
click at [150, 294] on div "Synchronisation [PERSON_NAME]" at bounding box center [164, 296] width 118 height 10
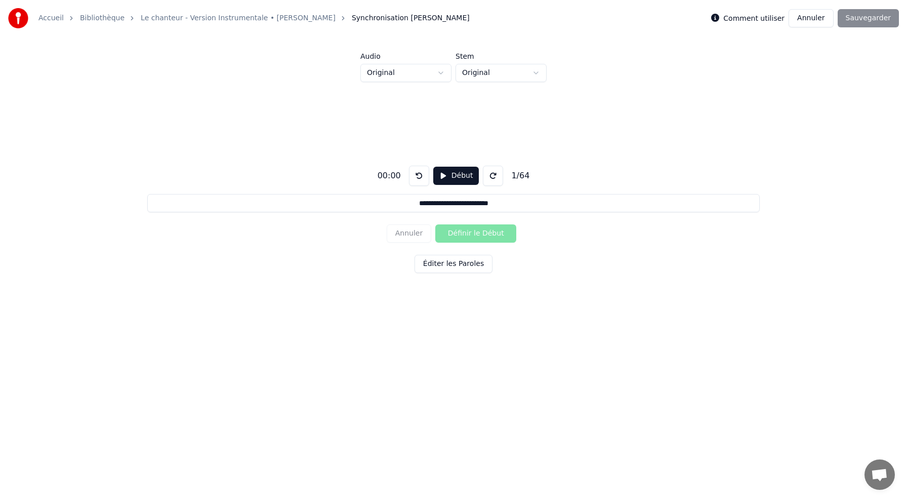
click at [809, 17] on button "Annuler" at bounding box center [811, 18] width 45 height 18
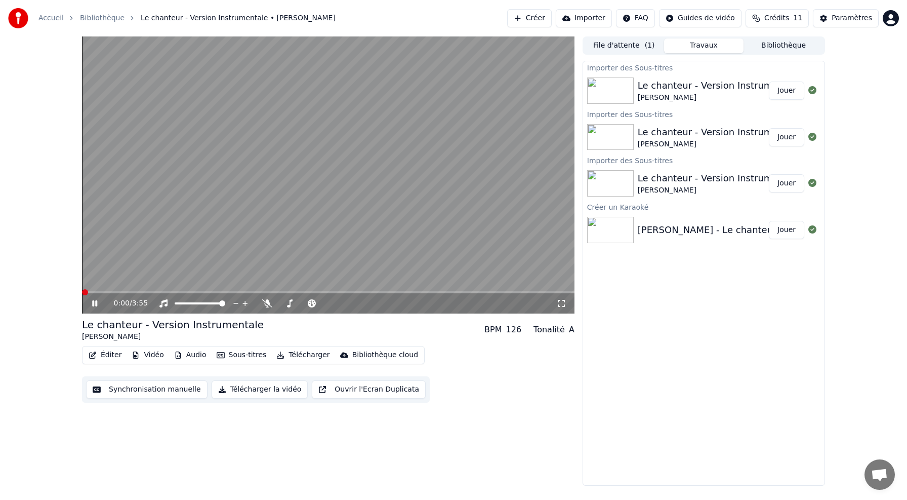
click at [116, 349] on button "Éditer" at bounding box center [105, 355] width 41 height 14
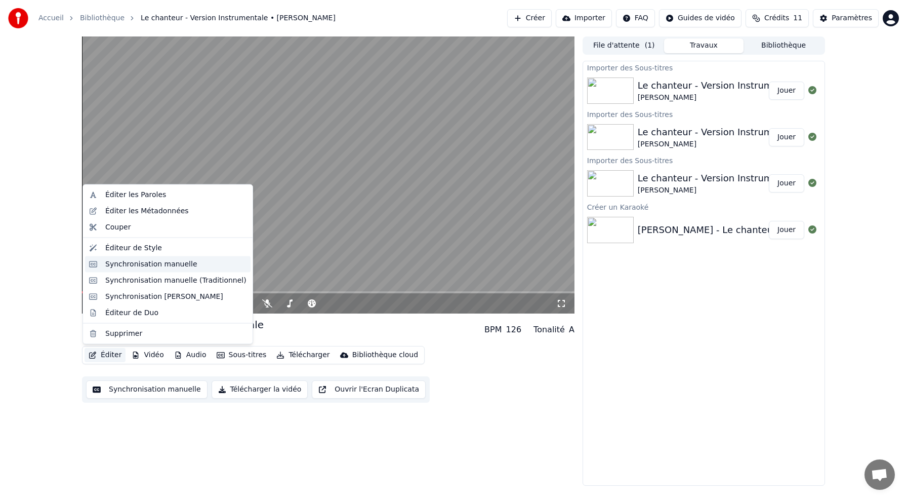
click at [166, 264] on div "Synchronisation manuelle" at bounding box center [151, 264] width 92 height 10
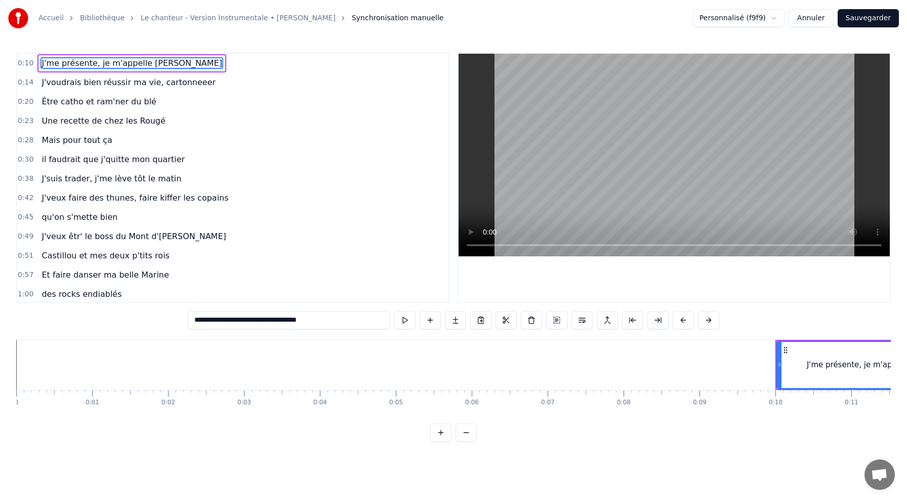
click at [67, 248] on div "Castillou et mes deux p'tits rois" at bounding box center [105, 256] width 136 height 18
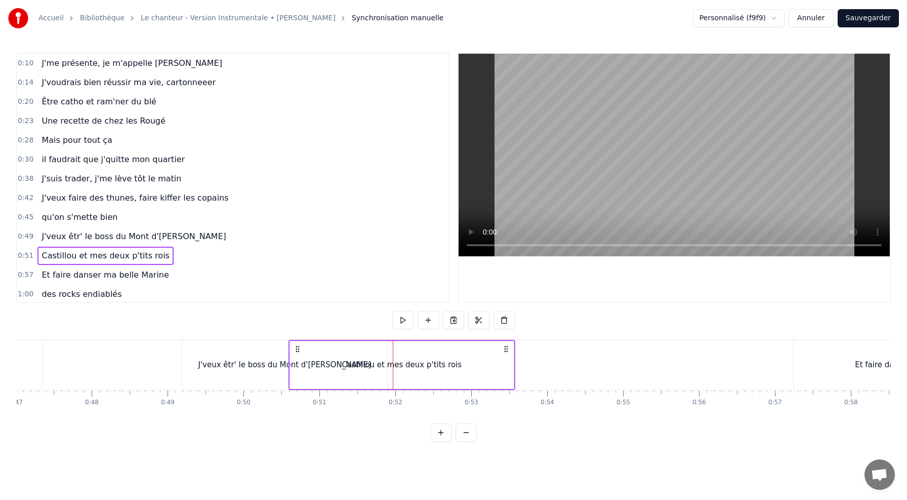
scroll to position [0, 3569]
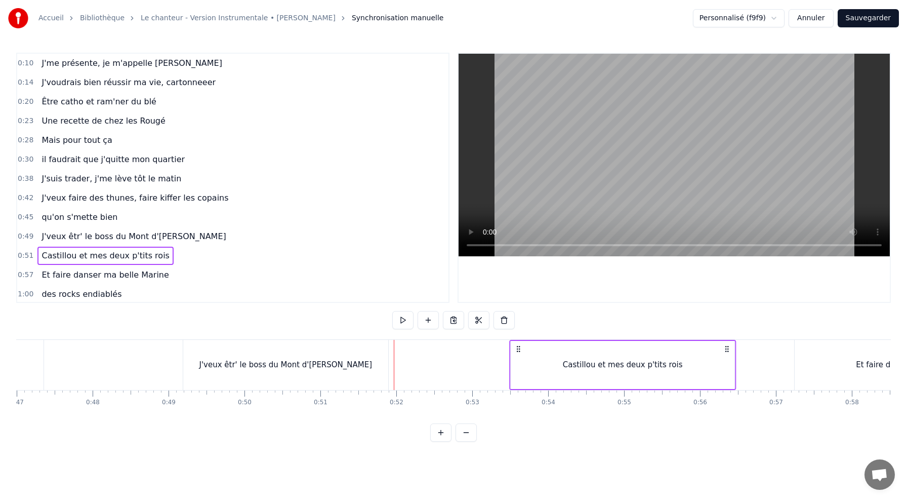
drag, startPoint x: 77, startPoint y: 348, endPoint x: 552, endPoint y: 363, distance: 475.2
click at [554, 363] on div "Castillou et mes deux p'tits rois" at bounding box center [622, 365] width 227 height 50
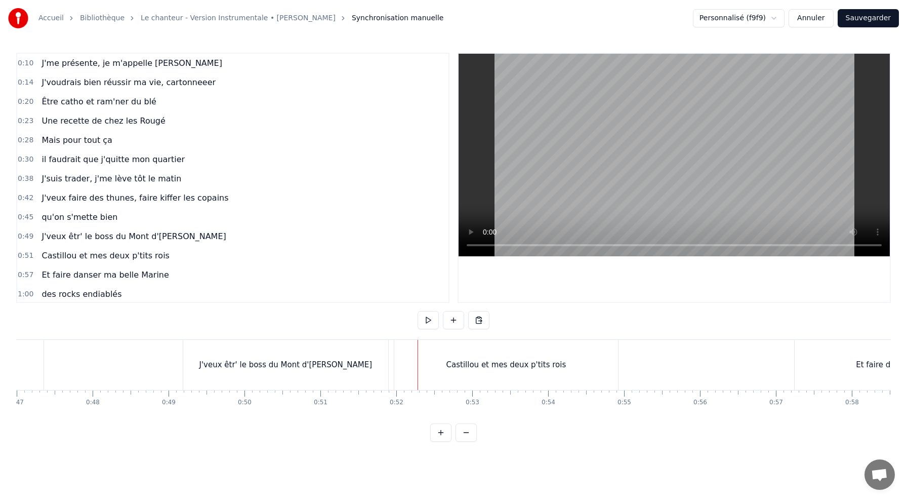
click at [350, 360] on div "J'veux êtr' le boss du Mont d'[PERSON_NAME]" at bounding box center [285, 365] width 205 height 50
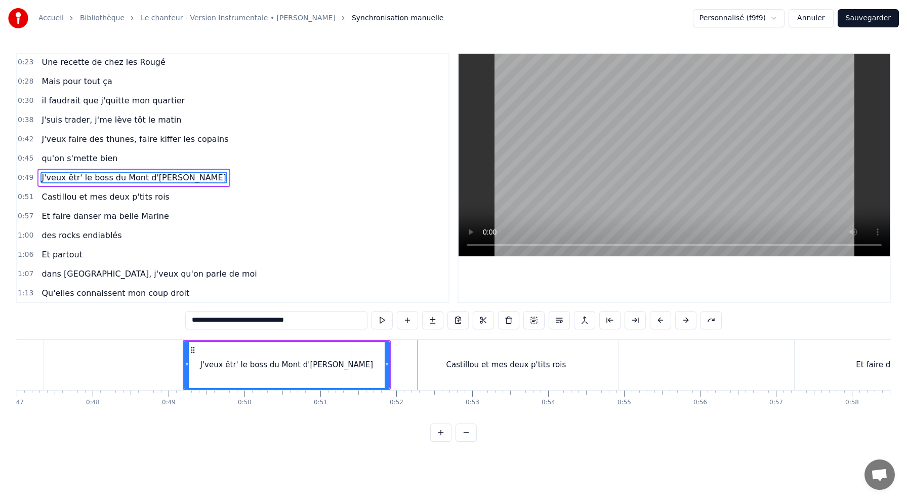
click at [414, 354] on div "Castillou et mes deux p'tits rois" at bounding box center [506, 365] width 224 height 50
type input "**********"
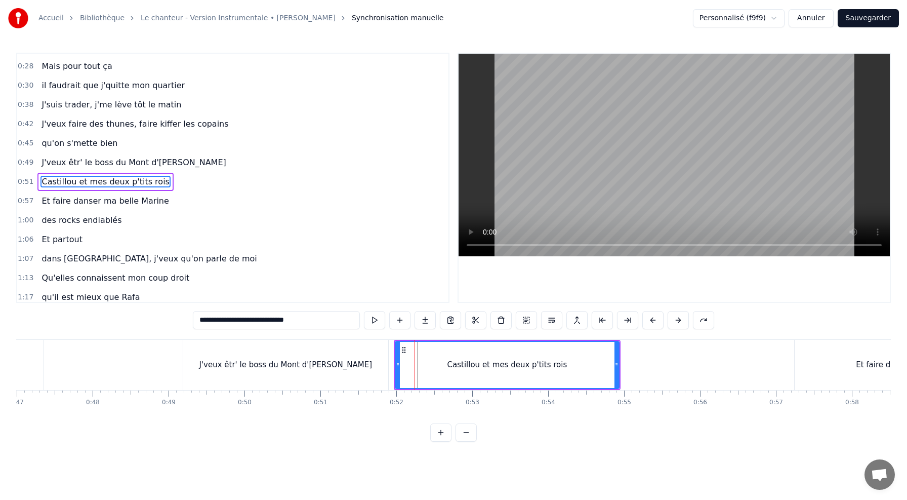
scroll to position [78, 0]
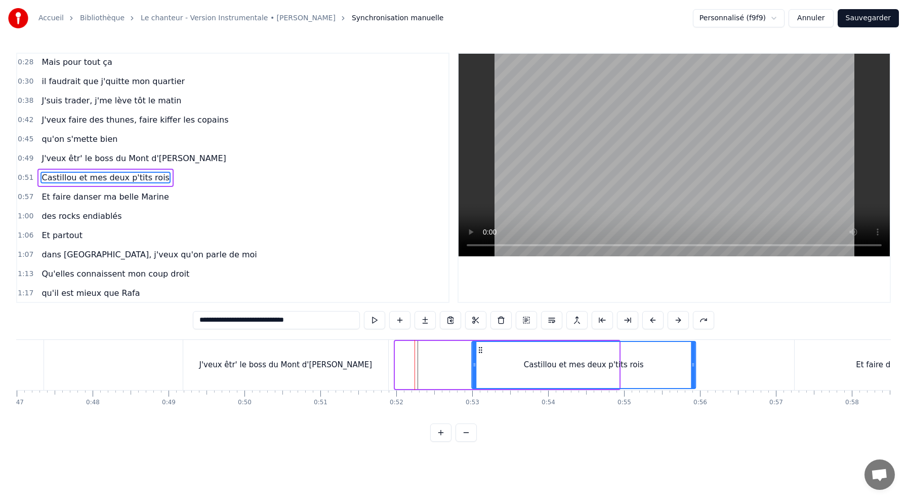
drag, startPoint x: 405, startPoint y: 348, endPoint x: 504, endPoint y: 351, distance: 98.8
click at [485, 351] on icon at bounding box center [480, 350] width 8 height 8
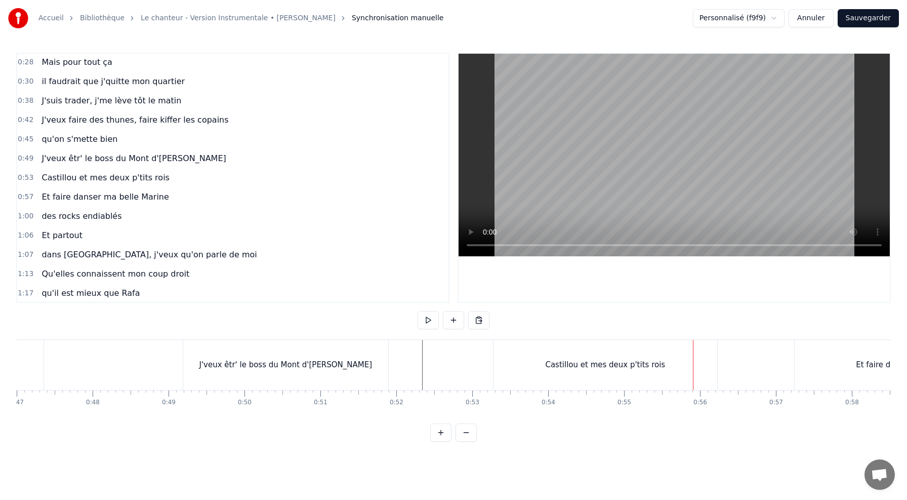
click at [702, 352] on div "Castillou et mes deux p'tits rois" at bounding box center [606, 365] width 224 height 50
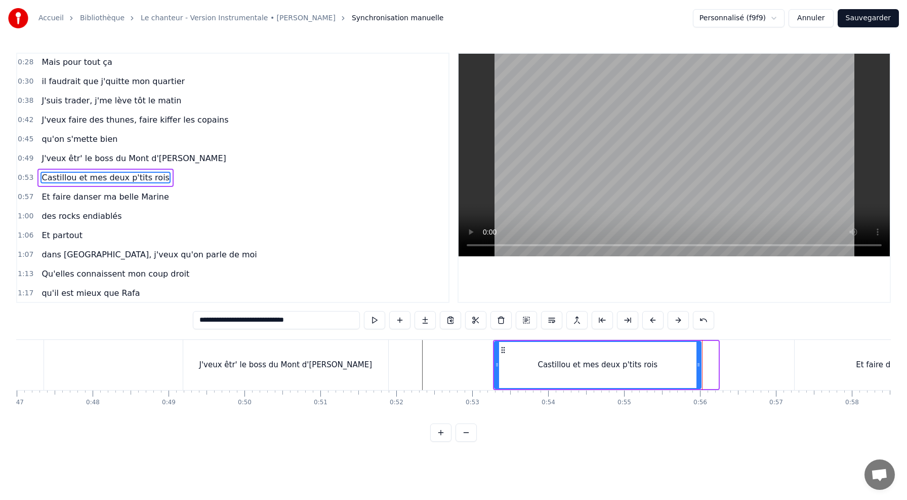
drag, startPoint x: 715, startPoint y: 364, endPoint x: 698, endPoint y: 364, distance: 17.2
click at [698, 364] on icon at bounding box center [699, 365] width 4 height 8
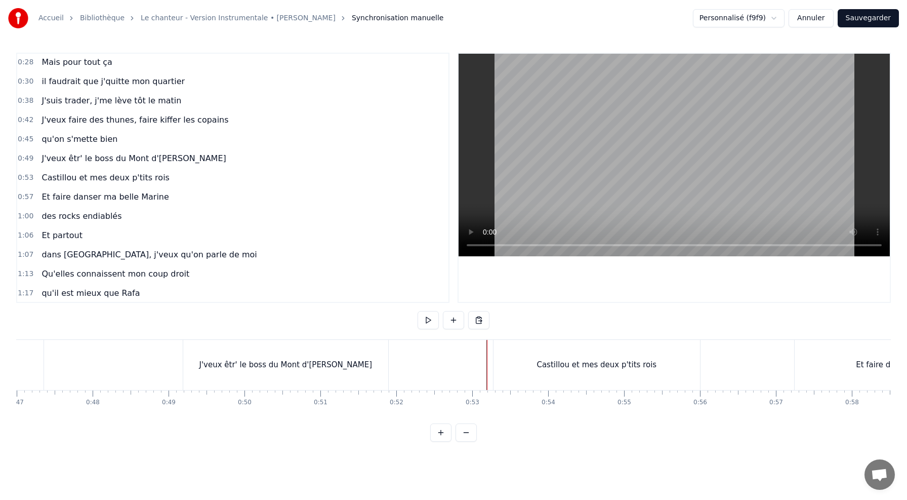
click at [507, 353] on div "Castillou et mes deux p'tits rois" at bounding box center [597, 365] width 207 height 50
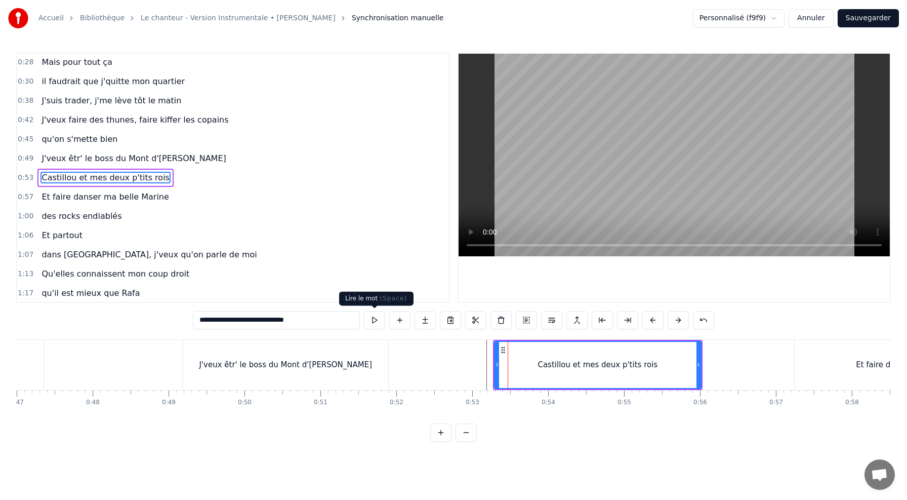
click at [366, 324] on button at bounding box center [374, 320] width 21 height 18
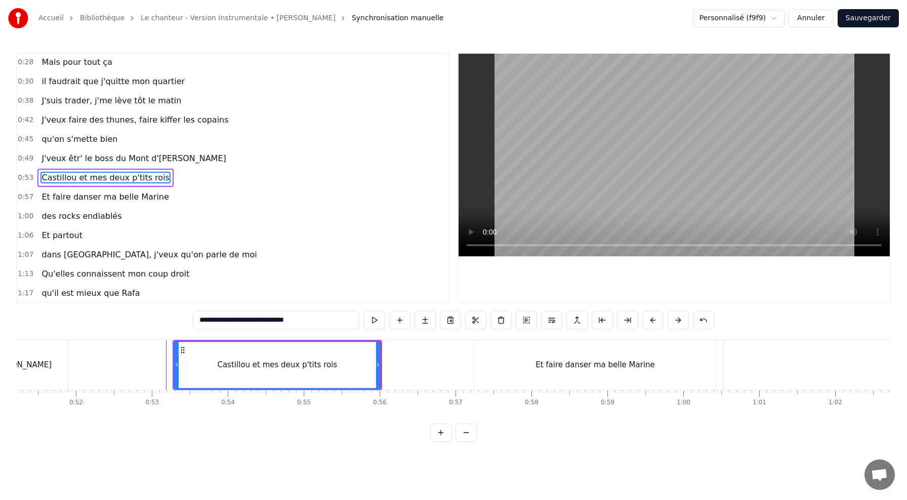
scroll to position [0, 3903]
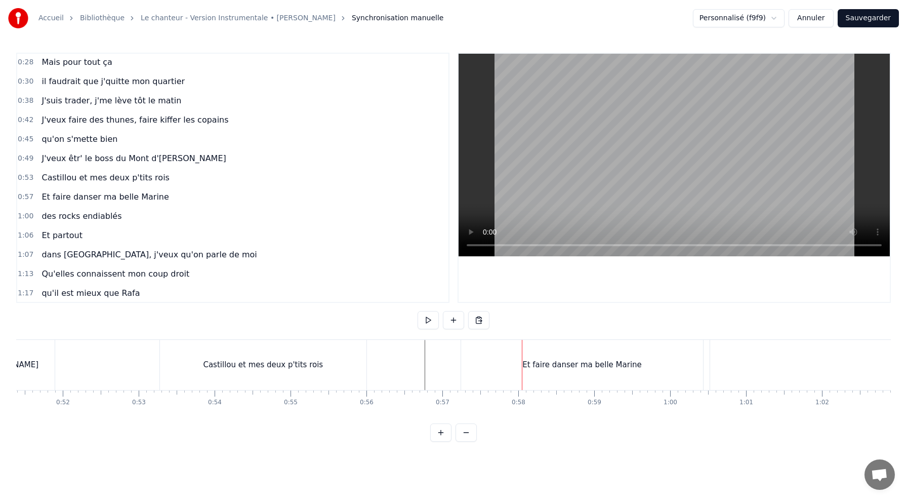
click at [356, 346] on div "Castillou et mes deux p'tits rois" at bounding box center [263, 365] width 207 height 50
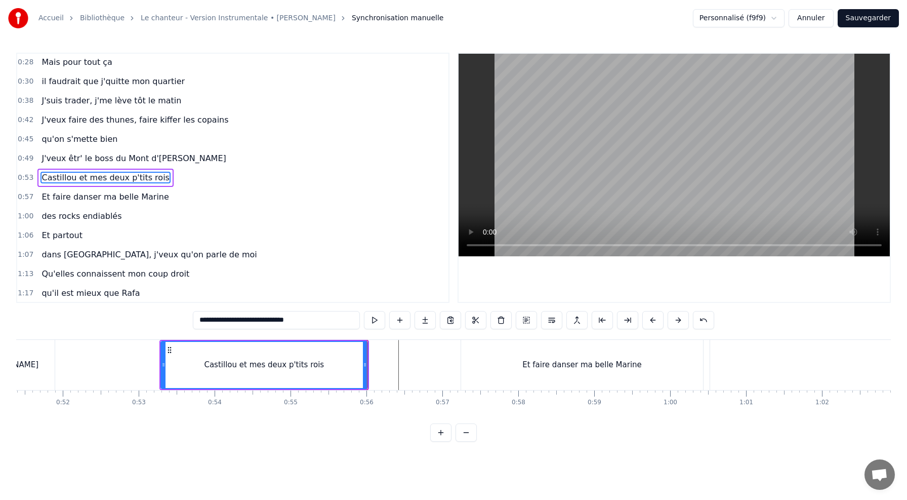
click at [479, 352] on div "Et faire danser ma belle Marine" at bounding box center [582, 365] width 242 height 50
type input "**********"
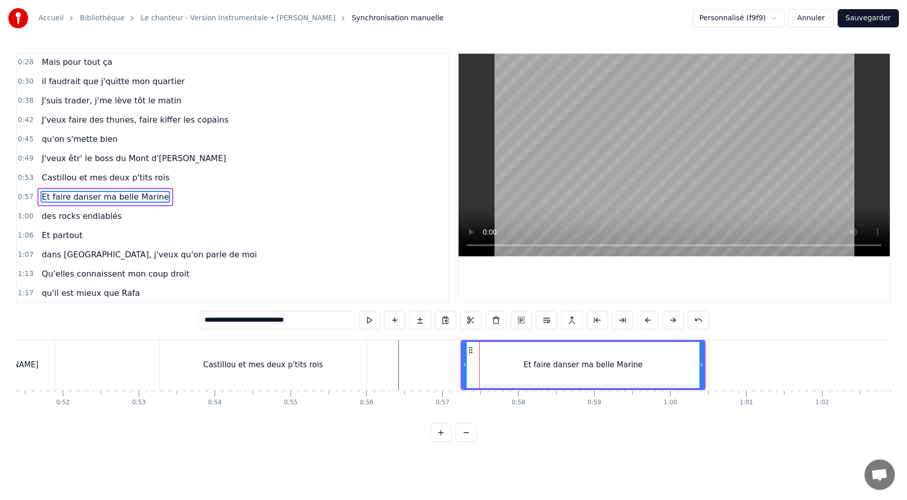
scroll to position [97, 0]
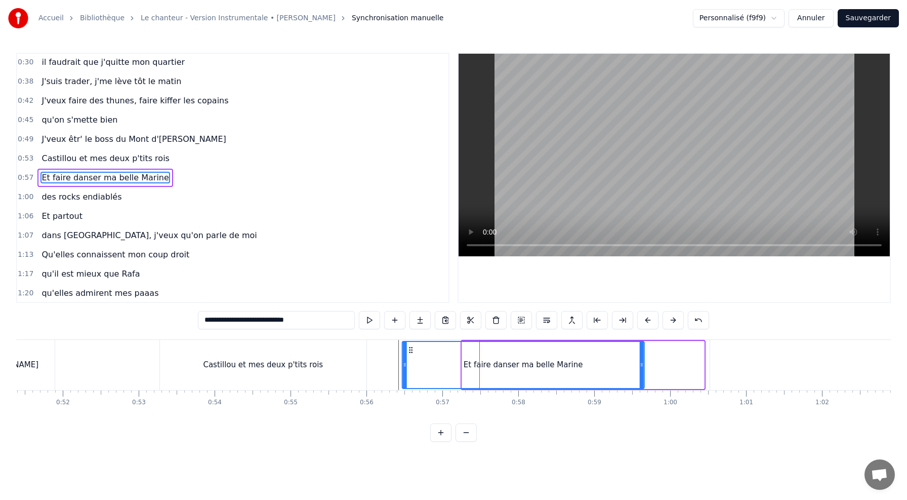
drag, startPoint x: 473, startPoint y: 348, endPoint x: 412, endPoint y: 356, distance: 61.4
click at [413, 356] on div "Et faire danser ma belle Marine" at bounding box center [523, 365] width 241 height 46
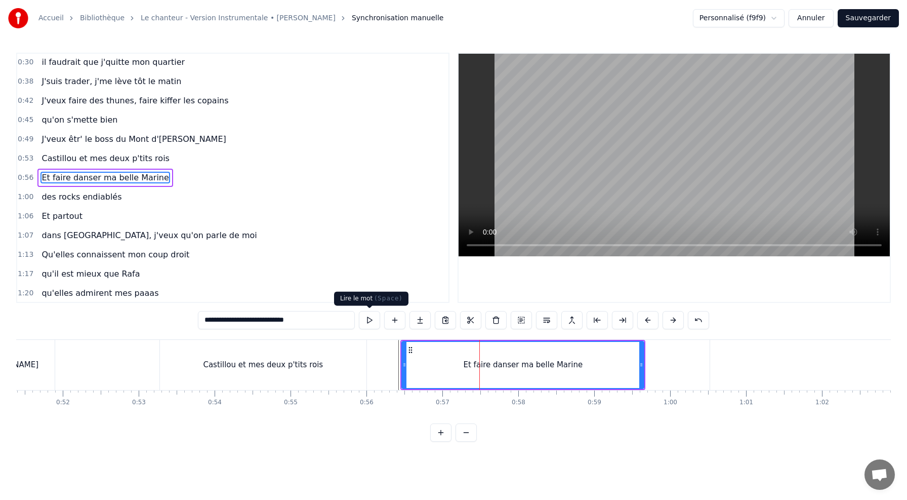
click at [373, 314] on button at bounding box center [369, 320] width 21 height 18
click at [359, 311] on button at bounding box center [369, 320] width 21 height 18
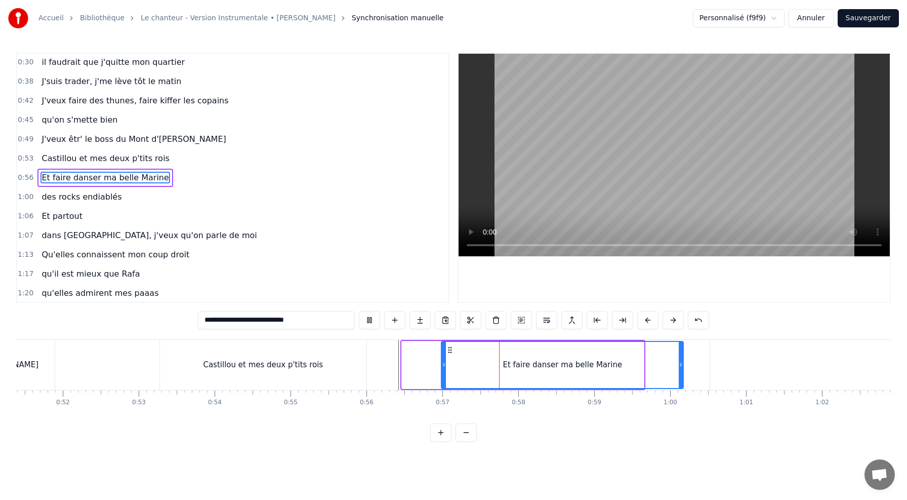
drag, startPoint x: 412, startPoint y: 350, endPoint x: 455, endPoint y: 352, distance: 42.6
click at [454, 352] on icon at bounding box center [450, 350] width 8 height 8
click at [443, 352] on div "Et faire danser ma belle Marine" at bounding box center [564, 365] width 243 height 48
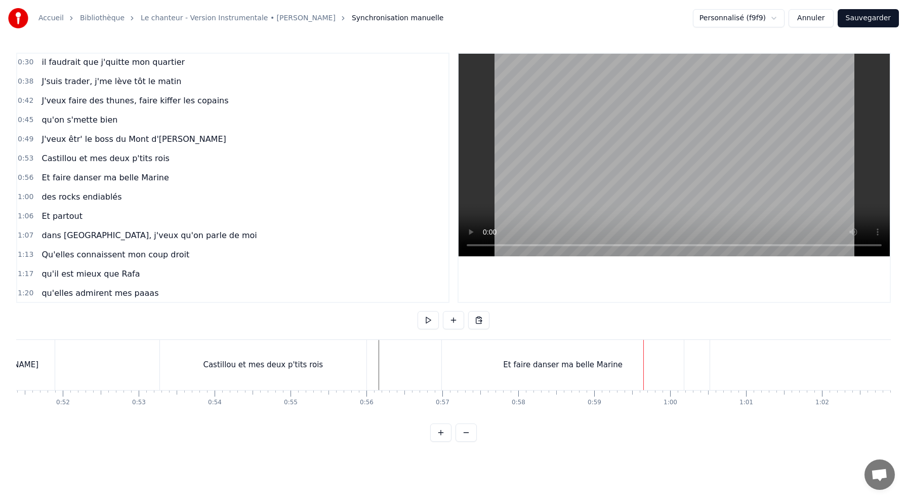
click at [617, 374] on div "Et faire danser ma belle Marine" at bounding box center [563, 365] width 242 height 50
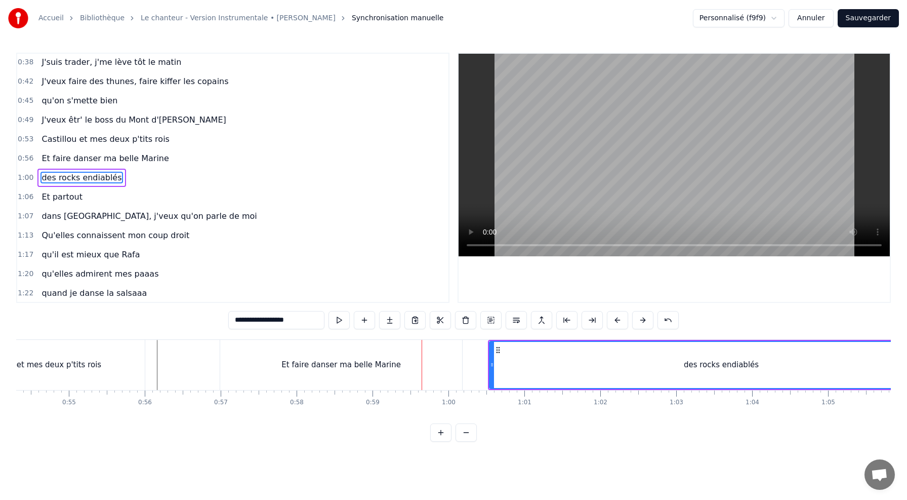
scroll to position [0, 4131]
click at [618, 368] on div "des rocks endiablés" at bounding box center [715, 365] width 463 height 46
drag, startPoint x: 491, startPoint y: 349, endPoint x: 468, endPoint y: 351, distance: 23.4
click at [468, 351] on icon at bounding box center [469, 350] width 8 height 8
click at [443, 345] on div "Et faire danser ma belle Marine" at bounding box center [335, 365] width 242 height 50
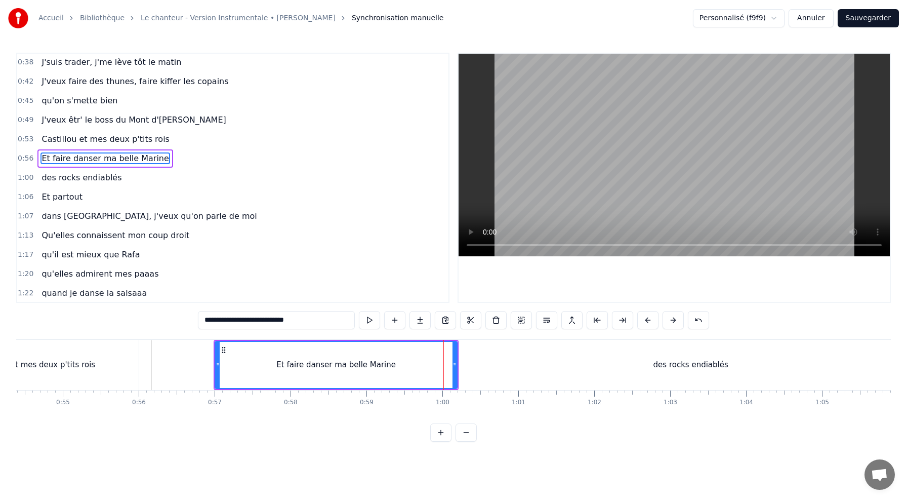
scroll to position [97, 0]
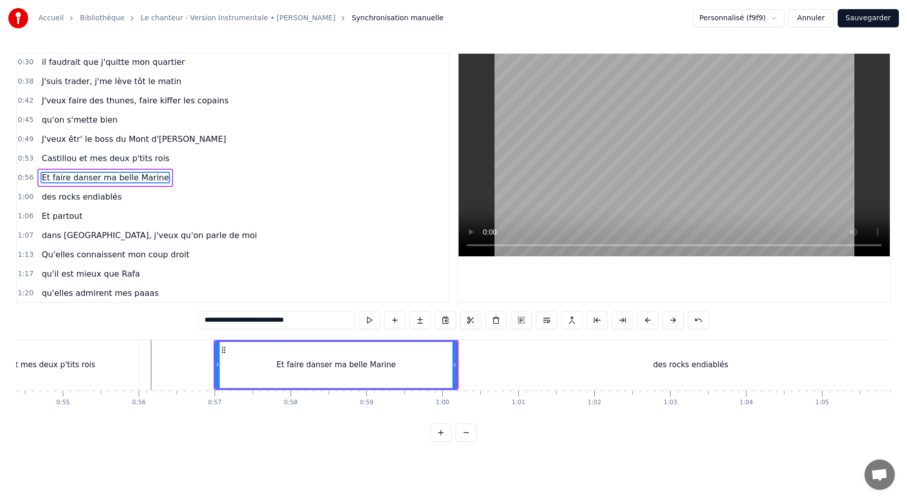
click at [521, 370] on div "des rocks endiablés" at bounding box center [691, 365] width 464 height 50
type input "**********"
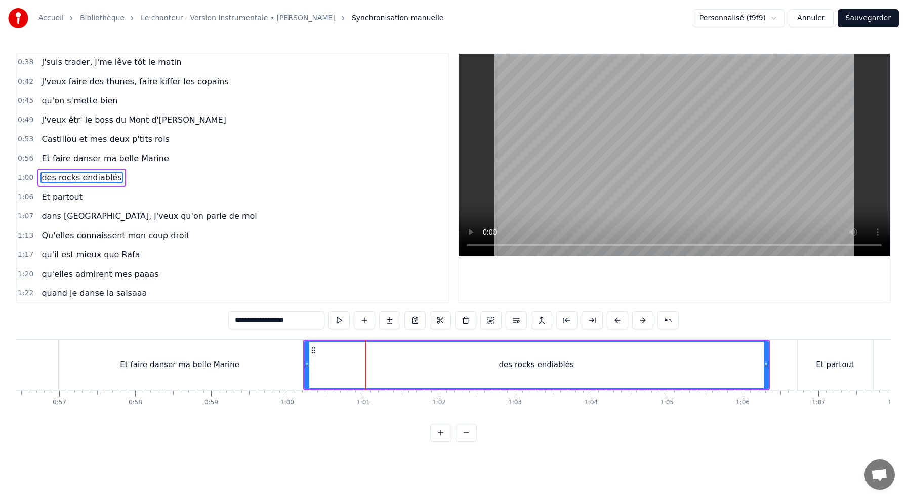
scroll to position [0, 4287]
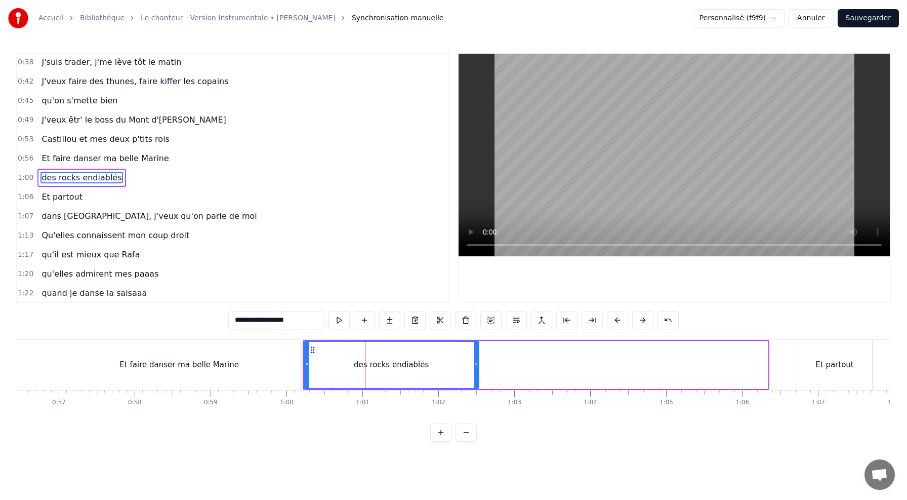
drag, startPoint x: 765, startPoint y: 365, endPoint x: 475, endPoint y: 369, distance: 289.7
click at [475, 369] on div at bounding box center [476, 365] width 4 height 46
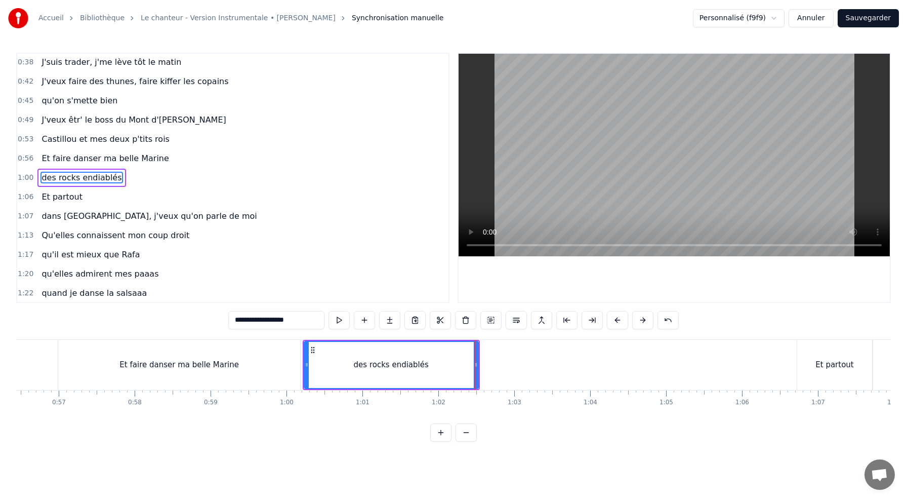
click at [301, 352] on div "Et faire danser ma belle Marine" at bounding box center [180, 365] width 245 height 50
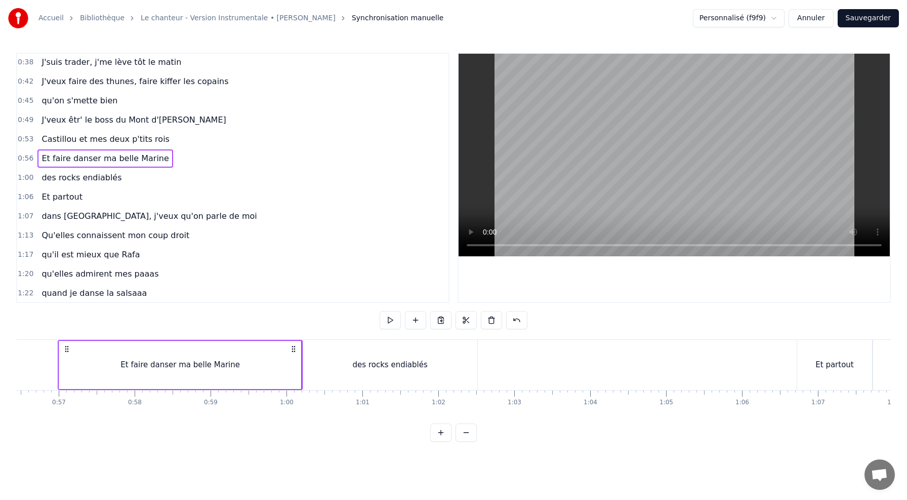
click at [315, 349] on div "des rocks endiablés" at bounding box center [390, 365] width 174 height 50
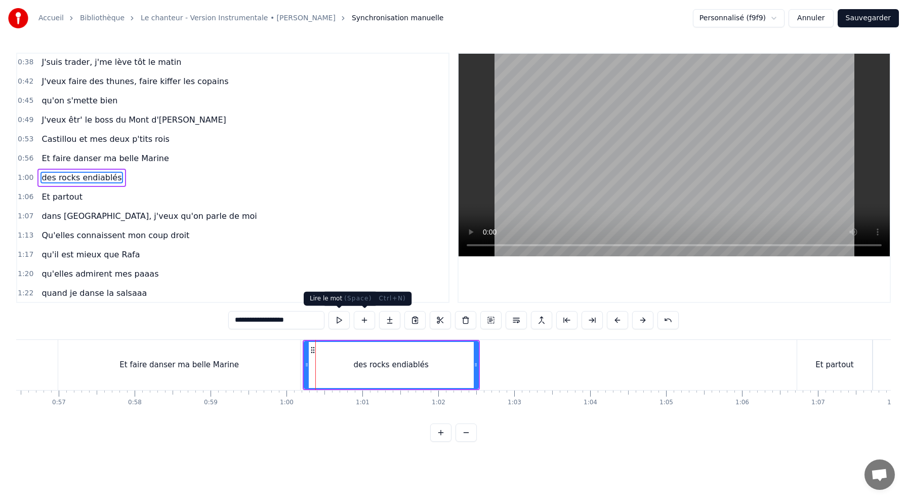
click at [344, 319] on button at bounding box center [339, 320] width 21 height 18
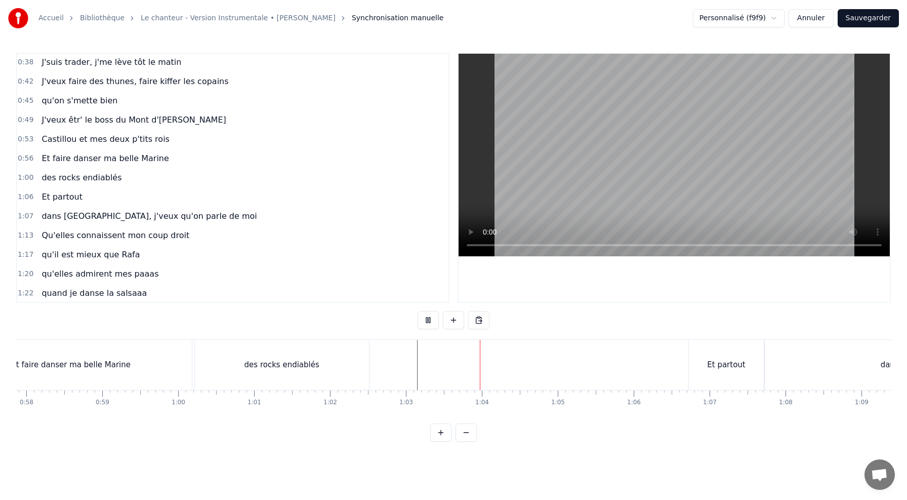
scroll to position [0, 4398]
click at [717, 364] on div "Et partout" at bounding box center [723, 365] width 38 height 12
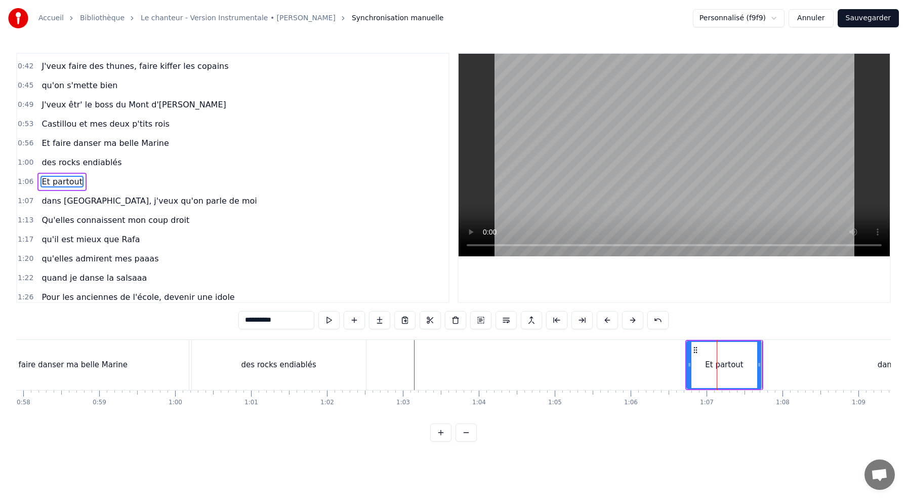
scroll to position [136, 0]
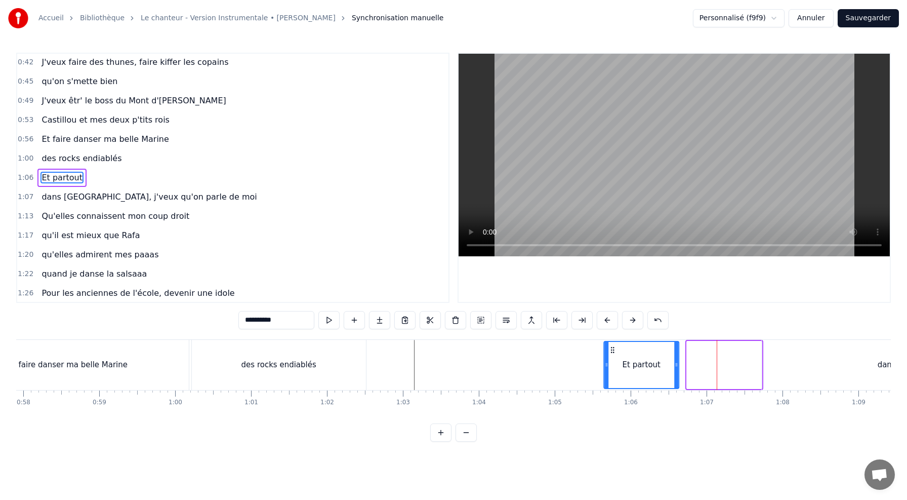
drag, startPoint x: 696, startPoint y: 348, endPoint x: 614, endPoint y: 355, distance: 82.8
click at [614, 355] on div "Et partout" at bounding box center [642, 365] width 74 height 46
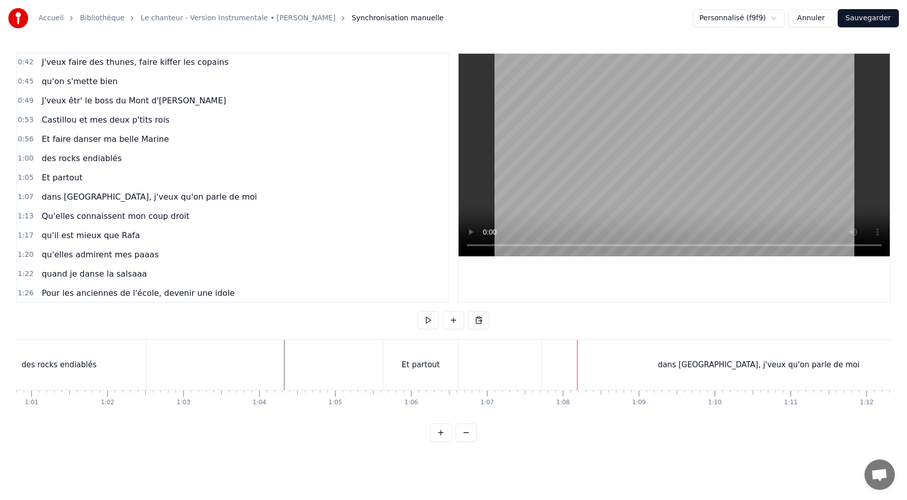
scroll to position [0, 4635]
drag, startPoint x: 401, startPoint y: 364, endPoint x: 531, endPoint y: 364, distance: 130.1
click at [416, 368] on div "Et partout" at bounding box center [404, 365] width 38 height 12
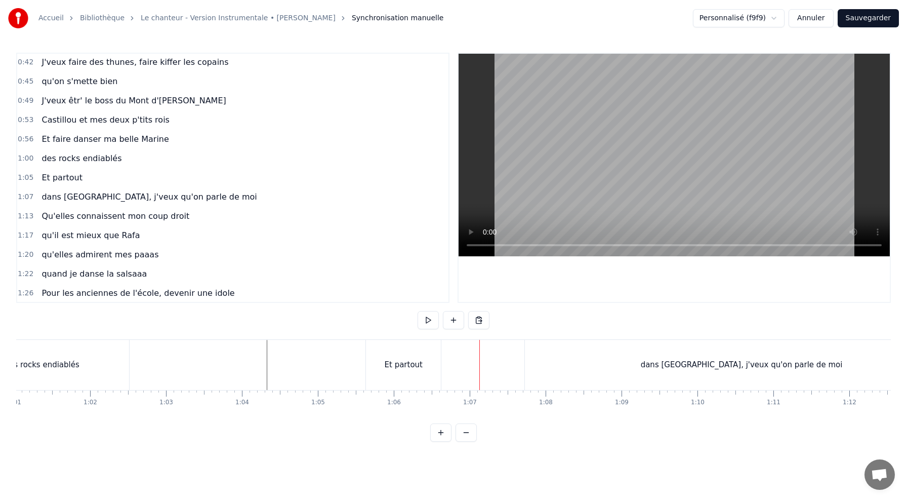
click at [380, 352] on div "Et partout" at bounding box center [403, 365] width 75 height 50
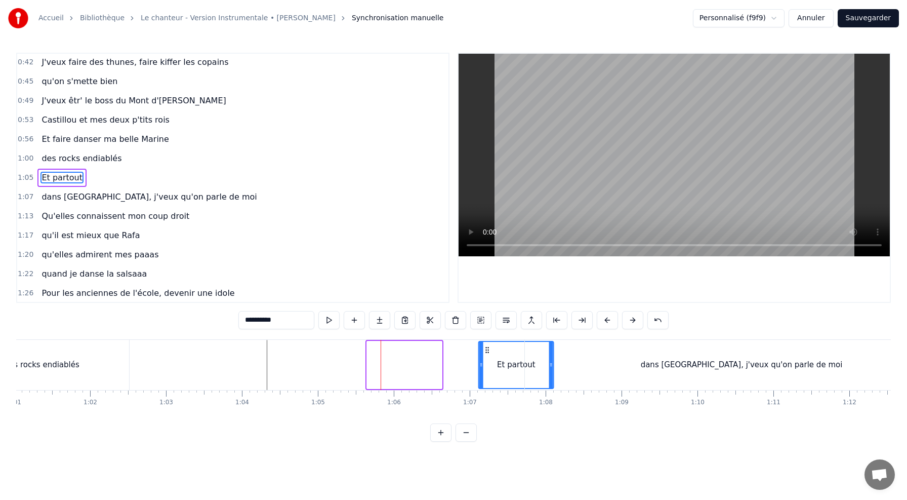
drag, startPoint x: 374, startPoint y: 349, endPoint x: 486, endPoint y: 355, distance: 111.6
click at [486, 358] on div "Et partout" at bounding box center [517, 365] width 74 height 46
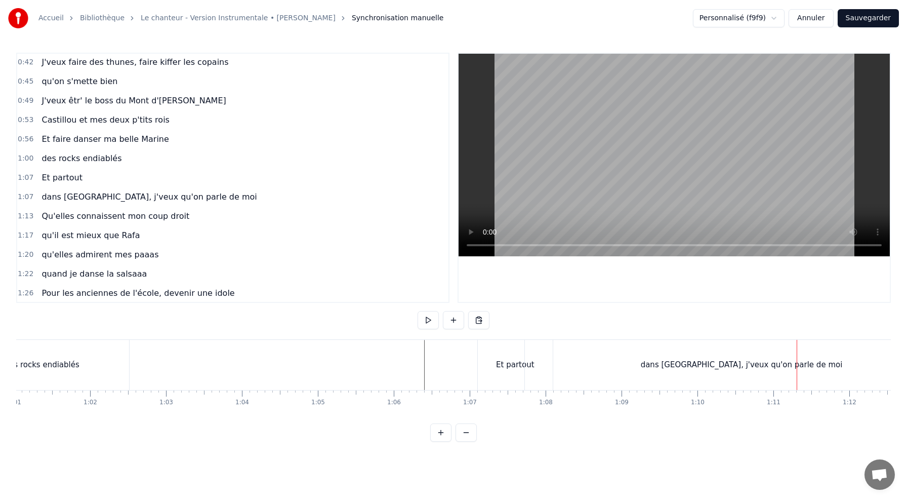
click at [714, 376] on div "dans [GEOGRAPHIC_DATA], j'veux qu'on parle de moi" at bounding box center [741, 365] width 433 height 50
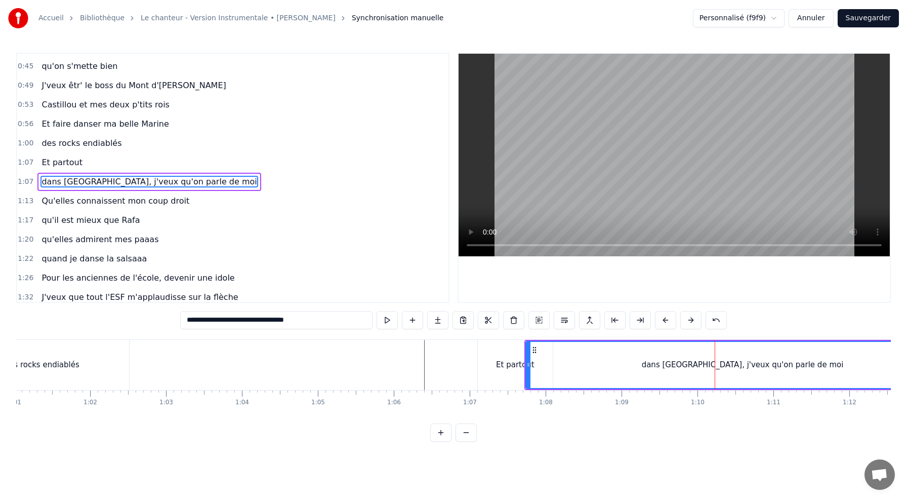
scroll to position [155, 0]
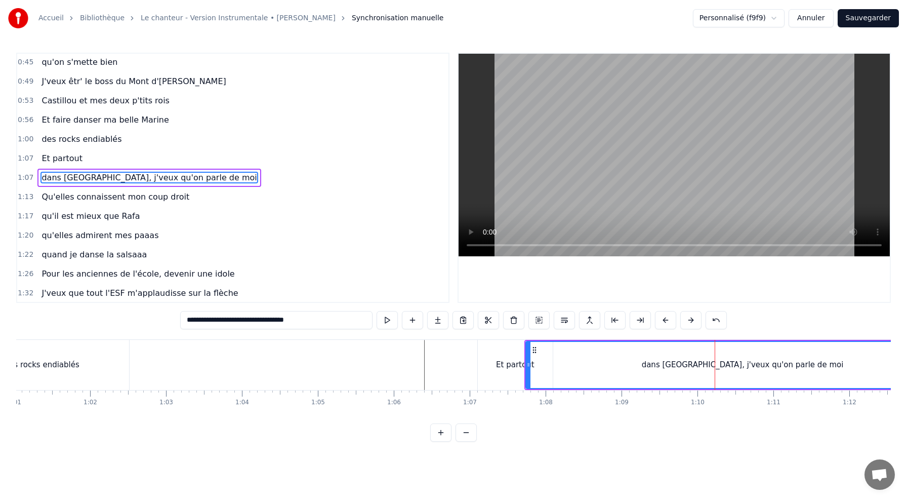
click at [675, 359] on div "dans [GEOGRAPHIC_DATA], j'veux qu'on parle de moi" at bounding box center [743, 365] width 202 height 12
drag, startPoint x: 530, startPoint y: 349, endPoint x: 626, endPoint y: 353, distance: 96.3
click at [626, 354] on div at bounding box center [624, 365] width 4 height 46
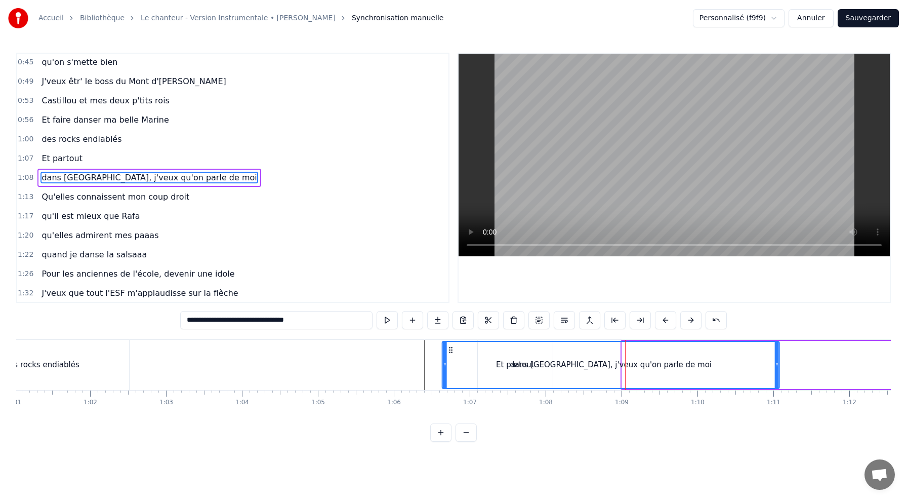
drag, startPoint x: 630, startPoint y: 350, endPoint x: 450, endPoint y: 370, distance: 180.8
click at [450, 370] on div "dans [GEOGRAPHIC_DATA], j'veux qu'on parle de moi" at bounding box center [611, 365] width 336 height 46
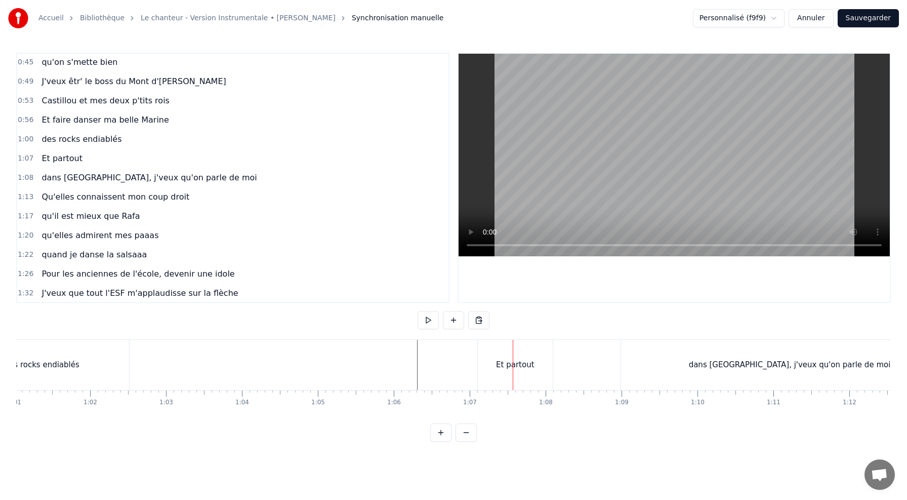
click at [544, 365] on div "Et partout" at bounding box center [515, 365] width 75 height 50
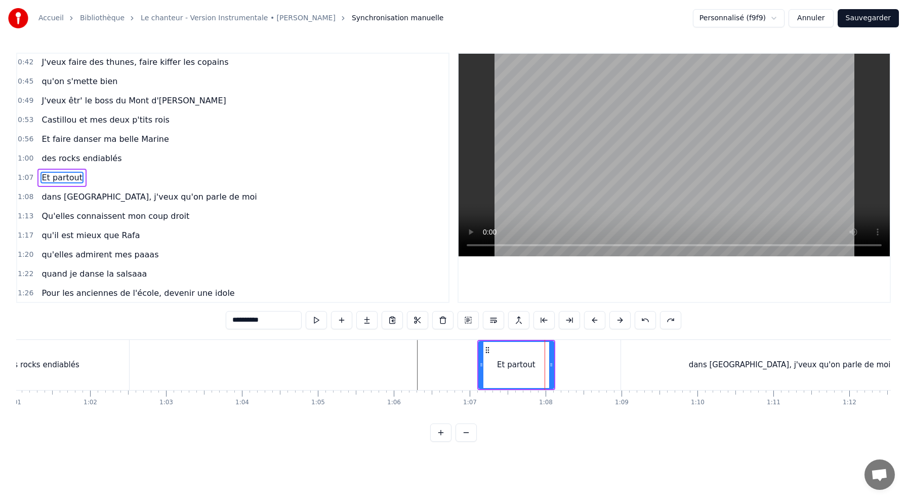
click at [651, 361] on div "dans [GEOGRAPHIC_DATA], j'veux qu'on parle de moi" at bounding box center [789, 365] width 337 height 50
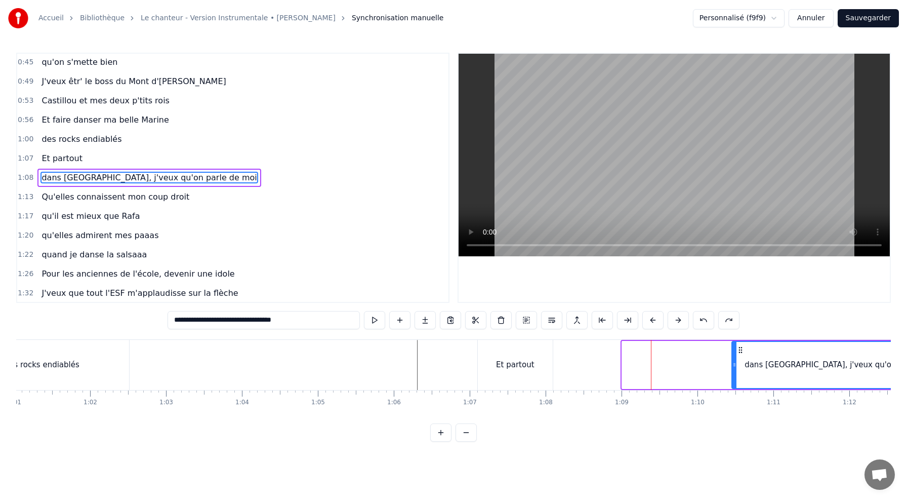
drag, startPoint x: 624, startPoint y: 362, endPoint x: 740, endPoint y: 367, distance: 116.1
click at [737, 367] on icon at bounding box center [735, 365] width 4 height 8
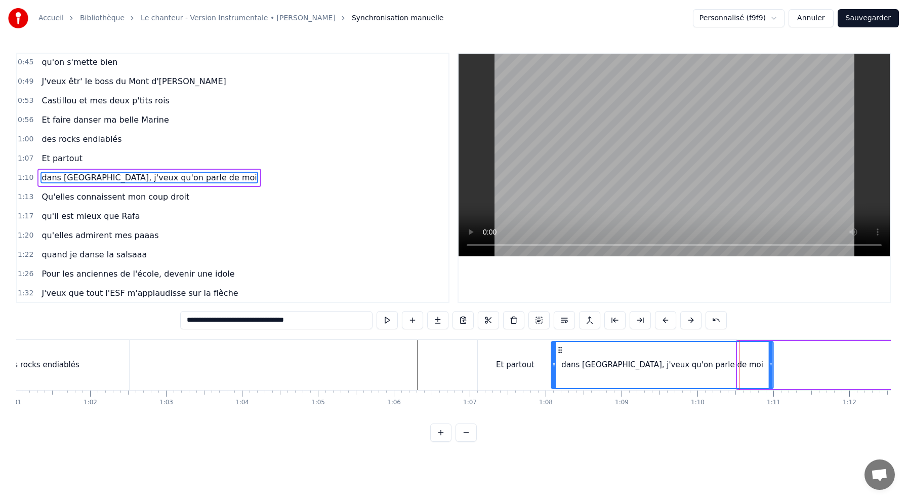
drag, startPoint x: 746, startPoint y: 349, endPoint x: 594, endPoint y: 354, distance: 152.0
click at [594, 356] on div "dans [GEOGRAPHIC_DATA], j'veux qu'on parle de moi" at bounding box center [662, 365] width 221 height 46
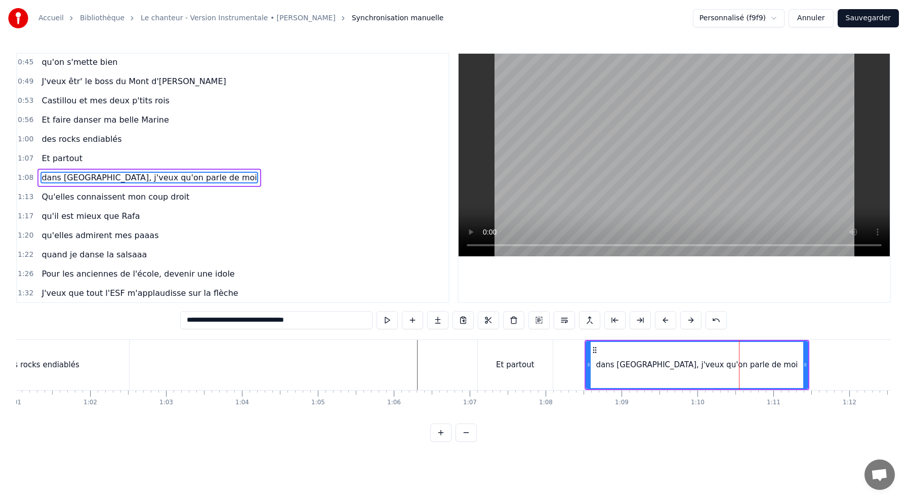
click at [586, 367] on div "dans [GEOGRAPHIC_DATA], j'veux qu'on parle de moi" at bounding box center [697, 365] width 223 height 48
drag, startPoint x: 589, startPoint y: 366, endPoint x: 651, endPoint y: 364, distance: 61.3
click at [651, 366] on icon at bounding box center [650, 365] width 4 height 8
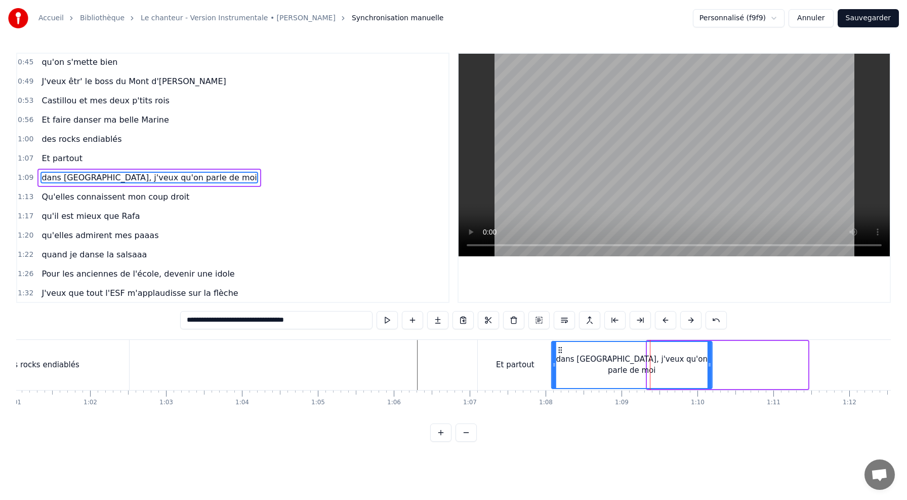
drag, startPoint x: 656, startPoint y: 350, endPoint x: 561, endPoint y: 358, distance: 95.5
click at [561, 358] on div "dans [GEOGRAPHIC_DATA], j'veux qu'on parle de moi" at bounding box center [632, 365] width 160 height 46
click at [482, 352] on div "Et partout" at bounding box center [515, 365] width 75 height 50
type input "**********"
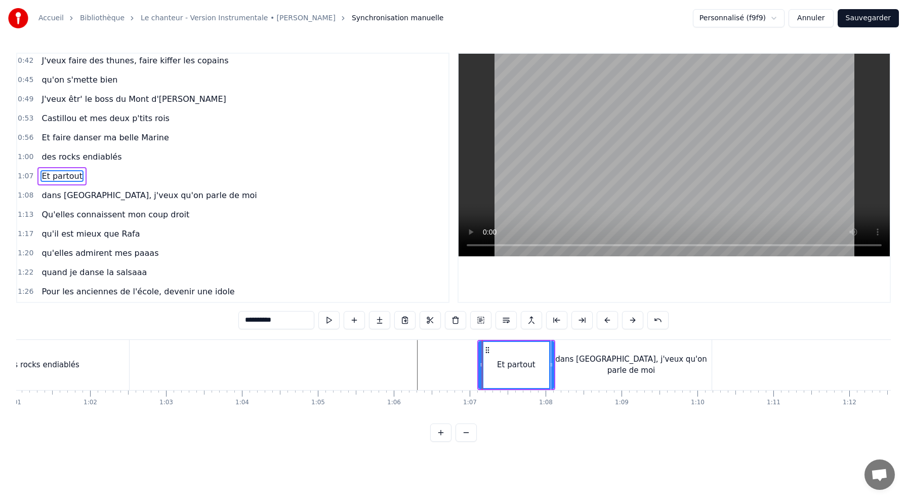
scroll to position [136, 0]
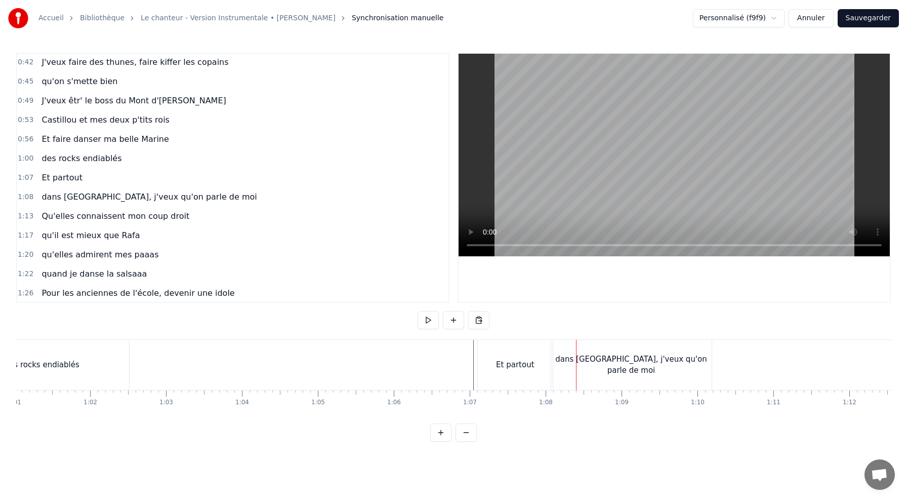
click at [386, 338] on div "0:10 J'me présente, je m'appelle [PERSON_NAME] 0:14 J'voudrais bien réussir ma …" at bounding box center [453, 247] width 875 height 389
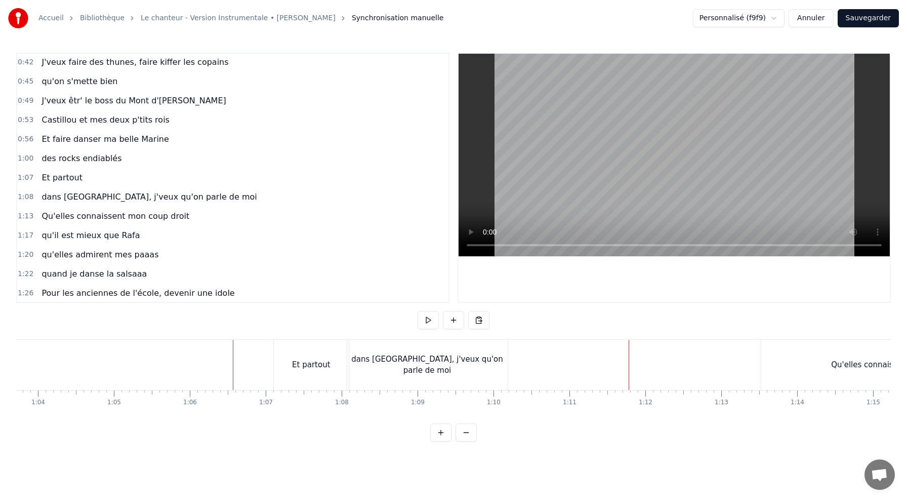
scroll to position [0, 4840]
click at [373, 372] on div "dans [GEOGRAPHIC_DATA], j'veux qu'on parle de moi" at bounding box center [427, 365] width 161 height 50
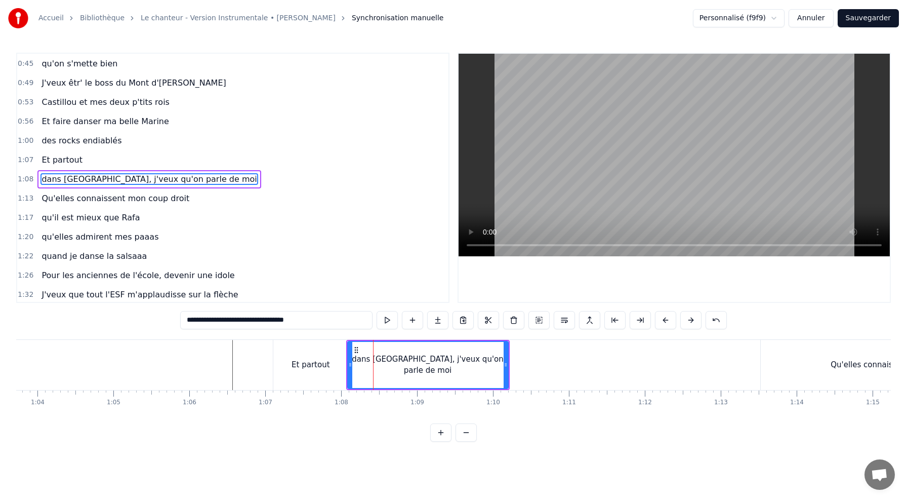
scroll to position [155, 0]
click at [332, 365] on div "Et partout" at bounding box center [310, 365] width 75 height 50
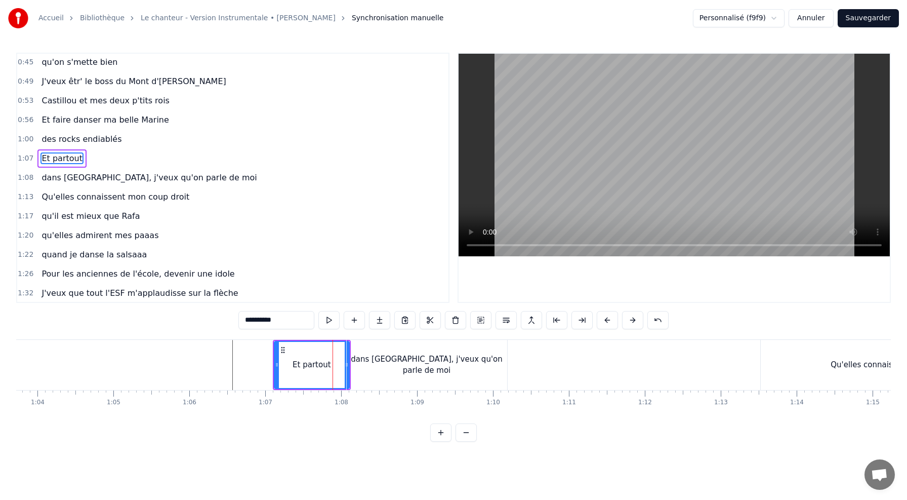
scroll to position [136, 0]
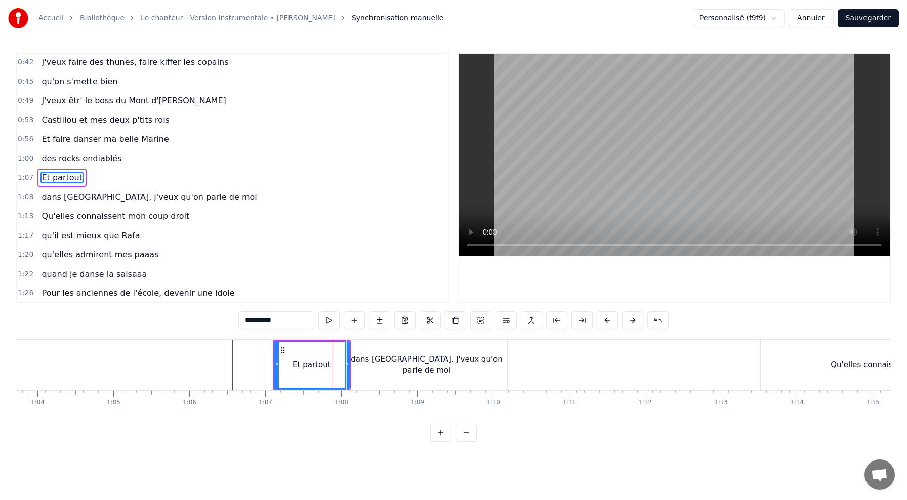
click at [289, 321] on input "**********" at bounding box center [277, 320] width 76 height 18
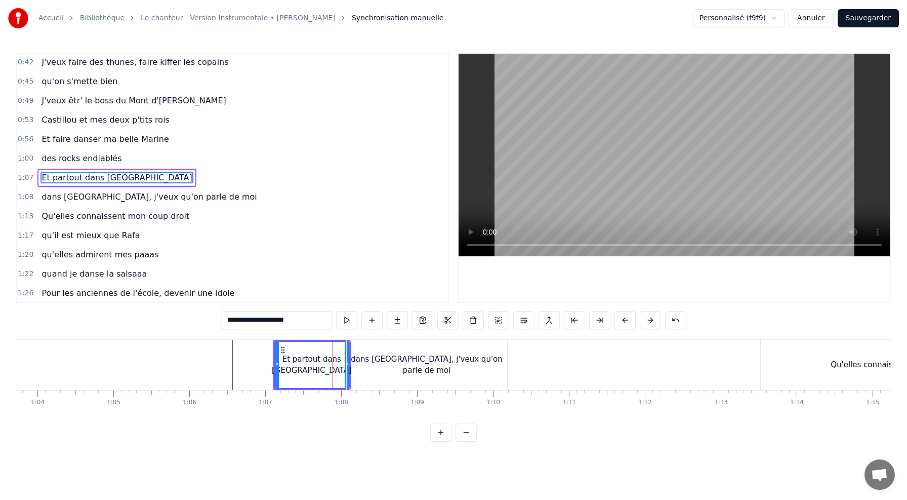
click at [377, 370] on div "dans [GEOGRAPHIC_DATA], j'veux qu'on parle de moi" at bounding box center [427, 364] width 161 height 23
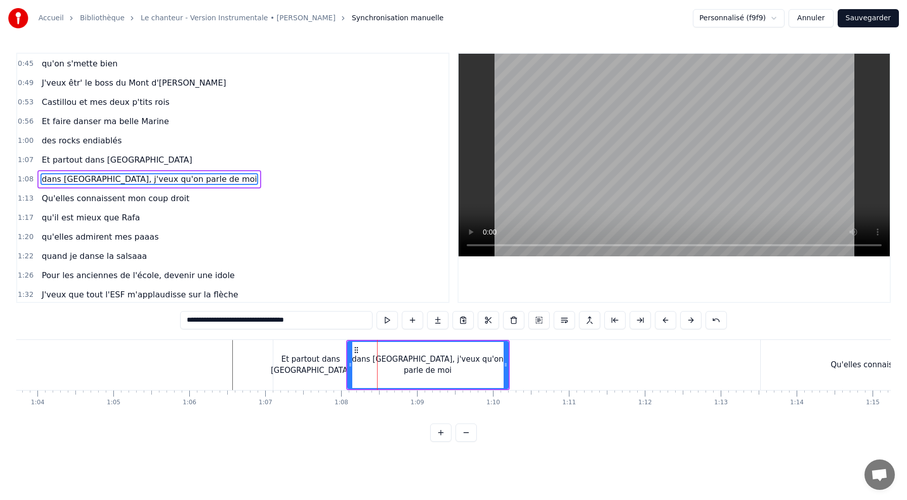
scroll to position [155, 0]
drag, startPoint x: 233, startPoint y: 320, endPoint x: 142, endPoint y: 319, distance: 90.6
click at [142, 319] on div "0:10 J'me présente, je m'appelle [PERSON_NAME] 0:14 J'voudrais bien réussir ma …" at bounding box center [453, 247] width 875 height 389
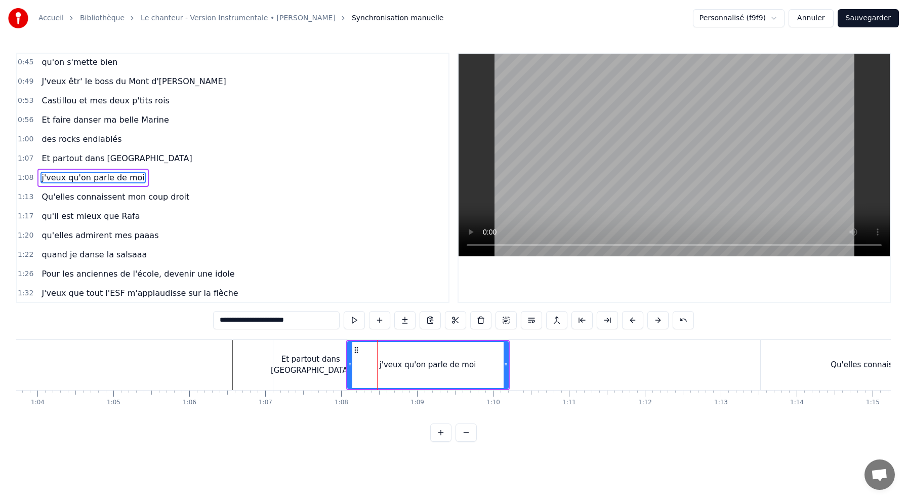
type input "**********"
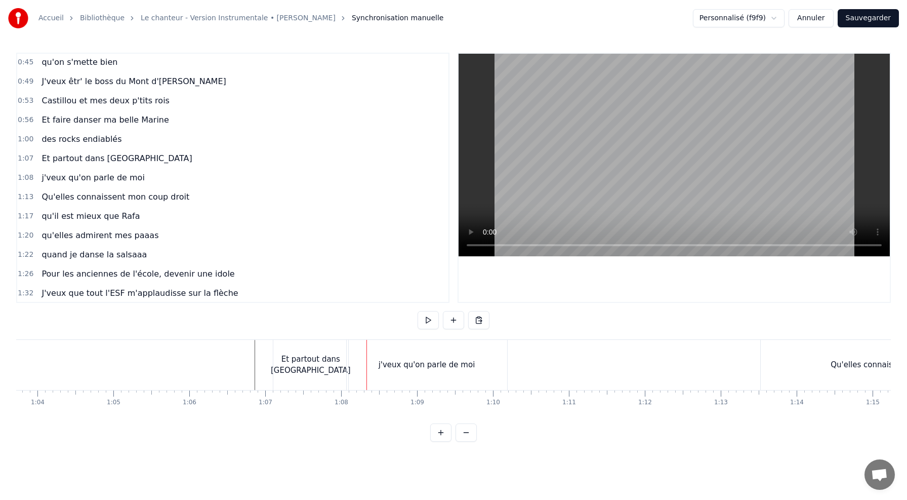
click at [285, 360] on div "Et partout dans [GEOGRAPHIC_DATA]" at bounding box center [311, 364] width 80 height 23
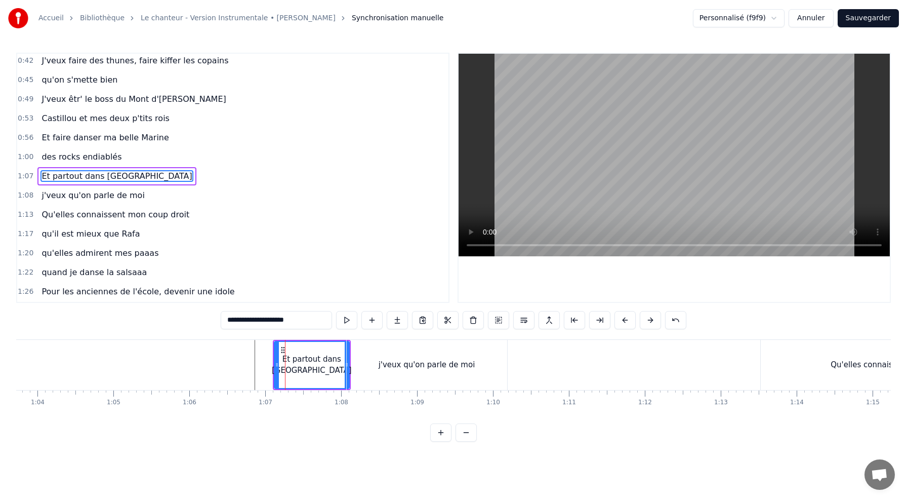
scroll to position [136, 0]
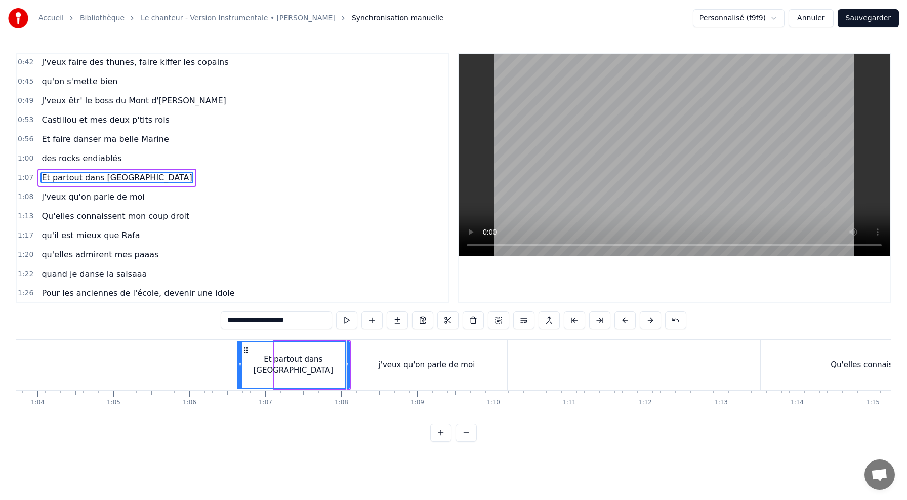
drag, startPoint x: 274, startPoint y: 359, endPoint x: 225, endPoint y: 357, distance: 49.1
click at [238, 357] on div at bounding box center [240, 365] width 4 height 46
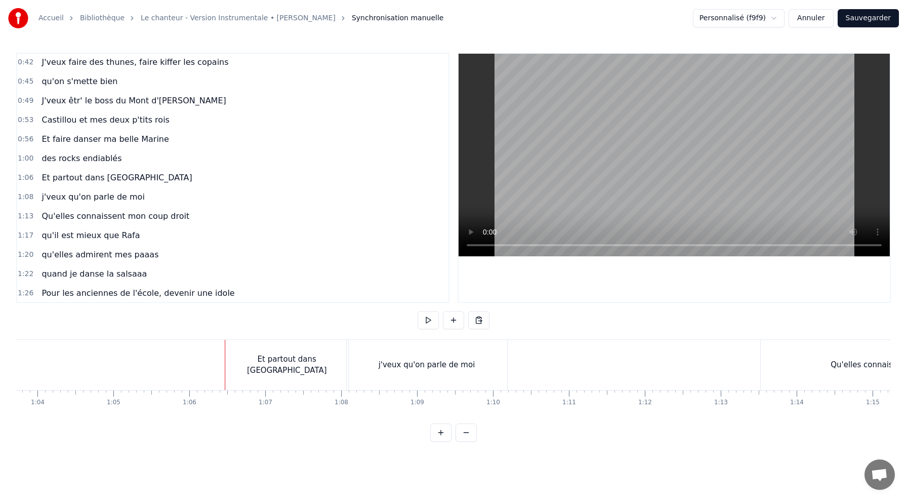
click at [237, 361] on div "Et partout dans [GEOGRAPHIC_DATA]" at bounding box center [287, 365] width 123 height 50
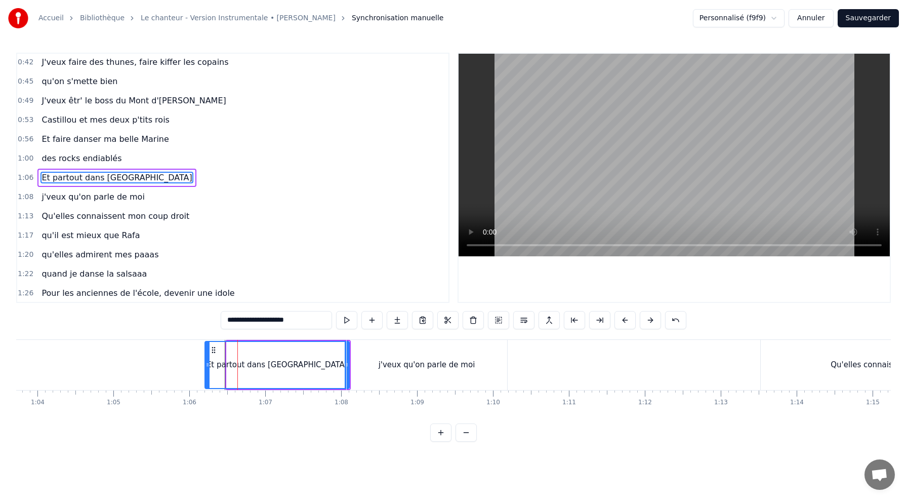
drag, startPoint x: 227, startPoint y: 360, endPoint x: 204, endPoint y: 360, distance: 23.3
click at [206, 360] on div at bounding box center [208, 365] width 4 height 46
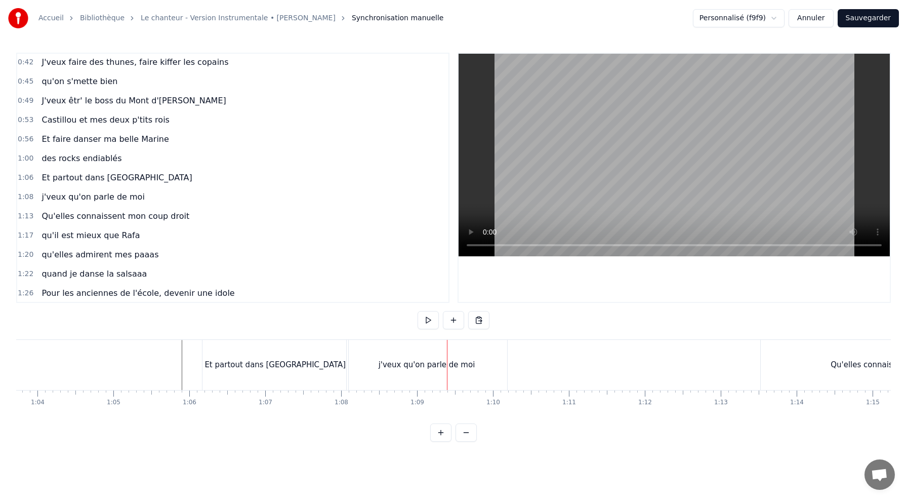
click at [428, 378] on div "j'veux qu'on parle de moi" at bounding box center [427, 365] width 161 height 50
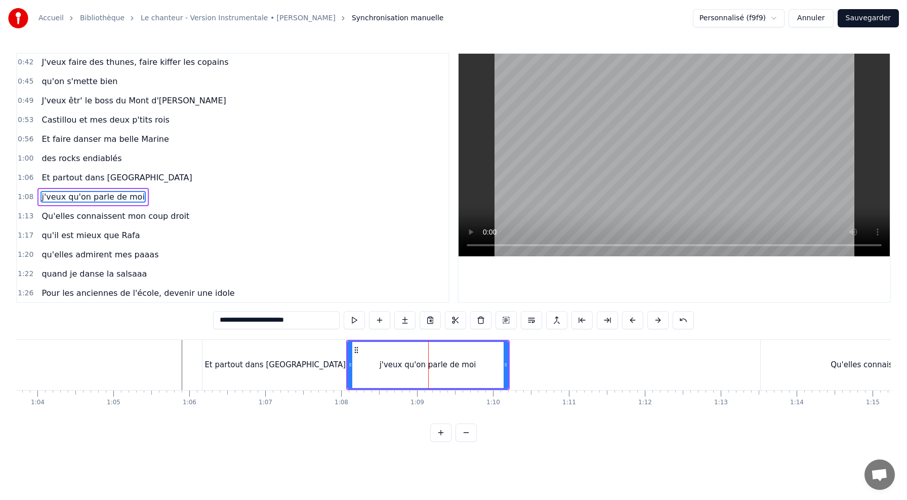
scroll to position [155, 0]
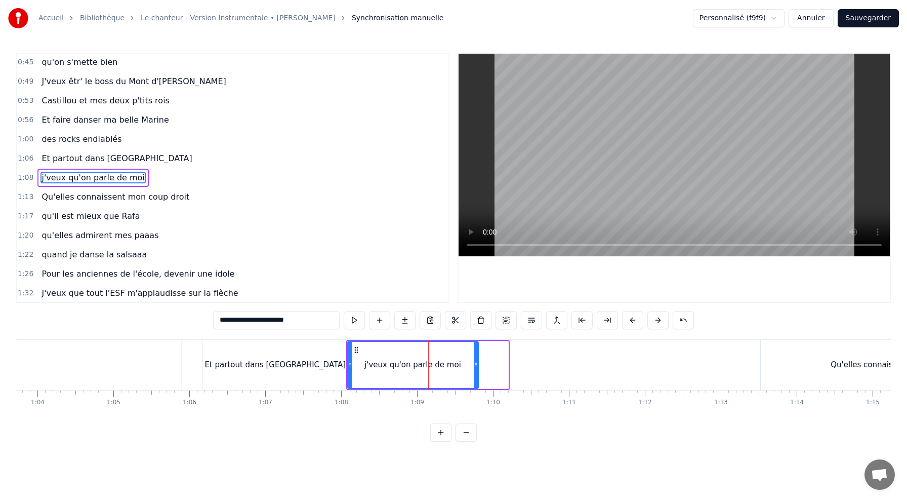
drag, startPoint x: 506, startPoint y: 365, endPoint x: 476, endPoint y: 366, distance: 29.9
click at [476, 366] on icon at bounding box center [476, 365] width 4 height 8
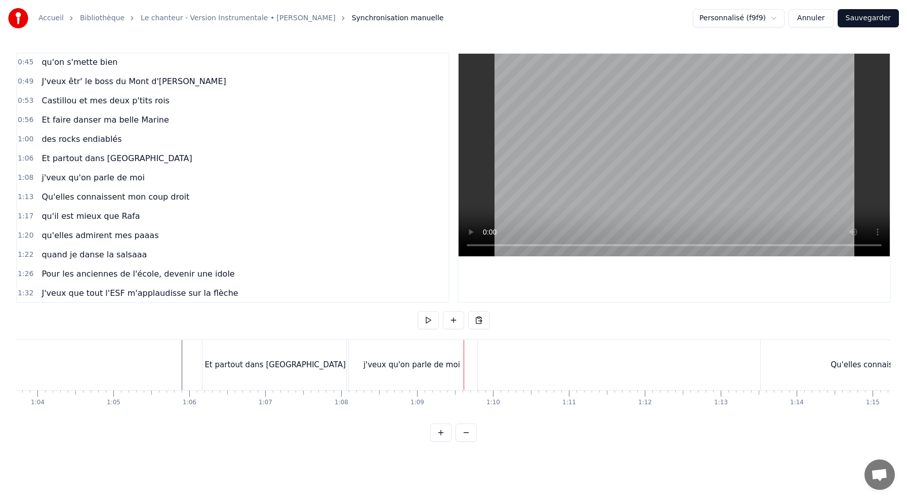
click at [217, 361] on div "Et partout dans [GEOGRAPHIC_DATA]" at bounding box center [276, 365] width 146 height 50
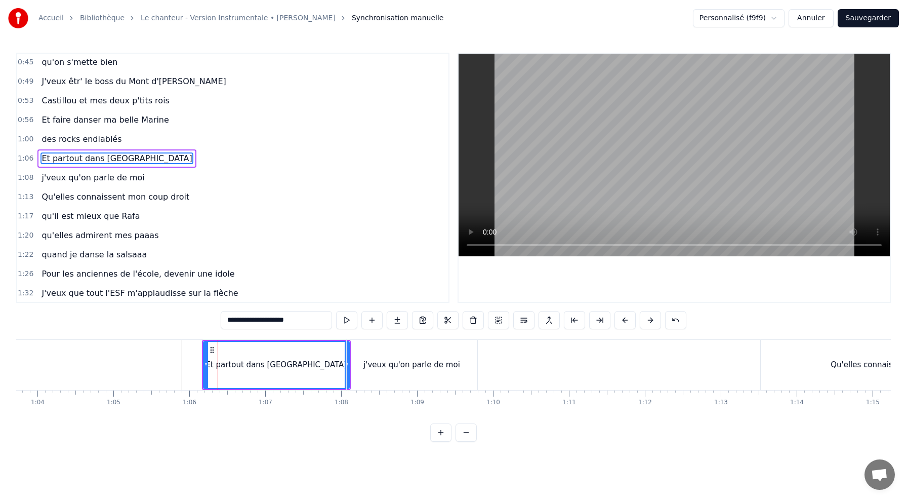
scroll to position [136, 0]
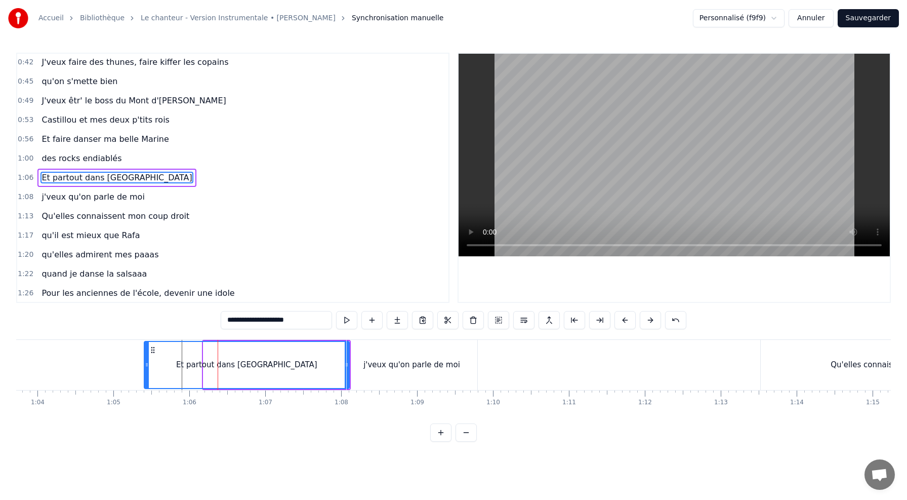
drag, startPoint x: 205, startPoint y: 358, endPoint x: 142, endPoint y: 354, distance: 63.4
click at [145, 356] on div at bounding box center [147, 365] width 4 height 46
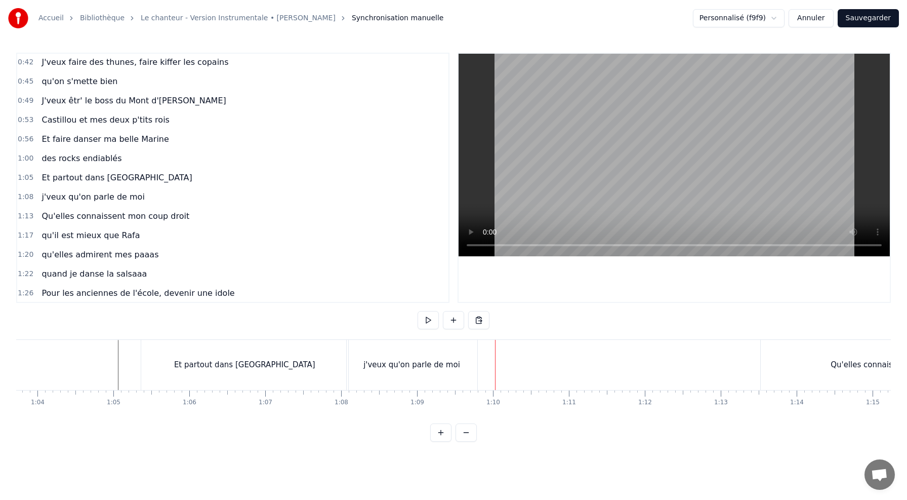
click at [164, 366] on div "Et partout dans [GEOGRAPHIC_DATA]" at bounding box center [244, 365] width 207 height 50
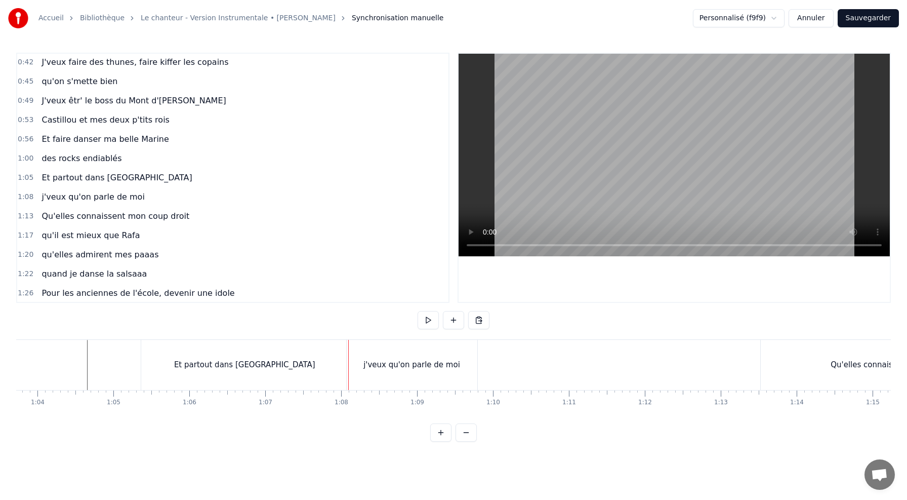
click at [185, 377] on div "Et partout dans [GEOGRAPHIC_DATA]" at bounding box center [244, 365] width 207 height 50
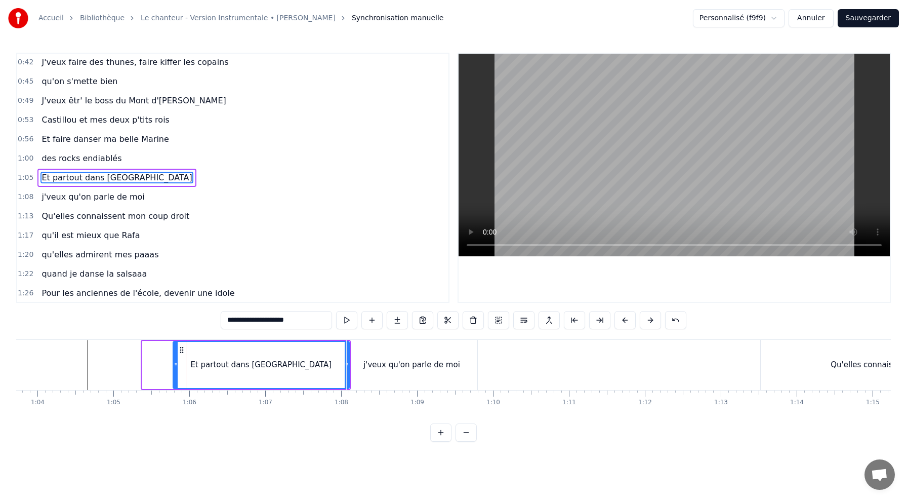
drag, startPoint x: 145, startPoint y: 366, endPoint x: 173, endPoint y: 362, distance: 28.1
click at [174, 364] on icon at bounding box center [176, 365] width 4 height 8
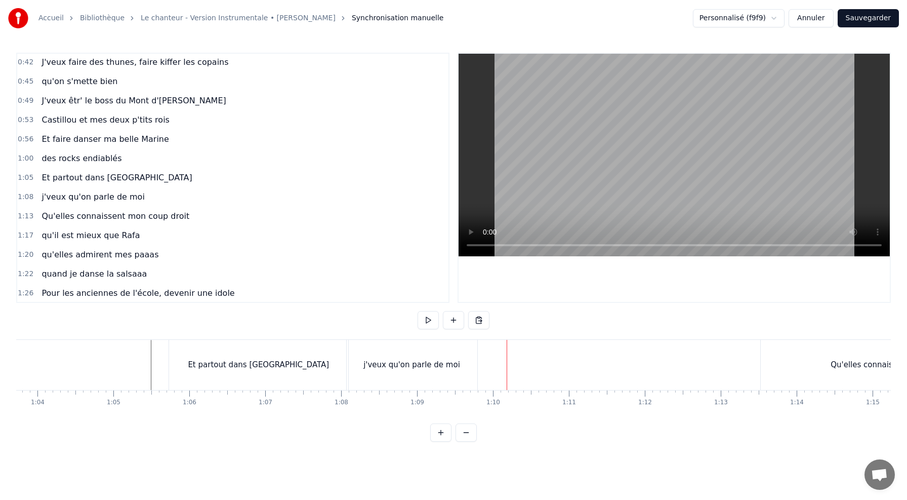
click at [378, 376] on div "j'veux qu'on parle de moi" at bounding box center [412, 365] width 131 height 50
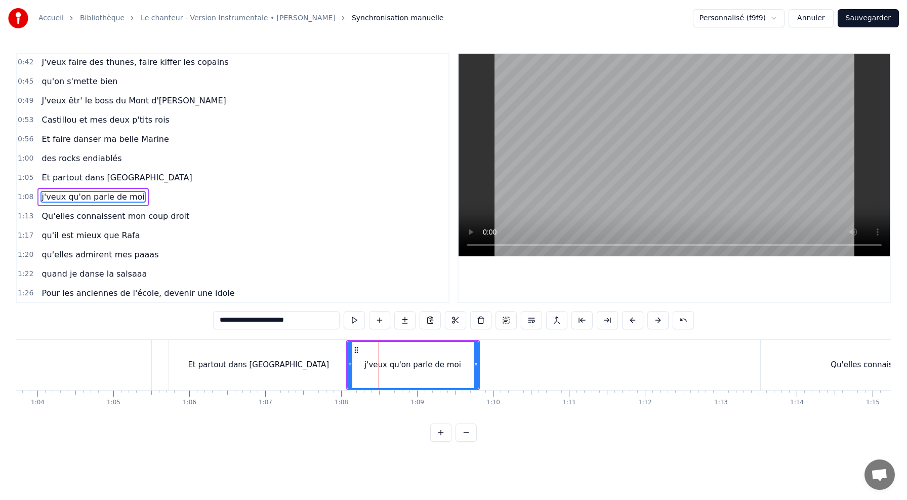
scroll to position [155, 0]
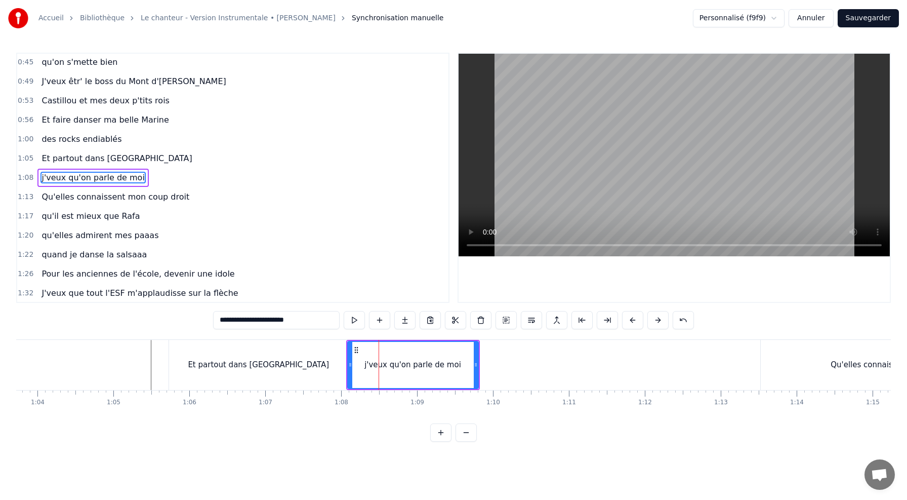
drag, startPoint x: 457, startPoint y: 363, endPoint x: 428, endPoint y: 364, distance: 28.4
click at [428, 364] on div "j'veux qu'on parle de moi" at bounding box center [413, 365] width 130 height 46
drag, startPoint x: 475, startPoint y: 357, endPoint x: 464, endPoint y: 357, distance: 11.1
click at [464, 357] on div at bounding box center [466, 365] width 4 height 46
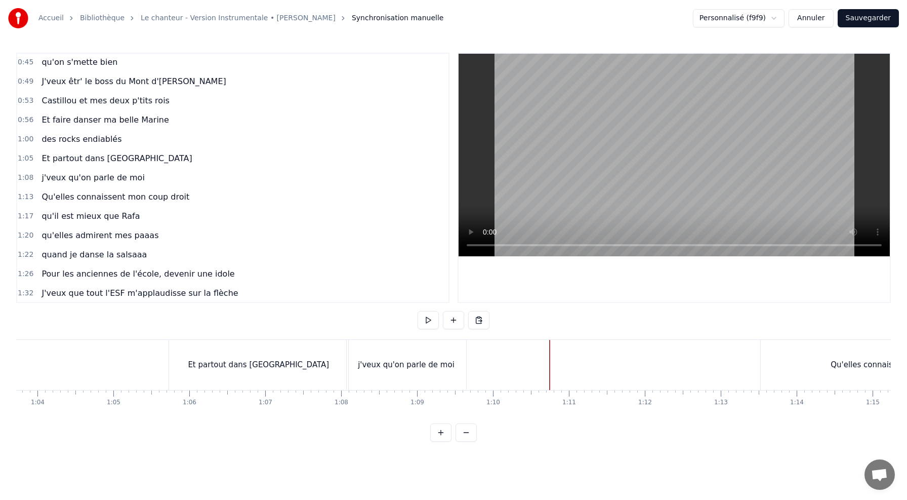
click at [817, 361] on div "Qu'elles connaissent mon coup droit" at bounding box center [900, 365] width 279 height 50
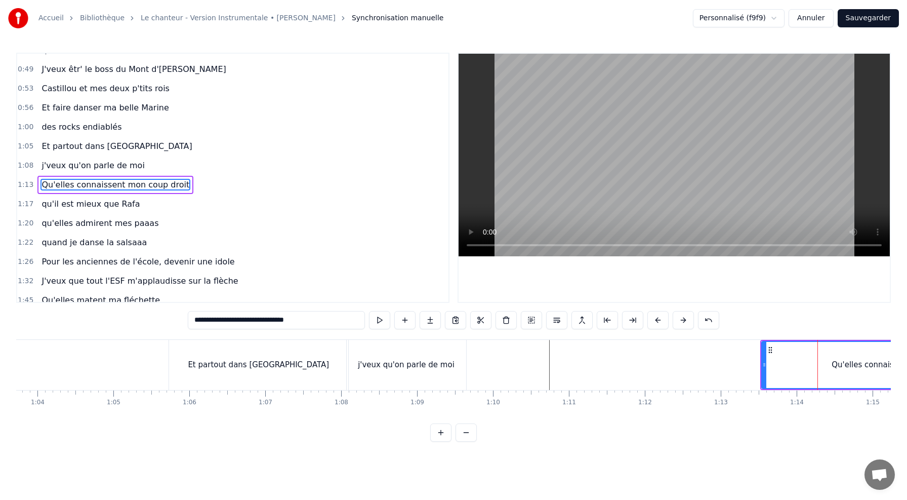
scroll to position [174, 0]
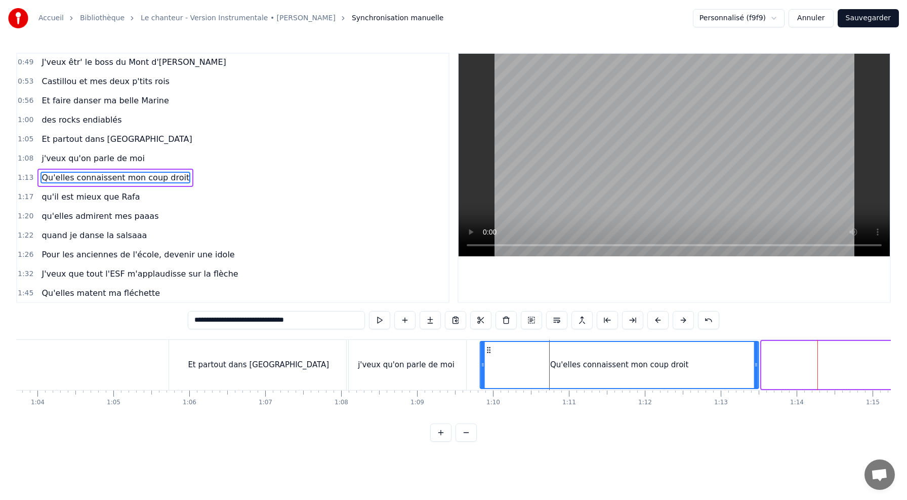
drag, startPoint x: 770, startPoint y: 351, endPoint x: 487, endPoint y: 366, distance: 283.4
click at [487, 366] on div "Qu'elles connaissent mon coup droit" at bounding box center [619, 365] width 277 height 46
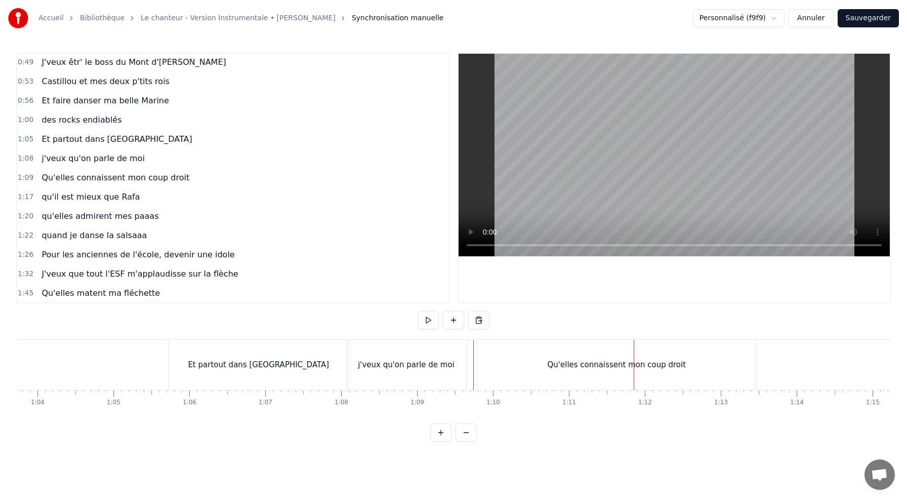
click at [443, 358] on div "j'veux qu'on parle de moi" at bounding box center [407, 365] width 120 height 50
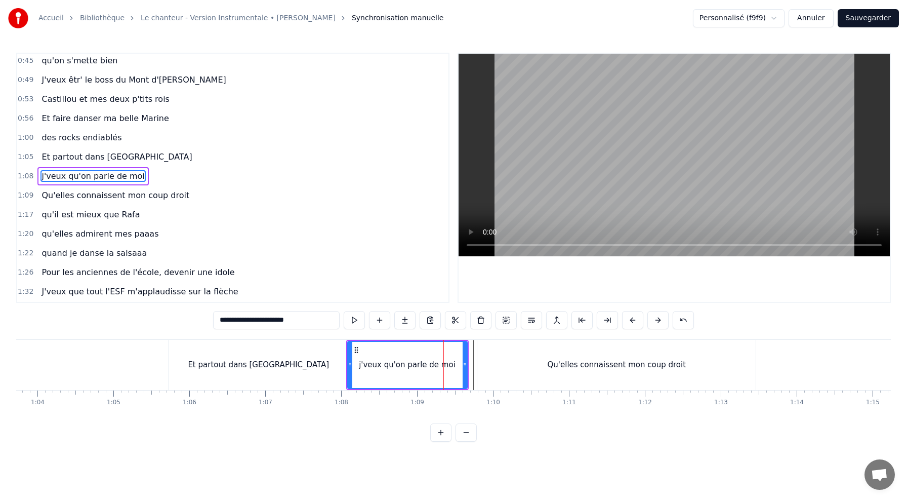
scroll to position [155, 0]
click at [464, 362] on icon at bounding box center [465, 365] width 4 height 8
click at [418, 356] on div "j'veux qu'on parle de moi" at bounding box center [407, 365] width 119 height 46
click at [479, 353] on div "Qu'elles connaissent mon coup droit" at bounding box center [617, 365] width 279 height 50
type input "**********"
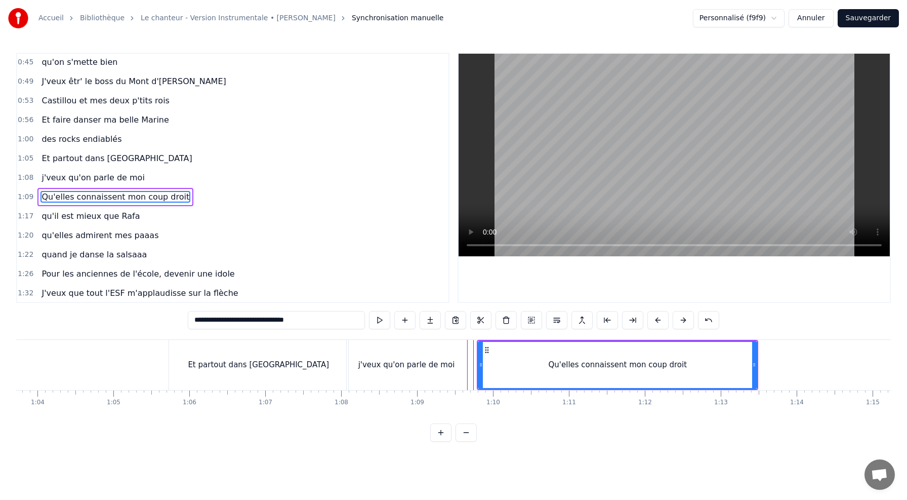
scroll to position [174, 0]
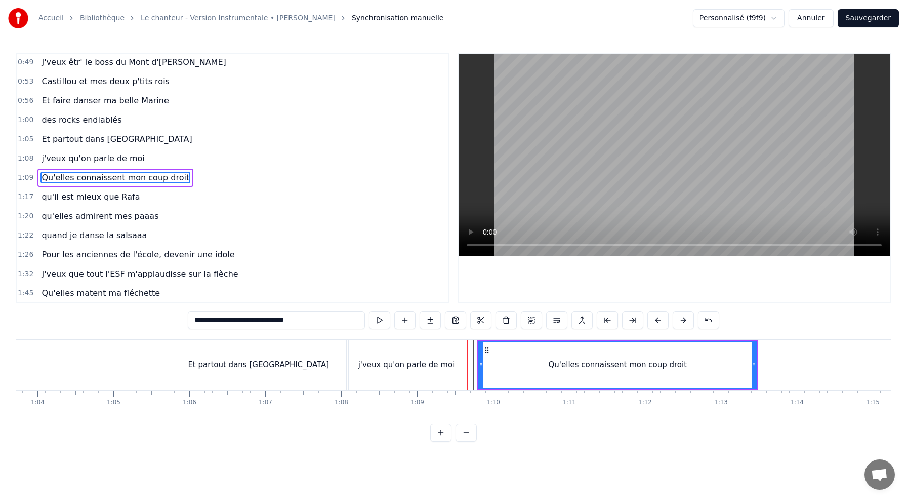
click at [495, 355] on div "Qu'elles connaissent mon coup droit" at bounding box center [617, 365] width 277 height 46
click at [383, 320] on button at bounding box center [379, 320] width 21 height 18
click at [369, 311] on button at bounding box center [379, 320] width 21 height 18
click at [757, 361] on div "Qu'elles connaissent mon coup droit" at bounding box center [618, 365] width 280 height 48
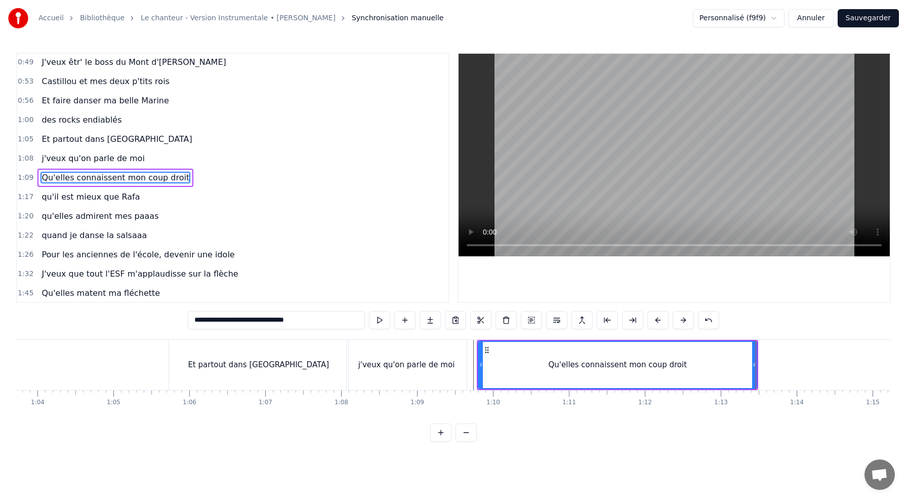
click at [521, 361] on div "Qu'elles connaissent mon coup droit" at bounding box center [617, 365] width 277 height 46
drag, startPoint x: 754, startPoint y: 364, endPoint x: 641, endPoint y: 364, distance: 113.4
click at [641, 364] on icon at bounding box center [641, 365] width 4 height 8
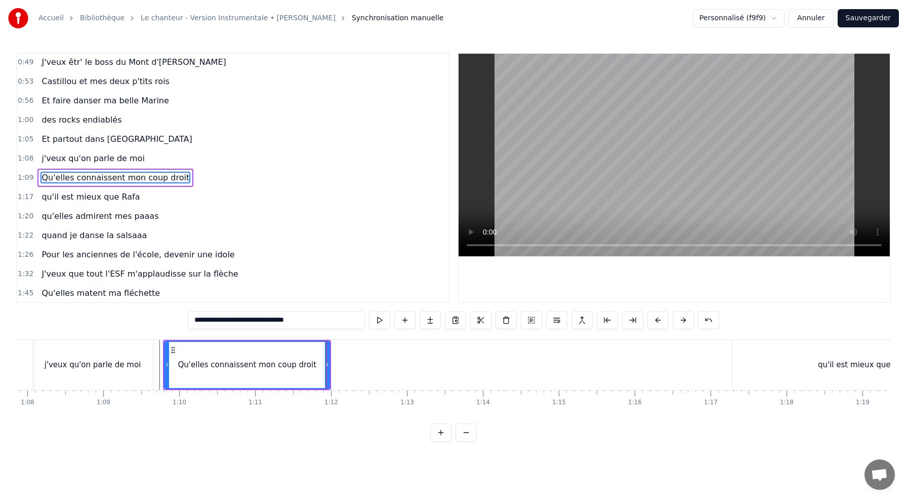
scroll to position [0, 5155]
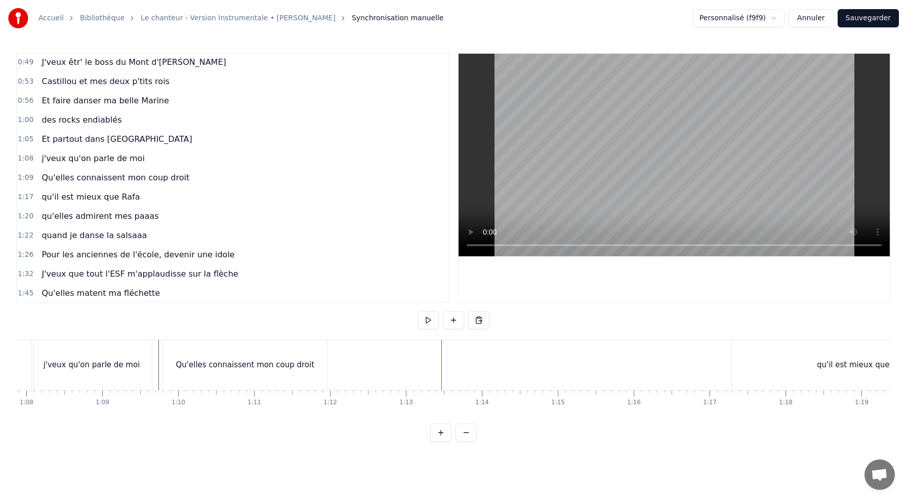
click at [765, 355] on div "qu'il est mieux que Rafa" at bounding box center [863, 365] width 263 height 50
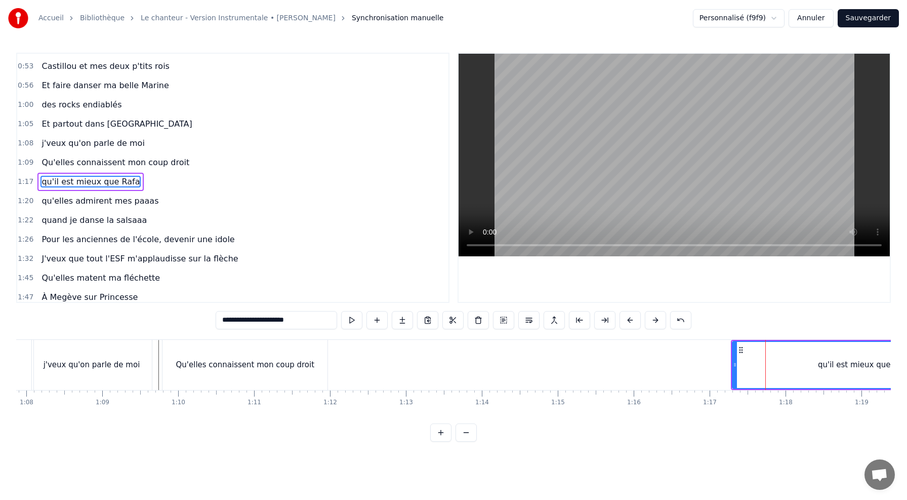
scroll to position [193, 0]
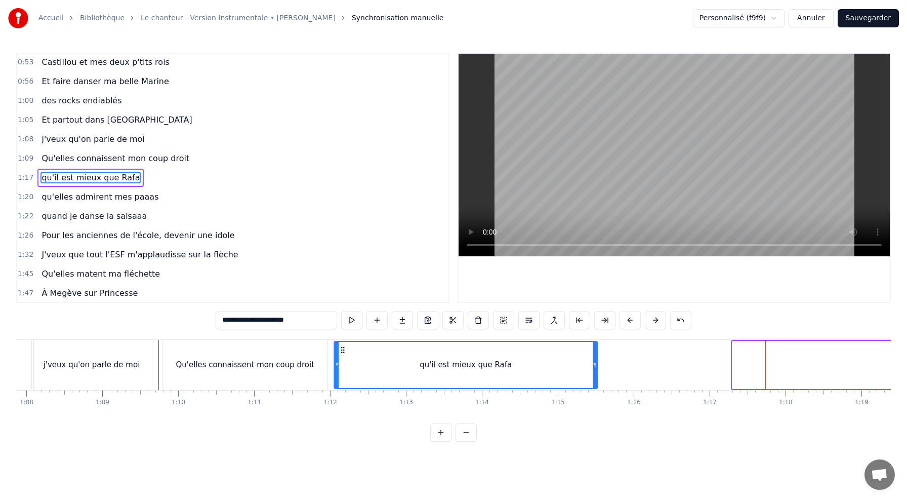
drag, startPoint x: 741, startPoint y: 349, endPoint x: 342, endPoint y: 355, distance: 398.6
click at [342, 355] on div "qu'il est mieux que Rafa" at bounding box center [466, 365] width 262 height 46
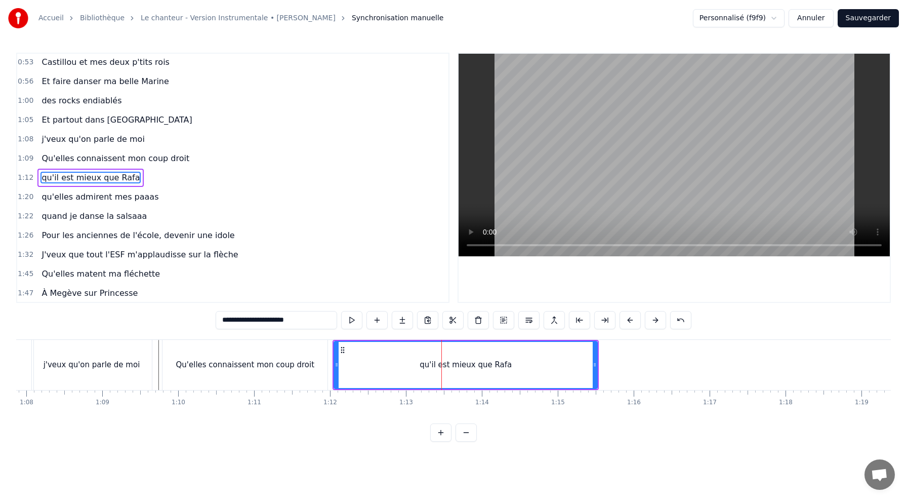
click at [249, 357] on div "Qu'elles connaissent mon coup droit" at bounding box center [245, 365] width 165 height 50
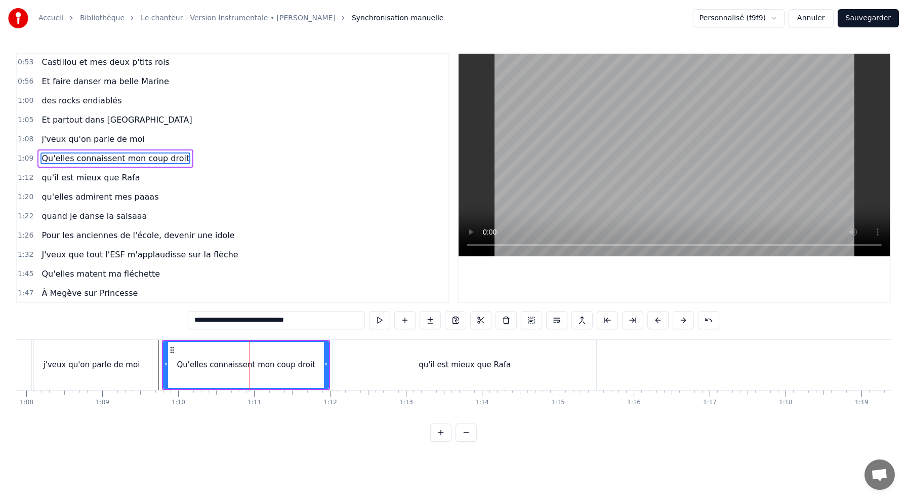
scroll to position [174, 0]
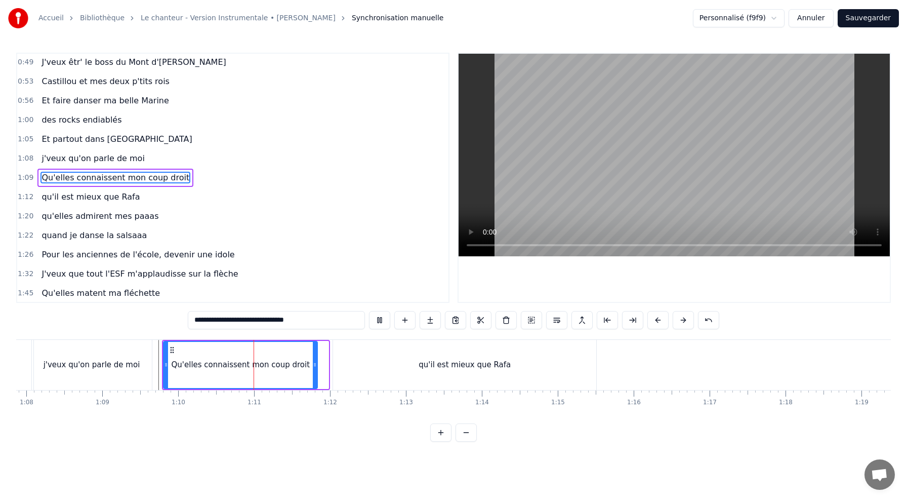
drag, startPoint x: 325, startPoint y: 364, endPoint x: 313, endPoint y: 364, distance: 11.1
click at [313, 364] on icon at bounding box center [315, 365] width 4 height 8
click at [350, 360] on div "qu'il est mieux que Rafa" at bounding box center [464, 365] width 263 height 50
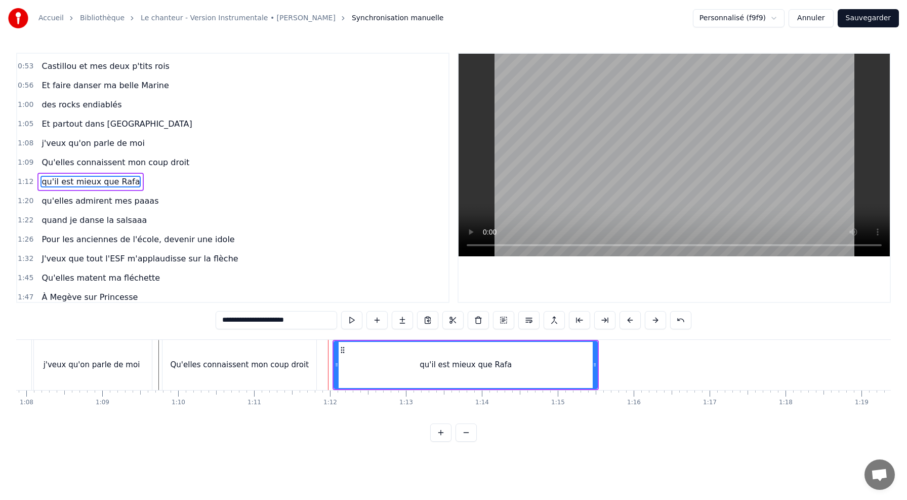
scroll to position [193, 0]
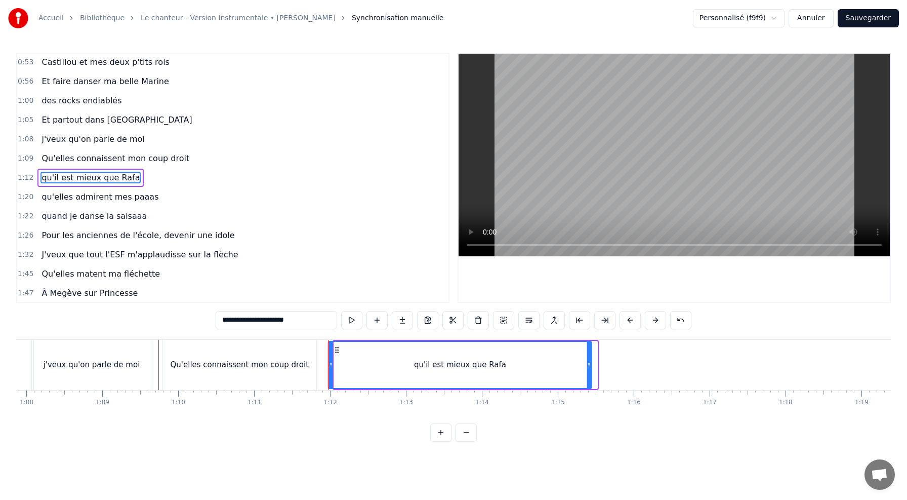
drag, startPoint x: 344, startPoint y: 348, endPoint x: 339, endPoint y: 350, distance: 5.9
click at [339, 350] on icon at bounding box center [337, 350] width 8 height 8
click at [284, 343] on div "Qu'elles connaissent mon coup droit" at bounding box center [240, 365] width 154 height 50
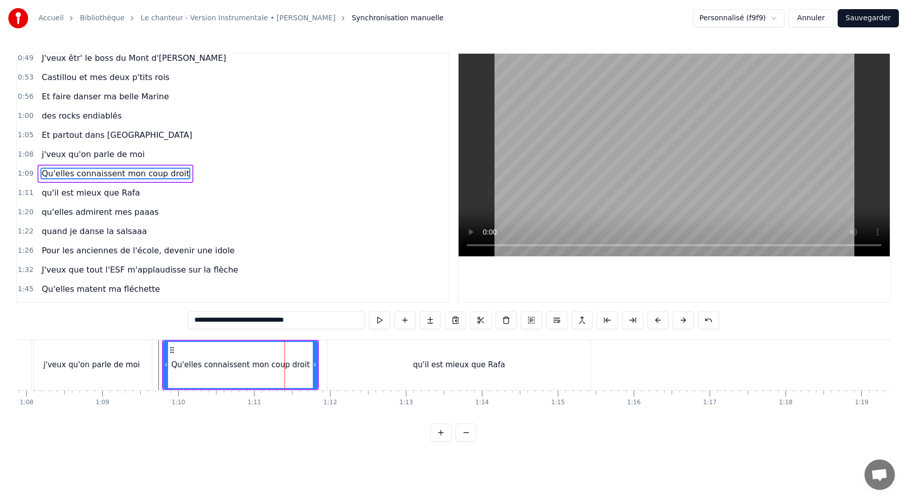
scroll to position [174, 0]
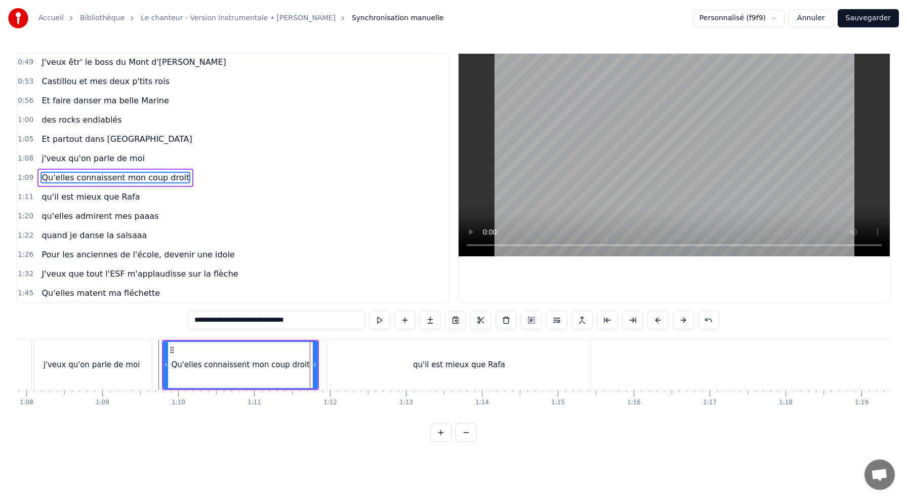
click at [371, 369] on div "qu'il est mieux que Rafa" at bounding box center [459, 365] width 263 height 50
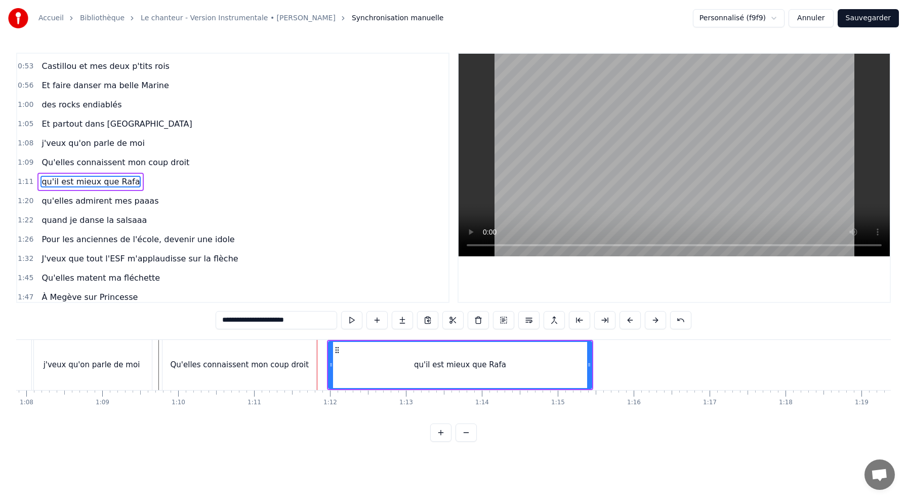
scroll to position [193, 0]
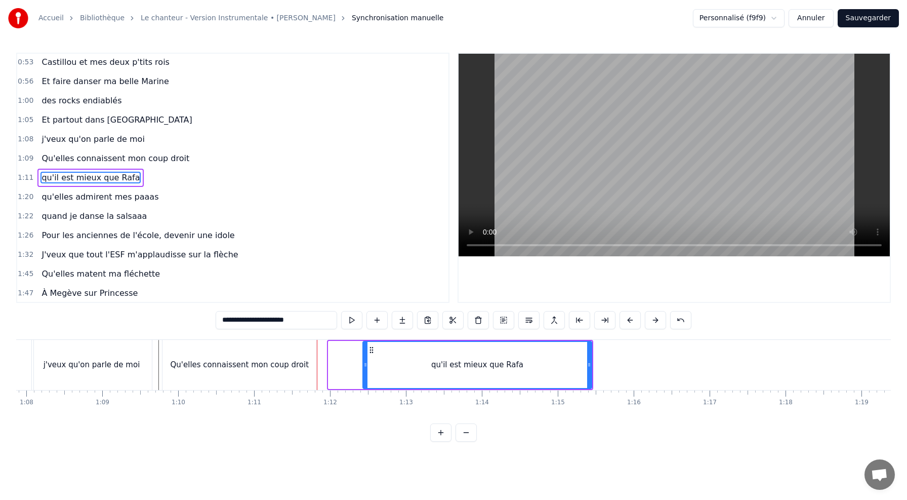
drag, startPoint x: 331, startPoint y: 361, endPoint x: 365, endPoint y: 362, distance: 34.4
click at [365, 362] on icon at bounding box center [366, 365] width 4 height 8
drag, startPoint x: 373, startPoint y: 348, endPoint x: 336, endPoint y: 348, distance: 37.5
click at [336, 348] on icon at bounding box center [337, 350] width 8 height 8
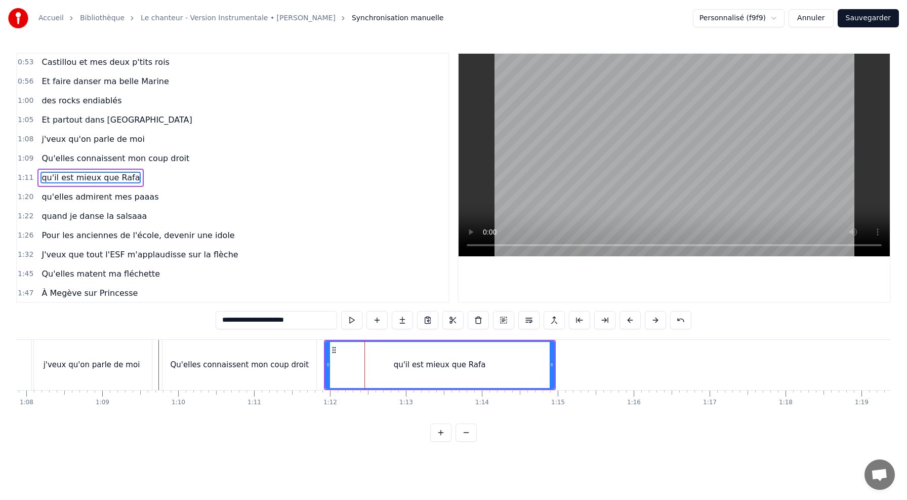
click at [265, 348] on div "Qu'elles connaissent mon coup droit" at bounding box center [240, 365] width 154 height 50
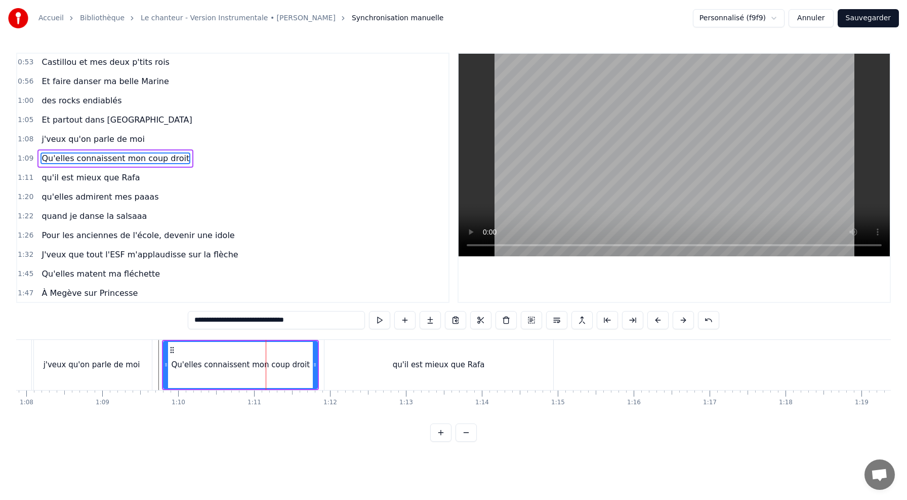
scroll to position [174, 0]
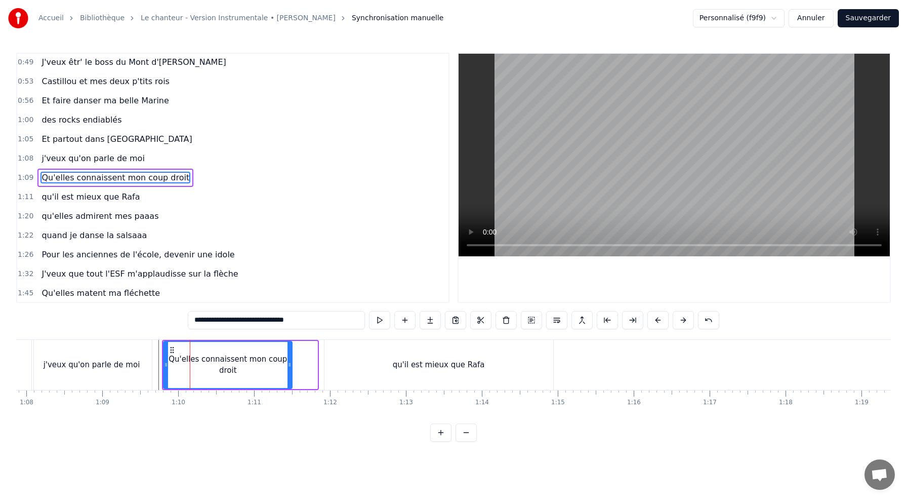
drag, startPoint x: 313, startPoint y: 363, endPoint x: 287, endPoint y: 363, distance: 26.3
click at [288, 363] on icon at bounding box center [290, 365] width 4 height 8
click at [361, 361] on div "qu'il est mieux que Rafa" at bounding box center [439, 365] width 229 height 50
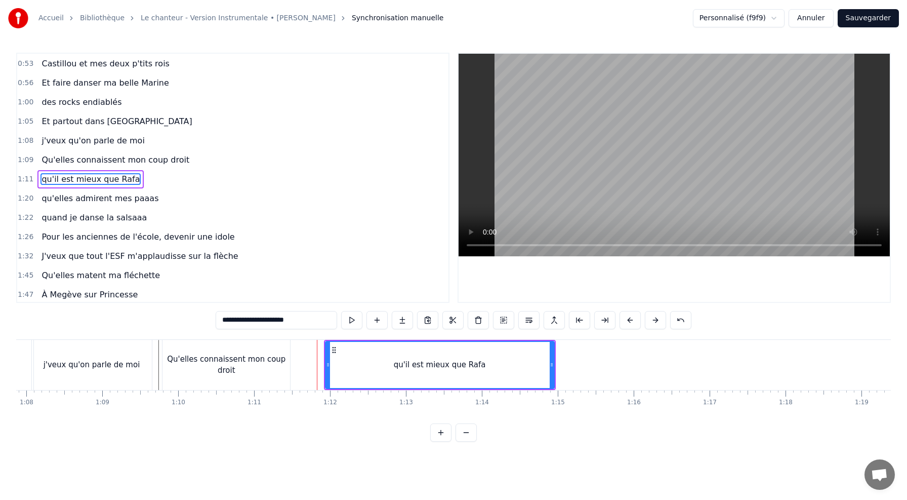
scroll to position [193, 0]
drag, startPoint x: 330, startPoint y: 351, endPoint x: 303, endPoint y: 353, distance: 26.4
click at [304, 353] on icon at bounding box center [308, 350] width 8 height 8
click at [249, 351] on div "Qu'elles connaissent mon coup droit" at bounding box center [227, 365] width 128 height 50
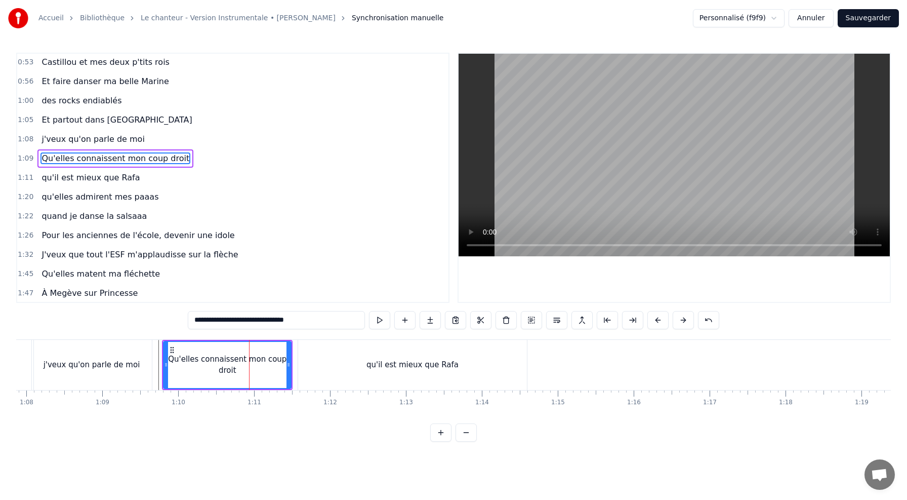
scroll to position [174, 0]
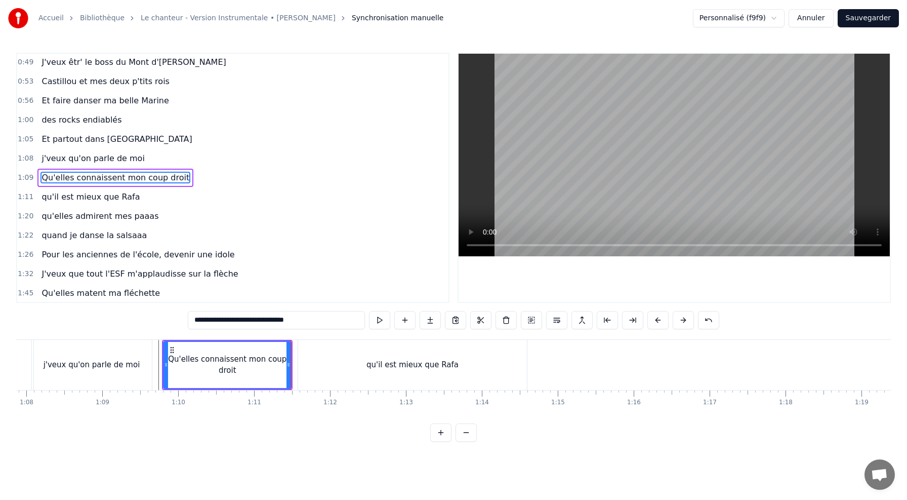
click at [326, 350] on div "qu'il est mieux que Rafa" at bounding box center [412, 365] width 229 height 50
type input "**********"
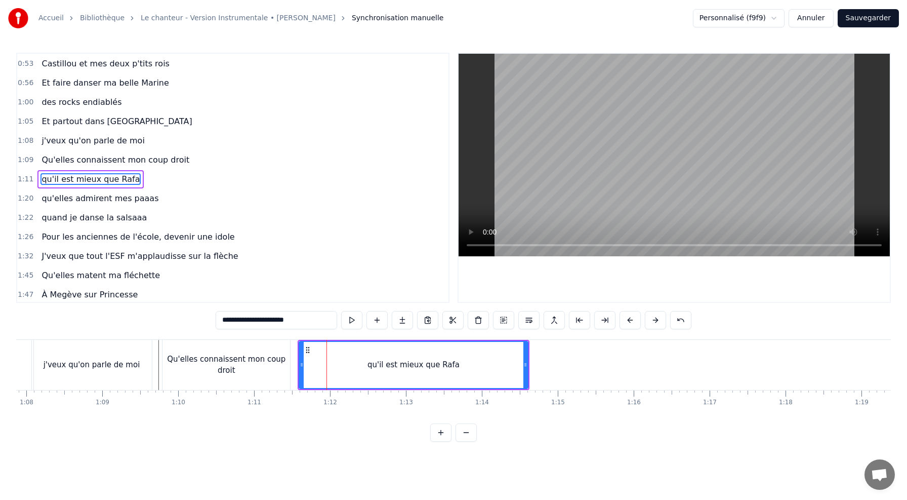
scroll to position [193, 0]
click at [348, 323] on button at bounding box center [351, 320] width 21 height 18
click at [341, 311] on button at bounding box center [351, 320] width 21 height 18
drag, startPoint x: 528, startPoint y: 363, endPoint x: 462, endPoint y: 365, distance: 65.9
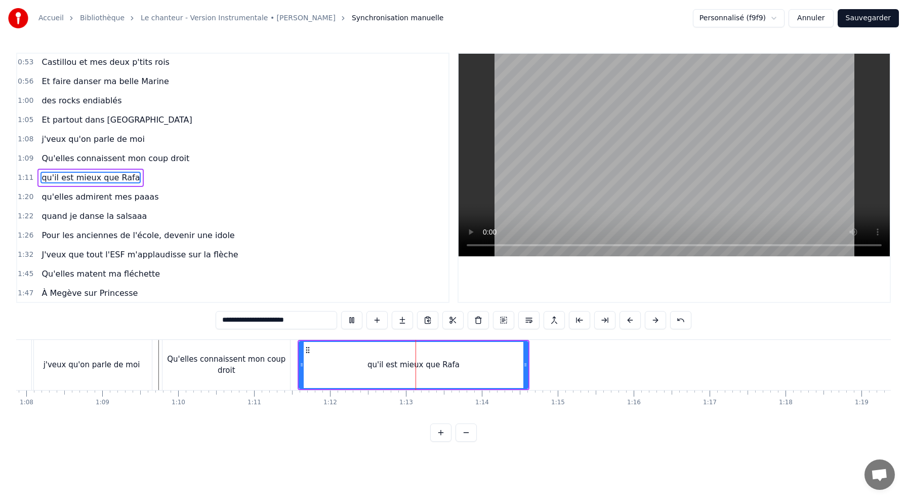
click at [462, 365] on div "qu'il est mieux que Rafa" at bounding box center [414, 365] width 230 height 48
drag, startPoint x: 524, startPoint y: 365, endPoint x: 443, endPoint y: 364, distance: 81.0
click at [443, 364] on icon at bounding box center [445, 365] width 4 height 8
click at [298, 349] on div "qu'il est mieux que Rafa" at bounding box center [373, 365] width 151 height 50
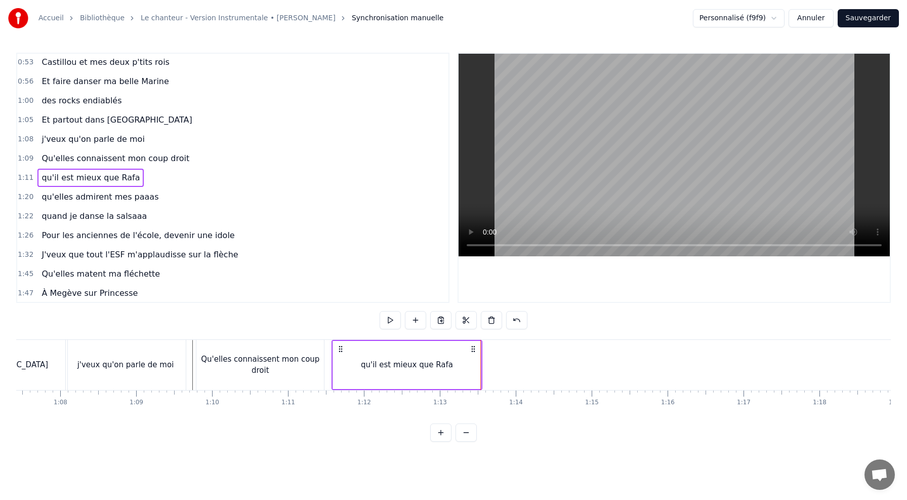
scroll to position [0, 5110]
click at [156, 363] on div "j'veux qu'on parle de moi" at bounding box center [136, 365] width 97 height 12
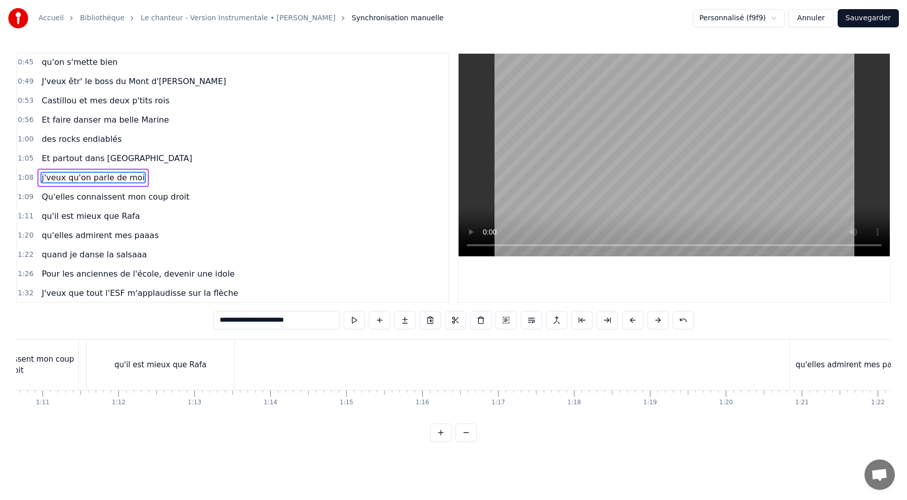
scroll to position [0, 5367]
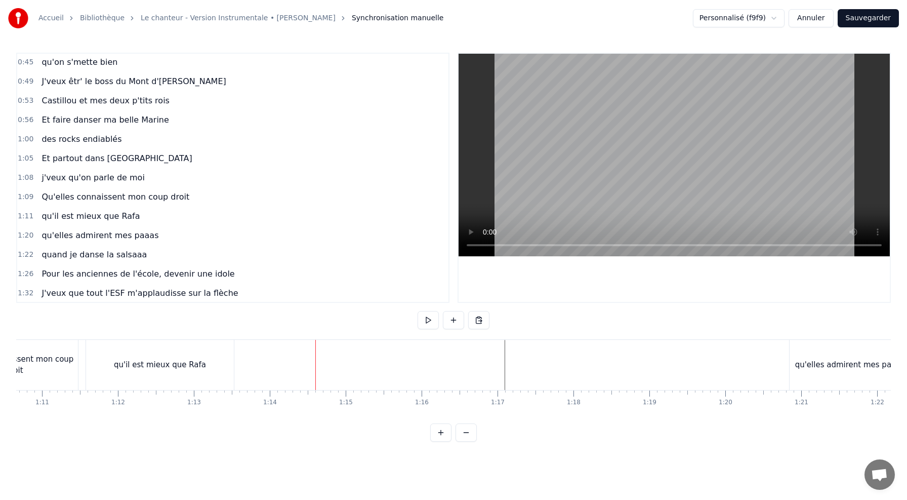
click at [826, 359] on div "qu'elles admirent mes paaas" at bounding box center [851, 365] width 110 height 12
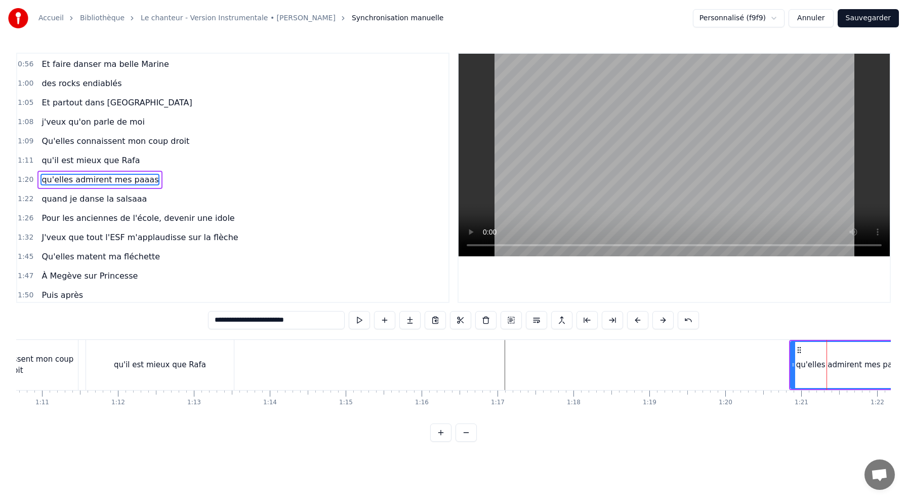
scroll to position [213, 0]
click at [800, 347] on circle at bounding box center [800, 347] width 1 height 1
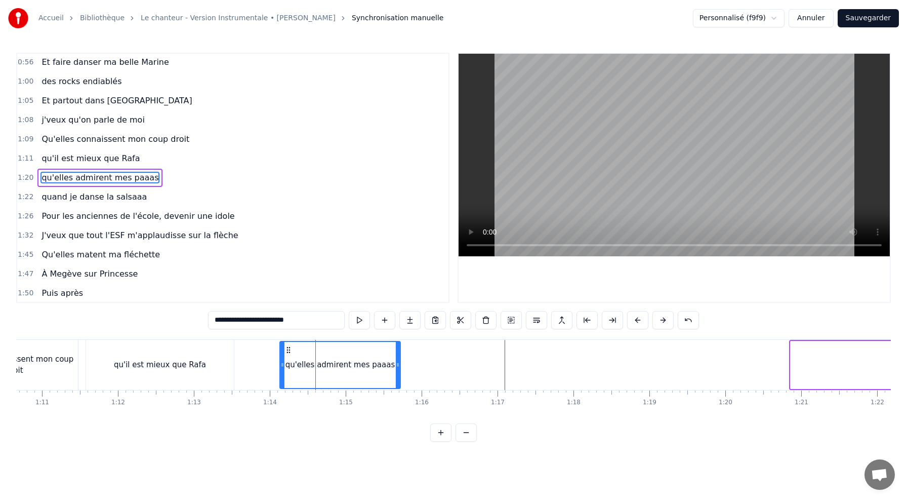
drag, startPoint x: 800, startPoint y: 346, endPoint x: 286, endPoint y: 362, distance: 514.2
click at [286, 361] on div "qu'elles admirent mes paaas" at bounding box center [341, 365] width 120 height 46
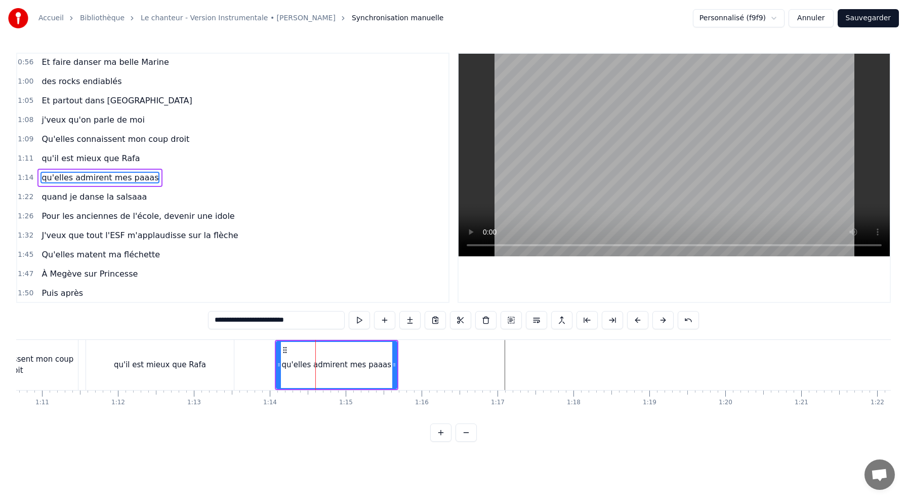
click at [218, 349] on div "qu'il est mieux que Rafa" at bounding box center [160, 365] width 148 height 50
type input "**********"
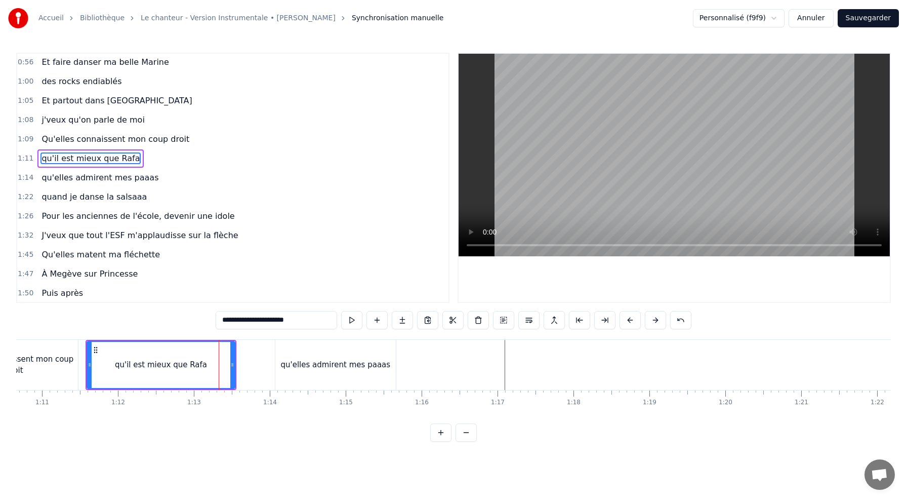
scroll to position [193, 0]
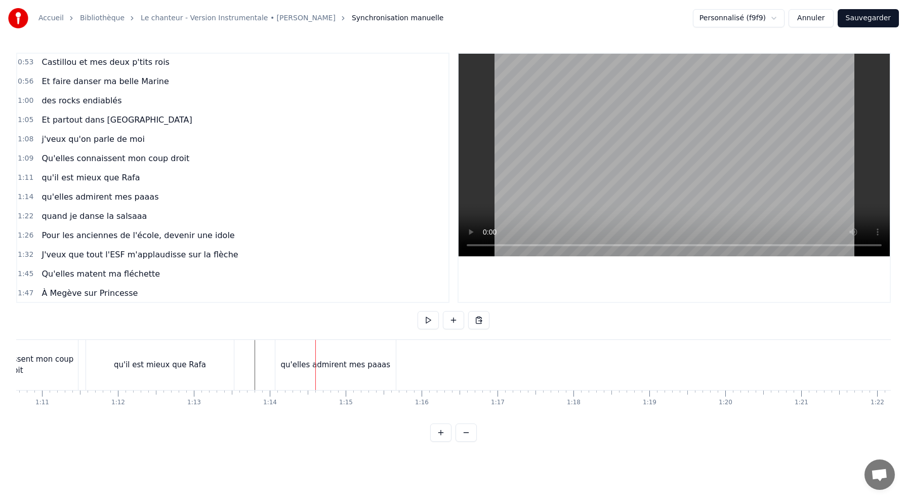
click at [316, 355] on div "qu'elles admirent mes paaas" at bounding box center [335, 365] width 121 height 50
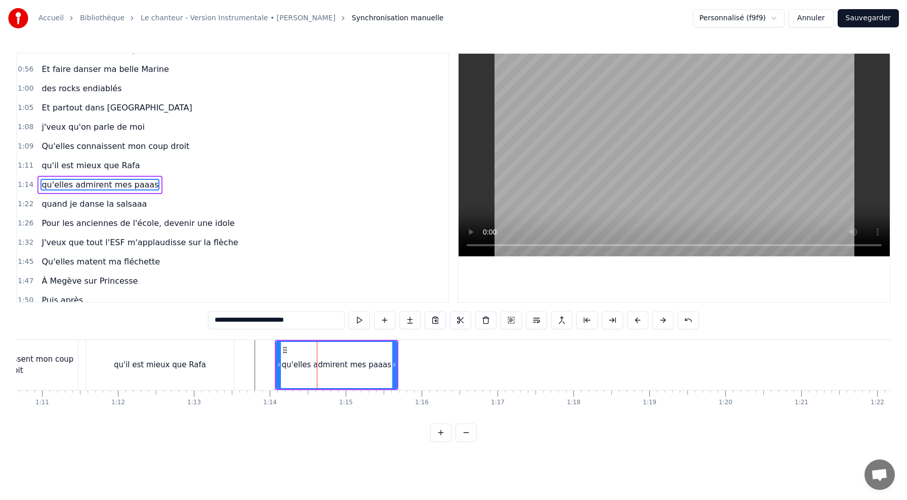
scroll to position [213, 0]
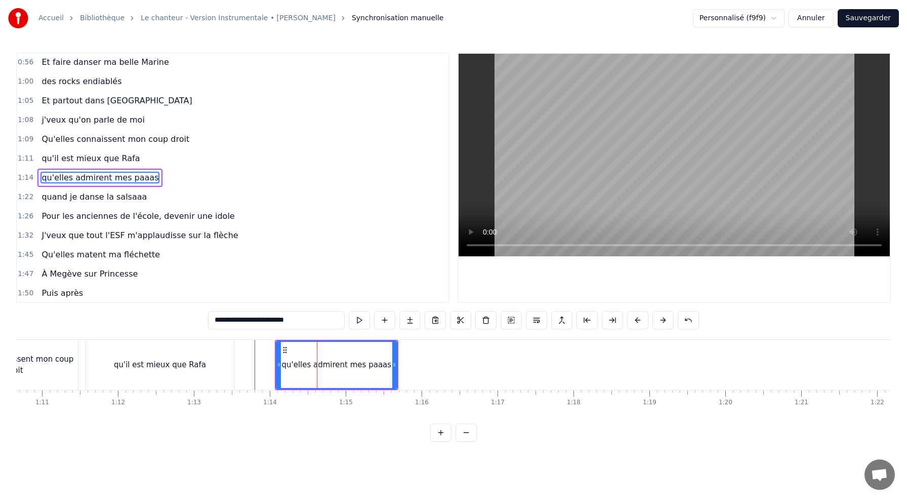
click at [225, 352] on div "qu'il est mieux que Rafa" at bounding box center [160, 365] width 148 height 50
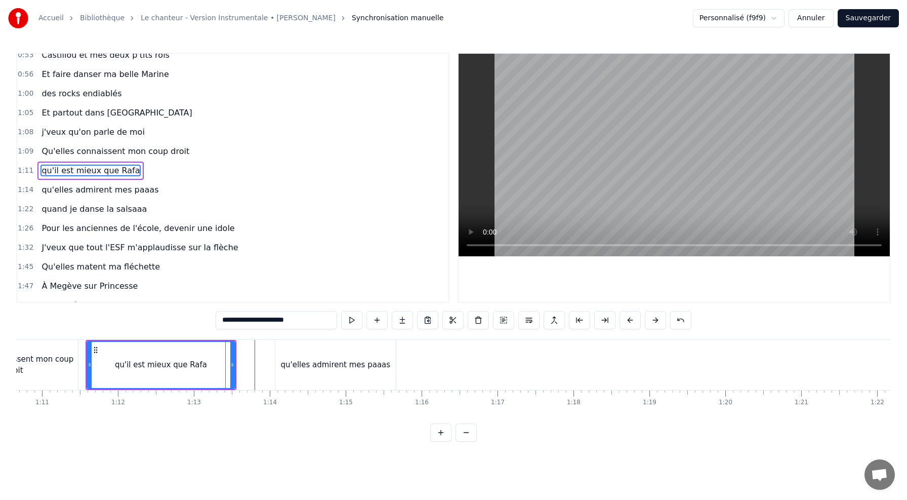
scroll to position [193, 0]
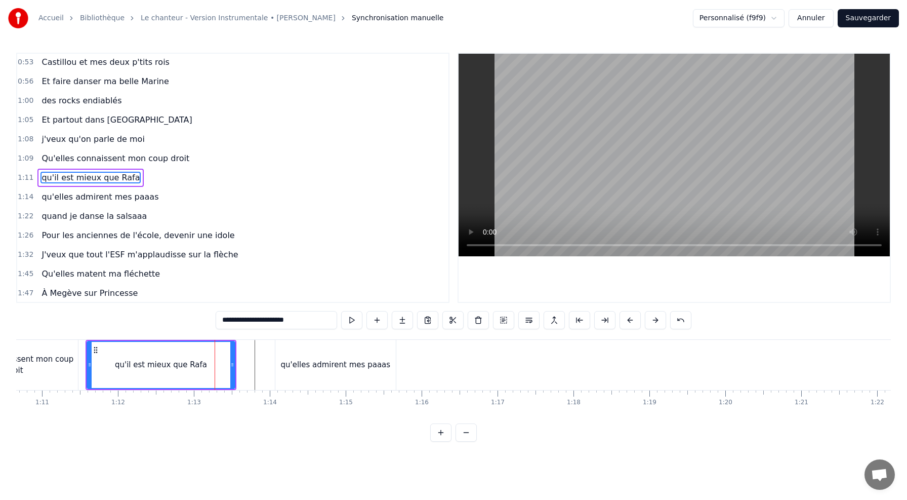
click at [280, 357] on div "qu'elles admirent mes paaas" at bounding box center [335, 365] width 121 height 50
type input "**********"
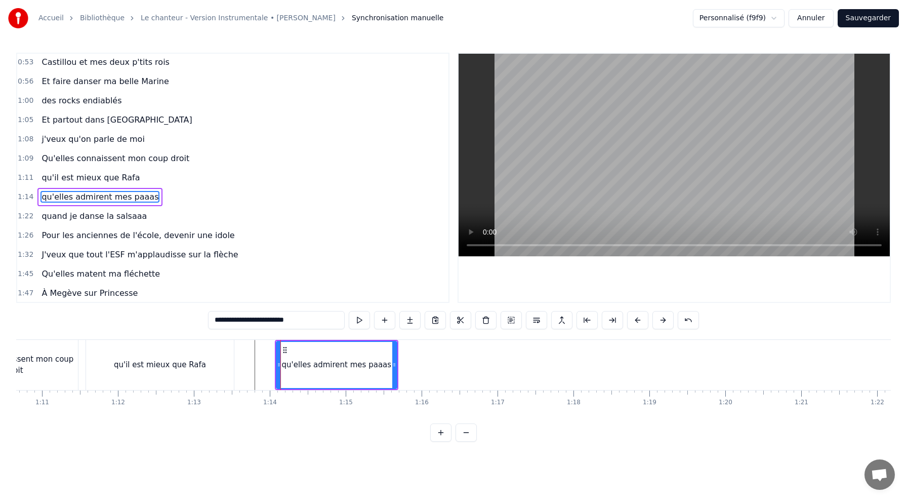
scroll to position [213, 0]
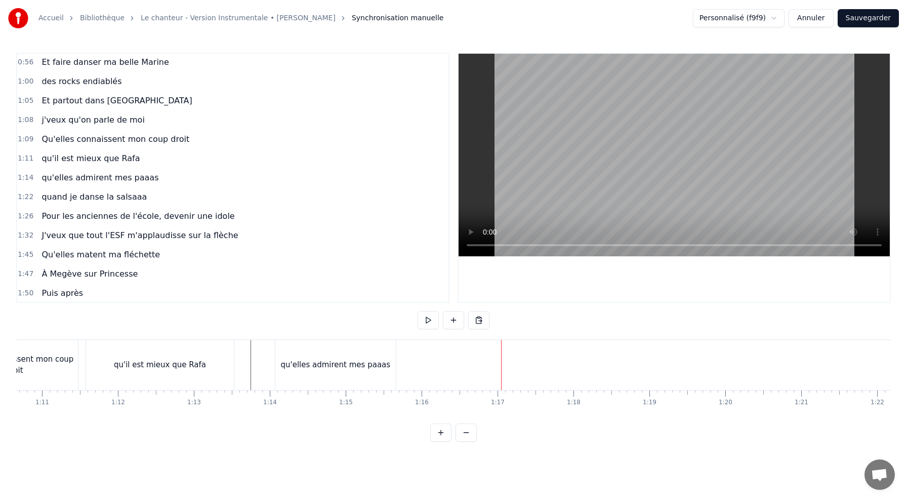
click at [335, 369] on div "qu'elles admirent mes paaas" at bounding box center [336, 365] width 110 height 12
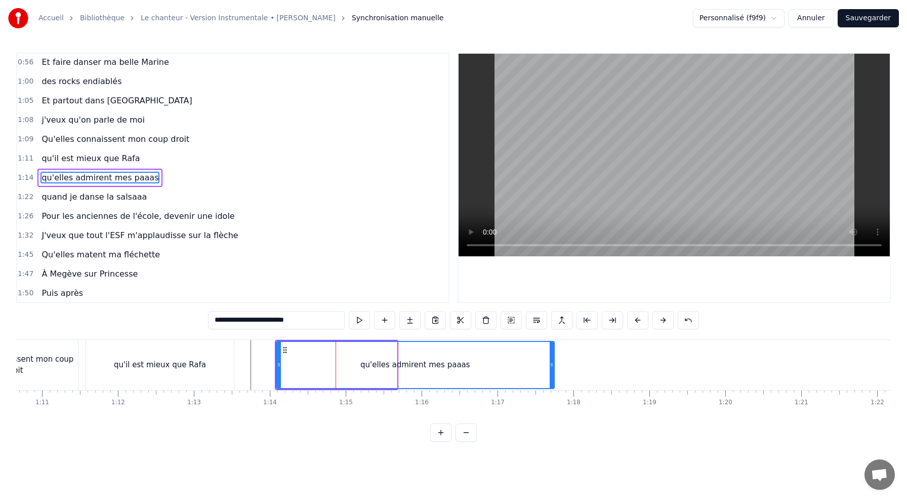
drag, startPoint x: 396, startPoint y: 364, endPoint x: 558, endPoint y: 367, distance: 161.6
click at [555, 367] on div "qu'elles admirent mes paaas" at bounding box center [415, 365] width 279 height 48
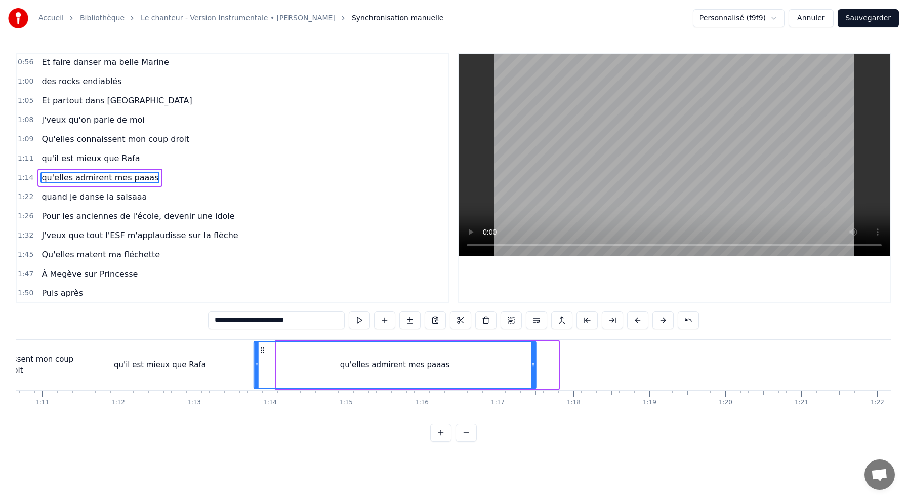
drag, startPoint x: 284, startPoint y: 345, endPoint x: 259, endPoint y: 346, distance: 24.8
click at [259, 346] on icon at bounding box center [263, 350] width 8 height 8
click at [228, 344] on div "qu'il est mieux que Rafa" at bounding box center [160, 365] width 148 height 50
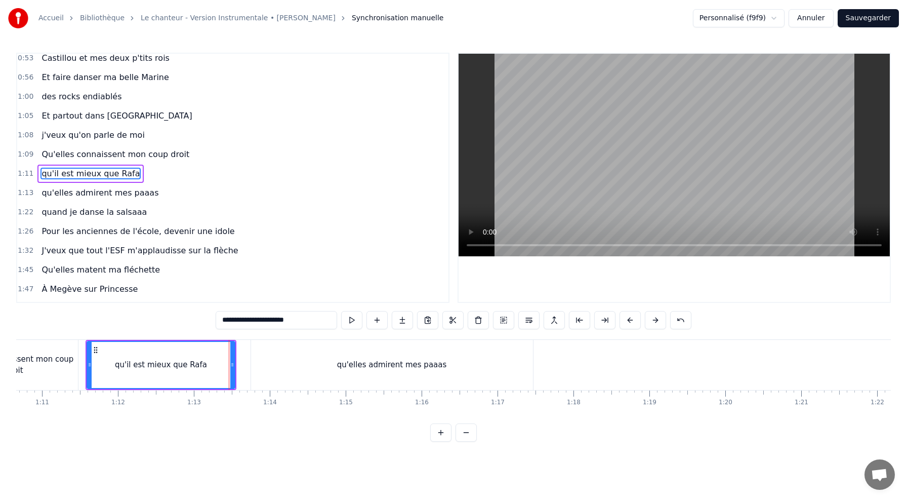
scroll to position [193, 0]
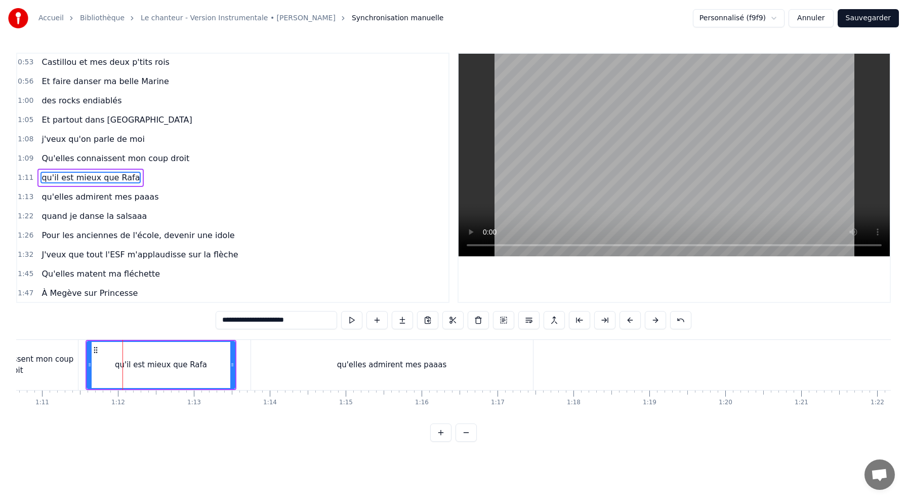
click at [229, 363] on div "qu'il est mieux que Rafa" at bounding box center [161, 365] width 147 height 46
drag, startPoint x: 232, startPoint y: 363, endPoint x: 197, endPoint y: 363, distance: 34.9
click at [197, 363] on icon at bounding box center [198, 365] width 4 height 8
click at [276, 364] on div "qu'elles admirent mes paaas" at bounding box center [392, 365] width 282 height 50
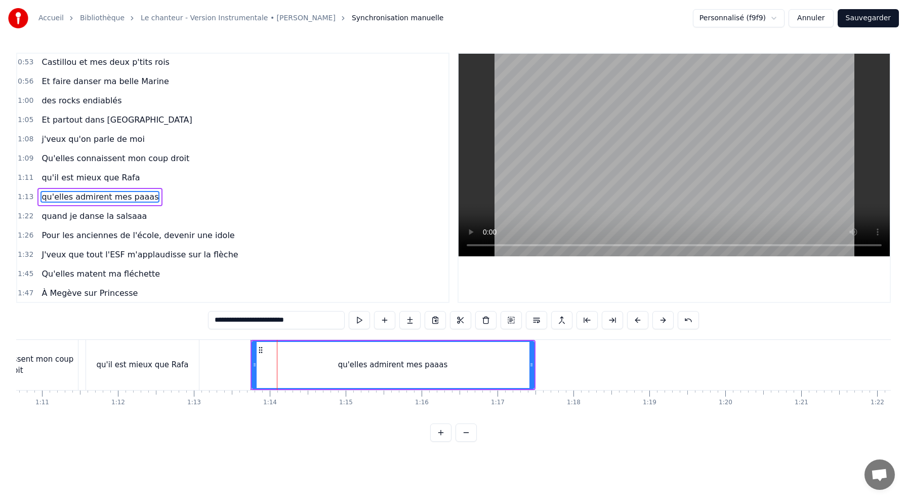
scroll to position [213, 0]
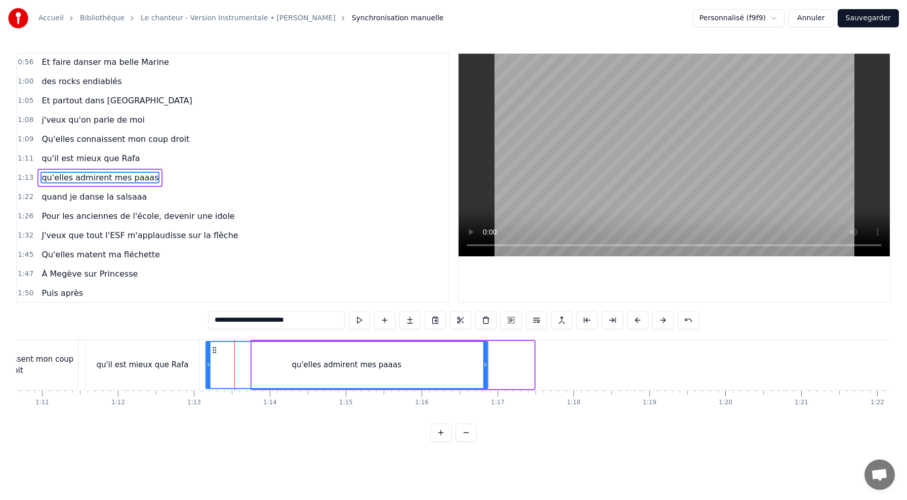
drag, startPoint x: 260, startPoint y: 348, endPoint x: 210, endPoint y: 351, distance: 50.7
click at [210, 351] on icon at bounding box center [214, 350] width 8 height 8
click at [106, 346] on div "qu'il est mieux que Rafa" at bounding box center [142, 365] width 113 height 50
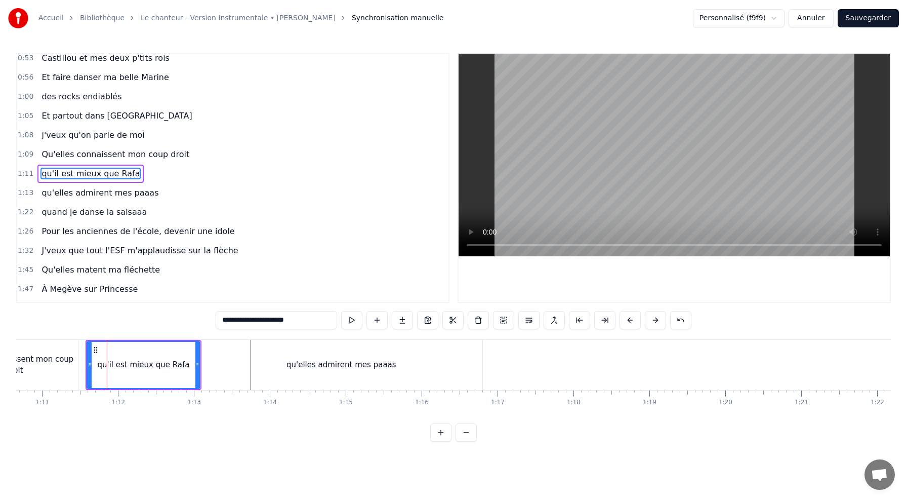
scroll to position [193, 0]
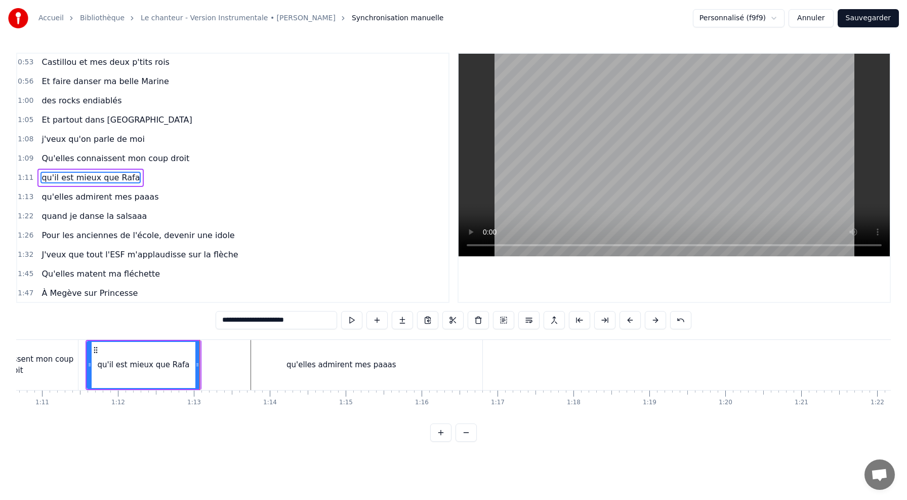
click at [56, 352] on div "Qu'elles connaissent mon coup droit" at bounding box center [14, 365] width 128 height 50
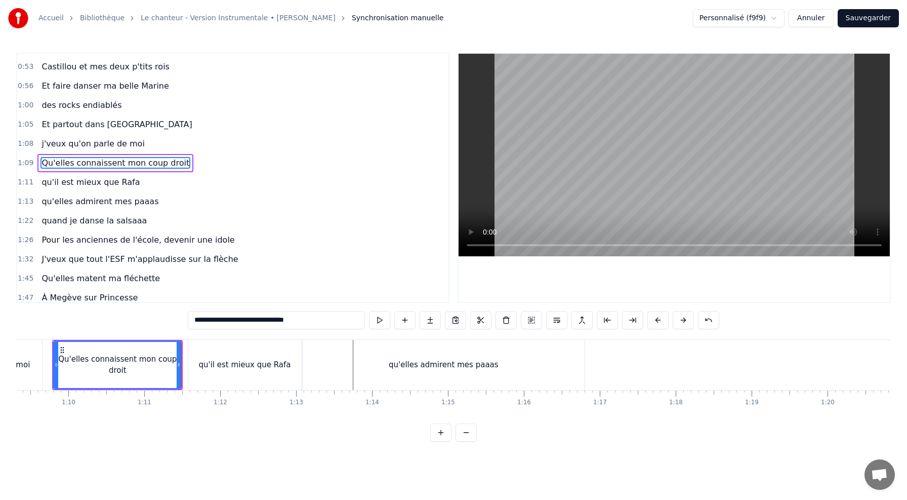
scroll to position [0, 5250]
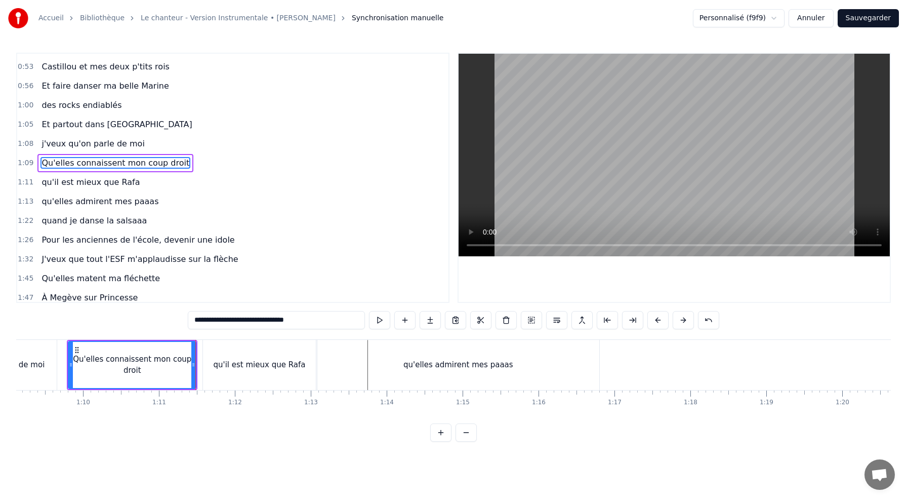
click at [203, 344] on div "qu'il est mieux que Rafa" at bounding box center [260, 365] width 114 height 50
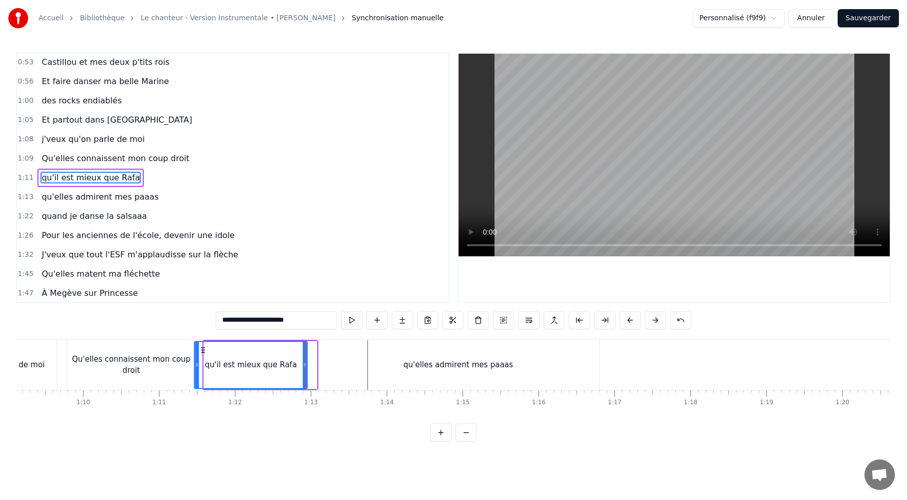
drag, startPoint x: 214, startPoint y: 351, endPoint x: 204, endPoint y: 350, distance: 9.6
click at [204, 350] on icon at bounding box center [203, 350] width 8 height 8
click at [165, 344] on div "Qu'elles connaissent mon coup droit" at bounding box center [131, 365] width 128 height 50
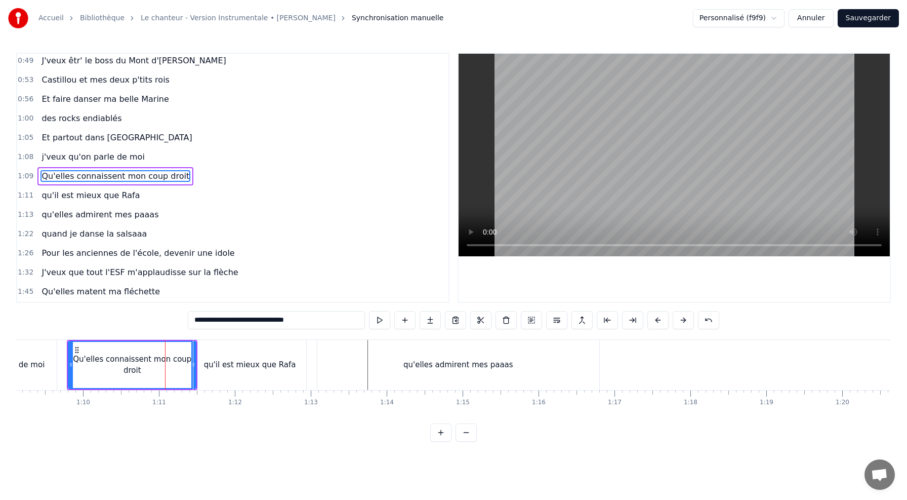
scroll to position [174, 0]
click at [225, 357] on div "qu'il est mieux que Rafa" at bounding box center [249, 365] width 113 height 50
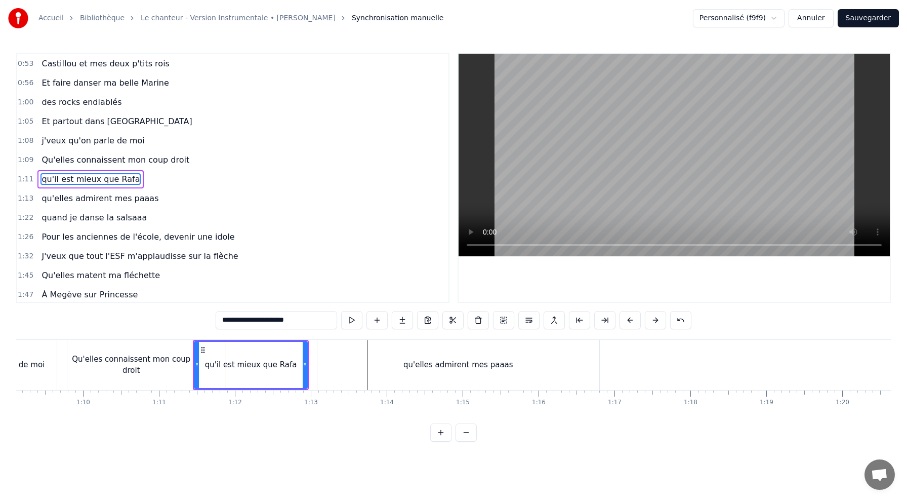
scroll to position [193, 0]
click at [357, 320] on button at bounding box center [351, 320] width 21 height 18
click at [323, 348] on div "qu'elles admirent mes paaas" at bounding box center [458, 365] width 282 height 50
type input "**********"
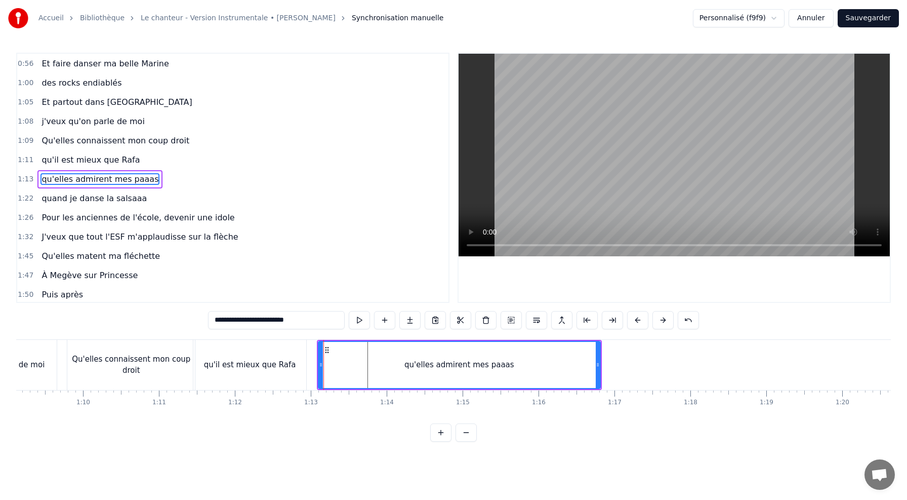
scroll to position [213, 0]
drag, startPoint x: 328, startPoint y: 347, endPoint x: 320, endPoint y: 347, distance: 8.1
click at [320, 347] on icon at bounding box center [318, 350] width 8 height 8
click at [330, 345] on div "qu'elles admirent mes paaas" at bounding box center [450, 365] width 281 height 46
click at [357, 317] on button at bounding box center [359, 320] width 21 height 18
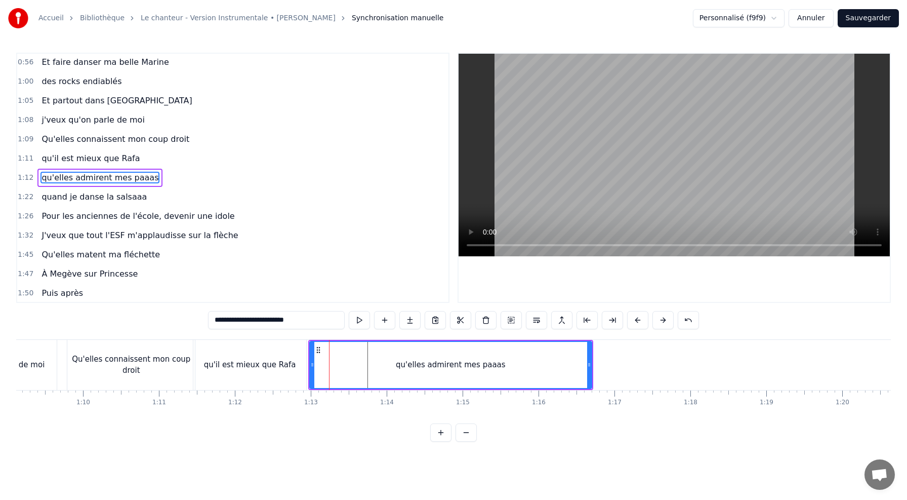
click at [349, 311] on button at bounding box center [359, 320] width 21 height 18
click at [325, 351] on div "qu'elles admirent mes paaas" at bounding box center [450, 365] width 281 height 46
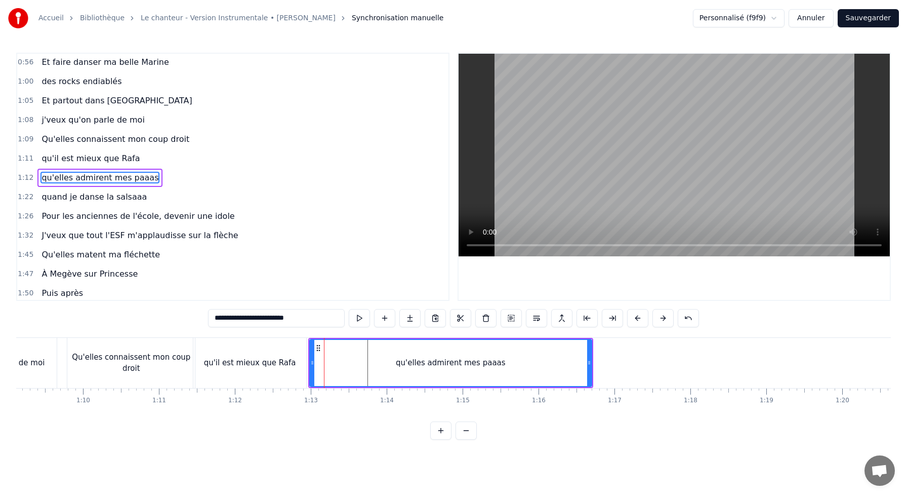
scroll to position [0, 5250]
